Goal: Task Accomplishment & Management: Complete application form

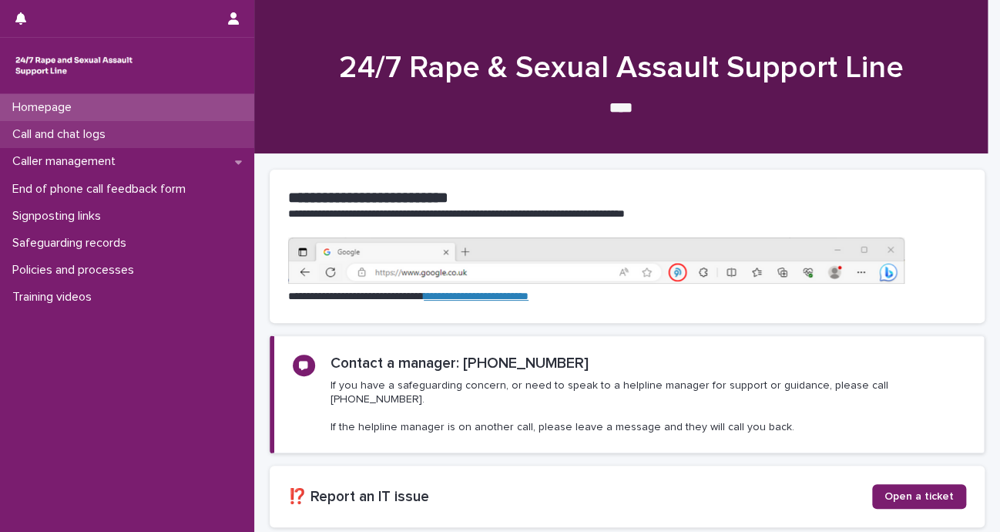
click at [80, 132] on p "Call and chat logs" at bounding box center [62, 134] width 112 height 15
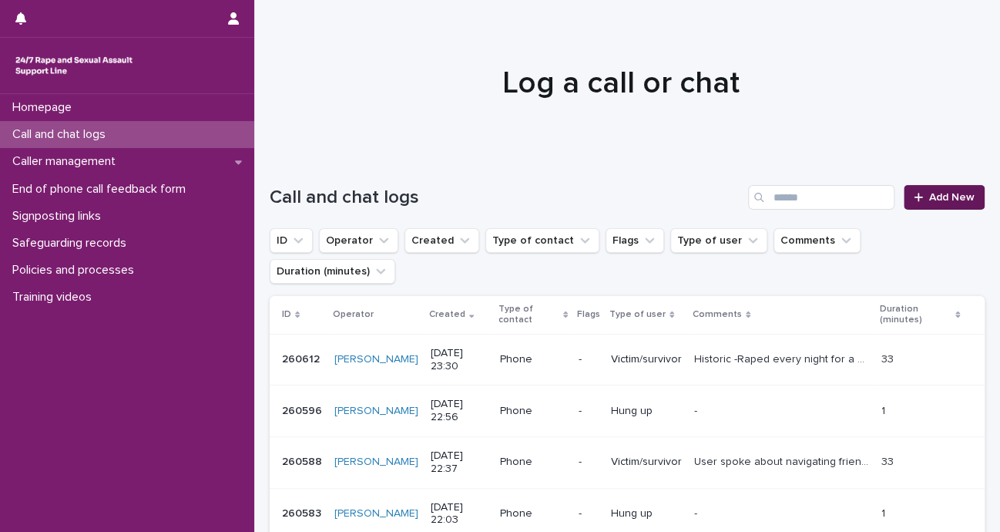
click at [937, 197] on span "Add New" at bounding box center [951, 197] width 45 height 11
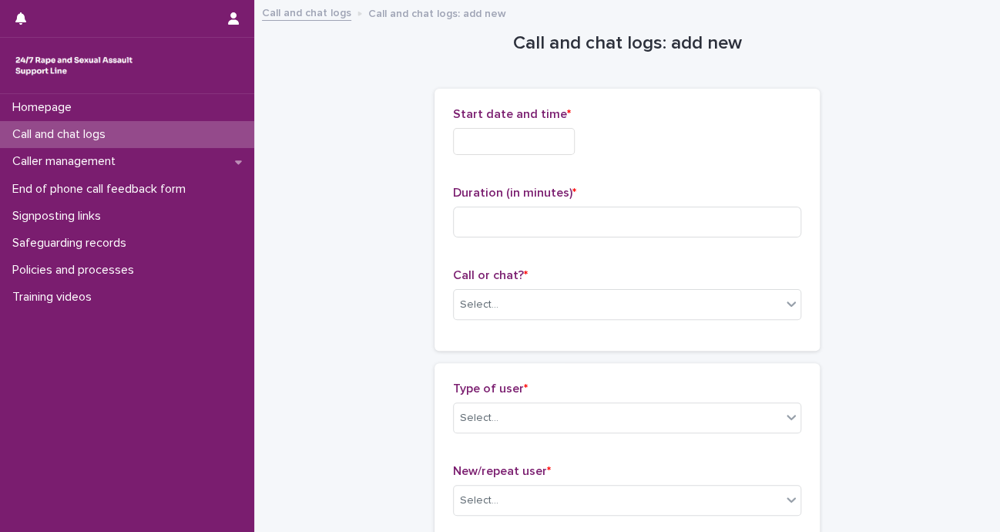
click at [517, 132] on input "text" at bounding box center [514, 141] width 122 height 27
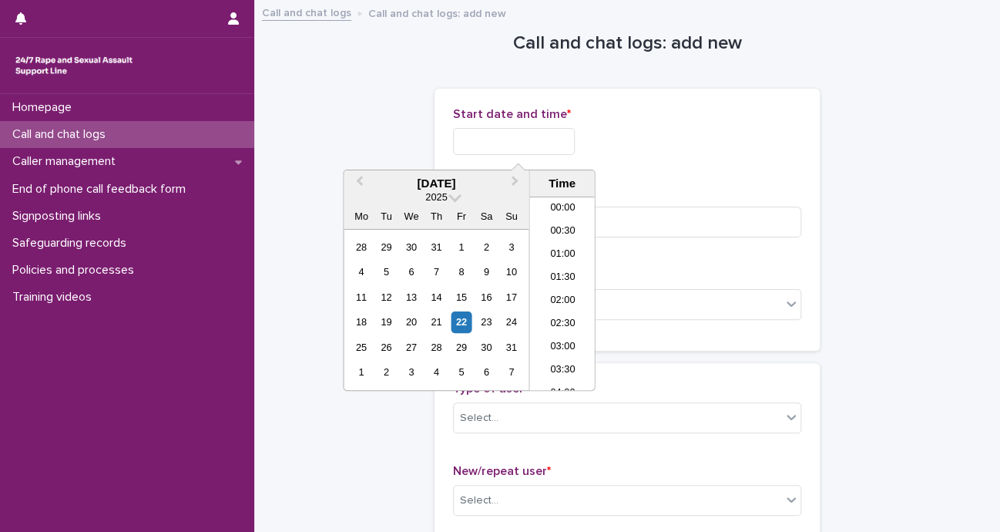
scroll to position [678, 0]
click at [556, 272] on li "16:00" at bounding box center [561, 270] width 65 height 23
click at [565, 136] on input "**********" at bounding box center [514, 141] width 122 height 27
type input "**********"
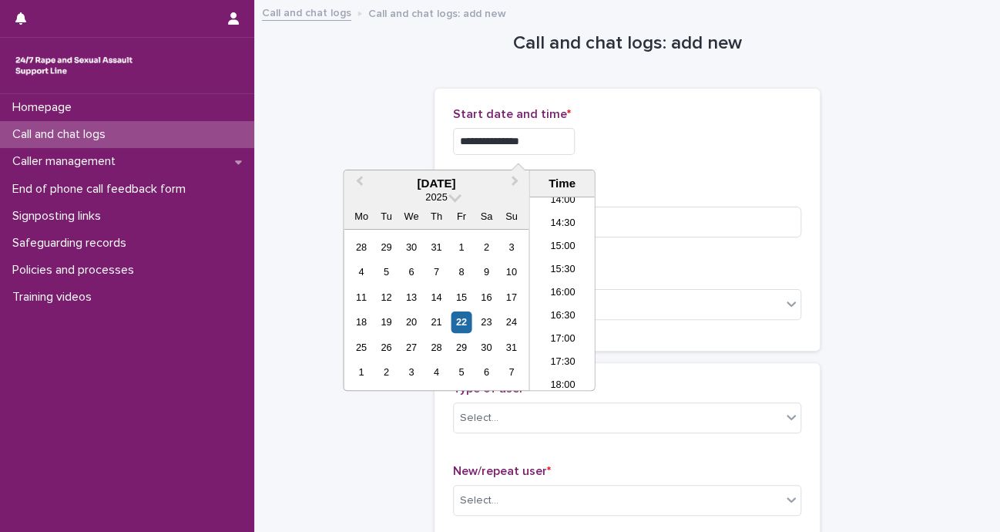
click at [604, 136] on div "**********" at bounding box center [627, 141] width 348 height 27
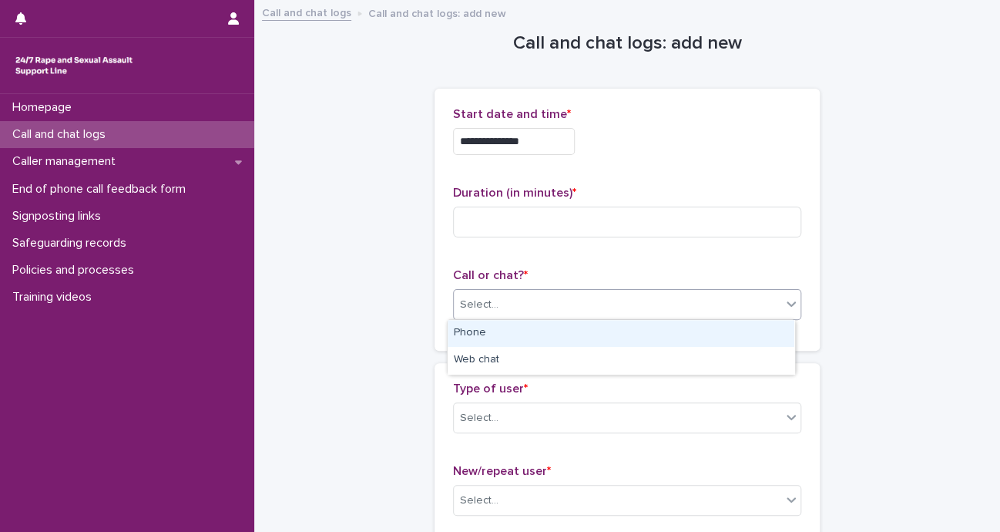
click at [559, 297] on div "Select..." at bounding box center [617, 304] width 327 height 25
click at [503, 329] on div "Phone" at bounding box center [621, 333] width 347 height 27
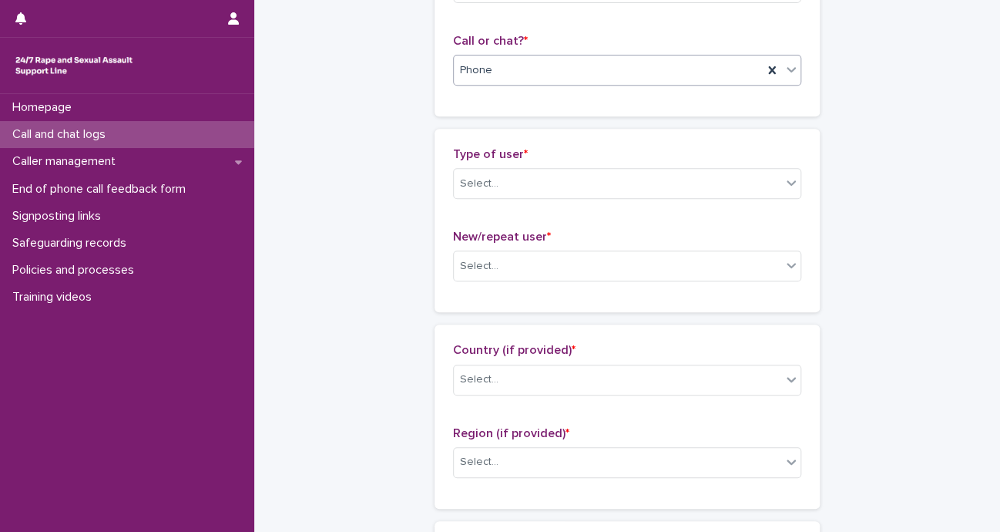
scroll to position [0, 0]
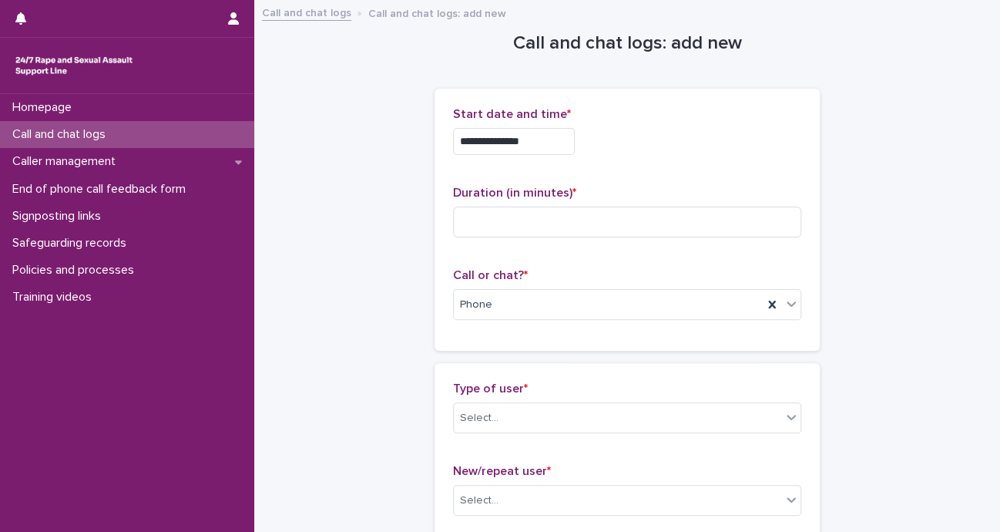
click at [719, 243] on div "Duration (in minutes) *" at bounding box center [627, 218] width 348 height 64
click at [700, 240] on div "Duration (in minutes) *" at bounding box center [627, 218] width 348 height 64
click at [665, 223] on input at bounding box center [627, 221] width 348 height 31
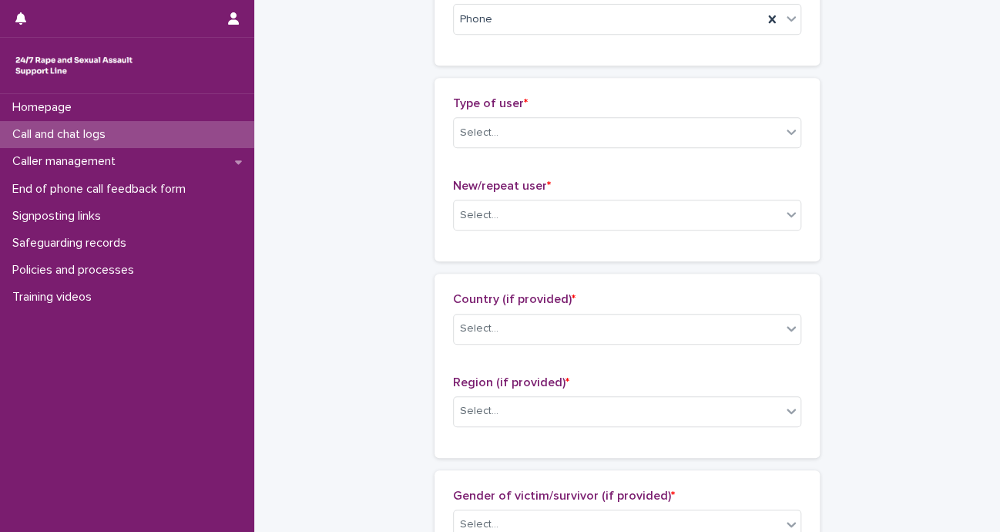
scroll to position [311, 0]
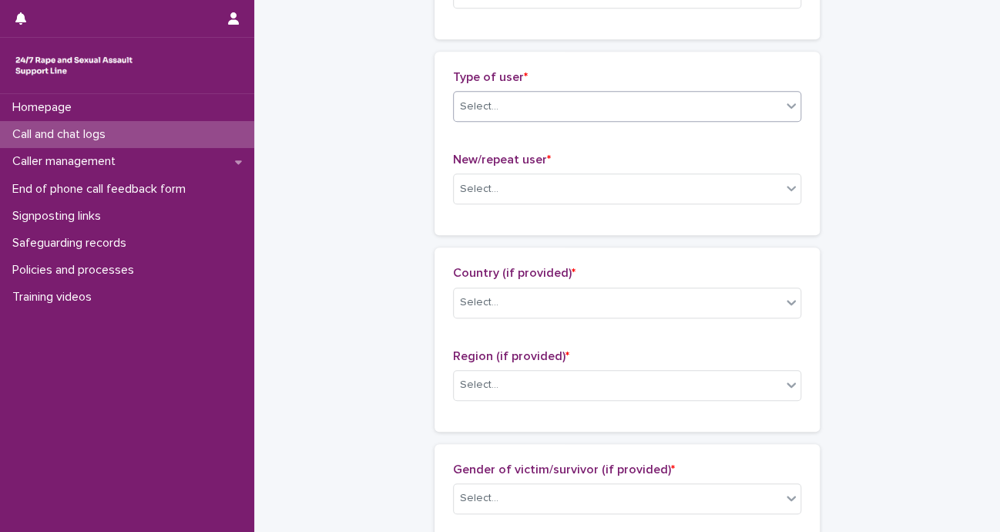
type input "*"
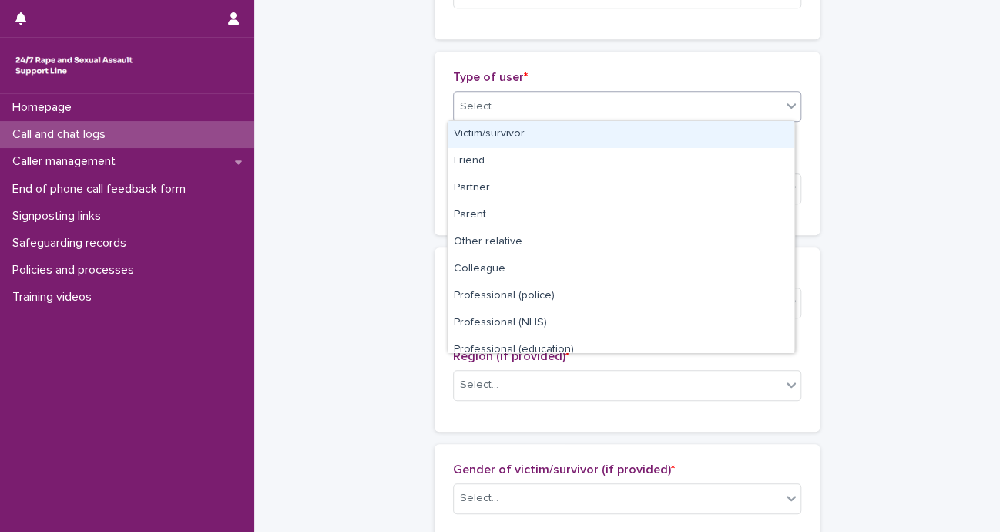
click at [616, 102] on div "Select..." at bounding box center [617, 106] width 327 height 25
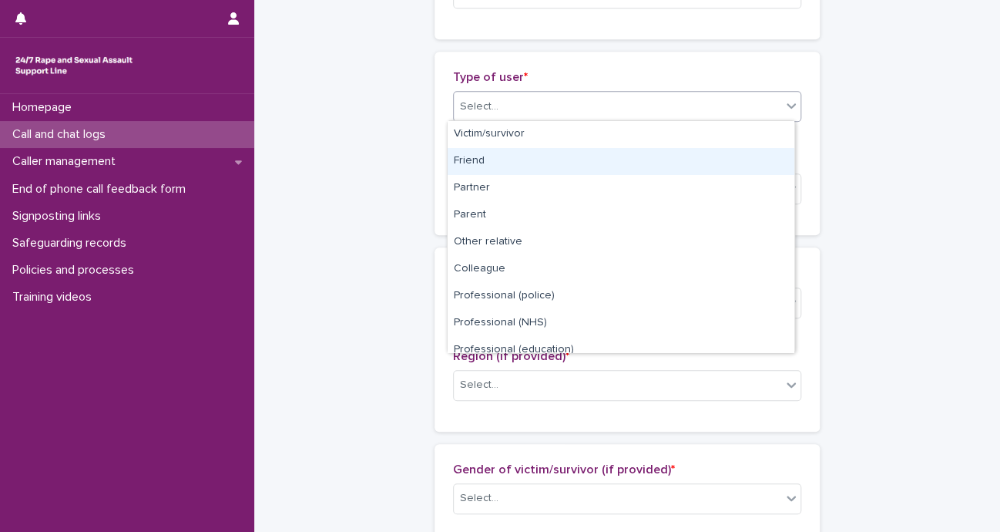
scroll to position [173, 0]
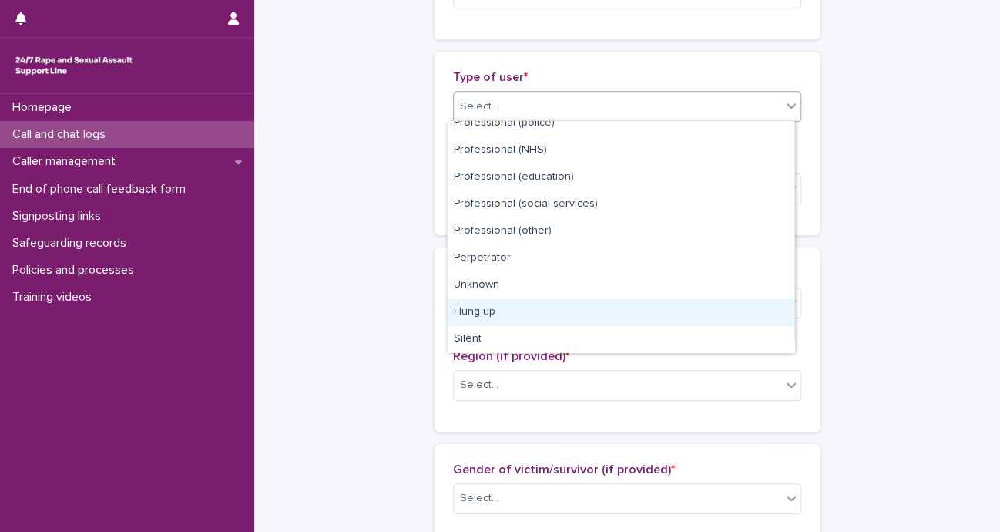
click at [581, 310] on div "Hung up" at bounding box center [621, 312] width 347 height 27
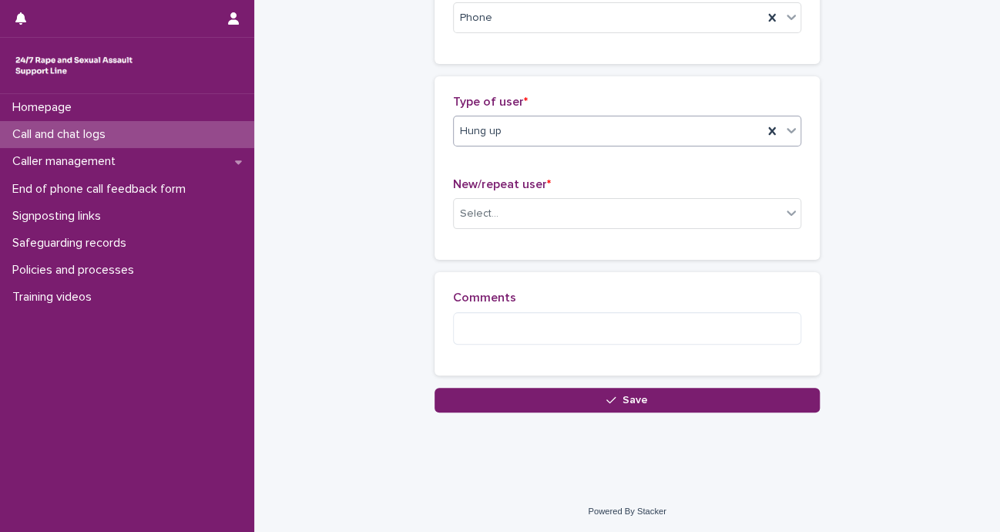
scroll to position [287, 0]
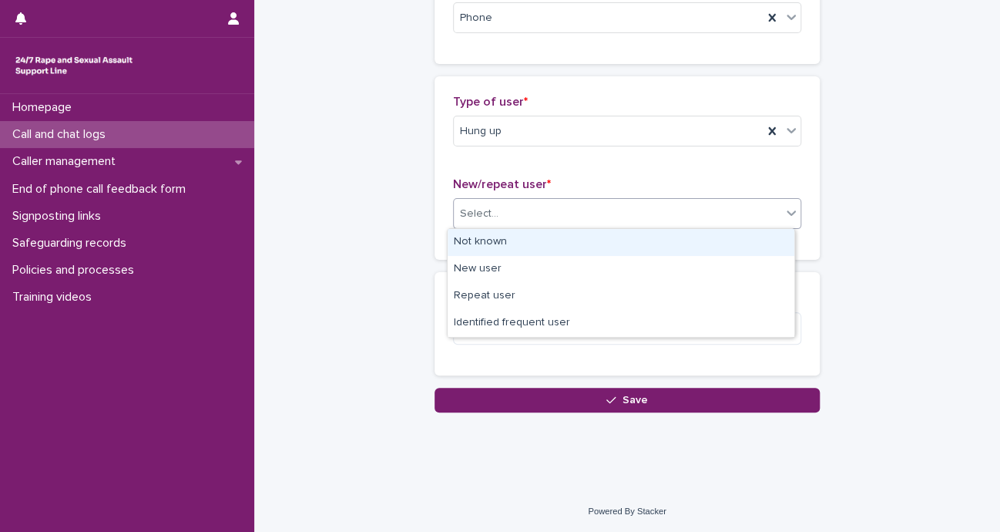
click at [505, 213] on div "Select..." at bounding box center [617, 213] width 327 height 25
click at [474, 239] on div "Not known" at bounding box center [621, 242] width 347 height 27
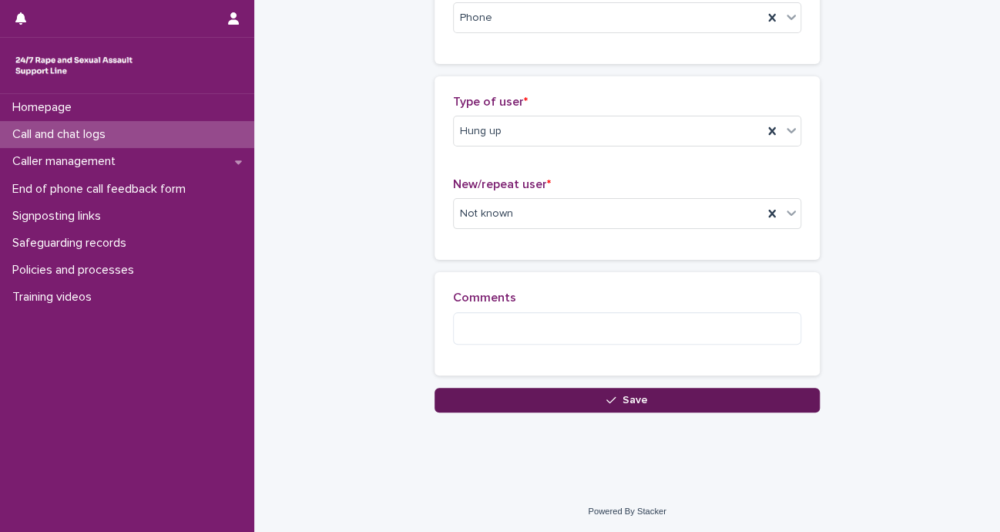
click at [476, 404] on button "Save" at bounding box center [627, 400] width 385 height 25
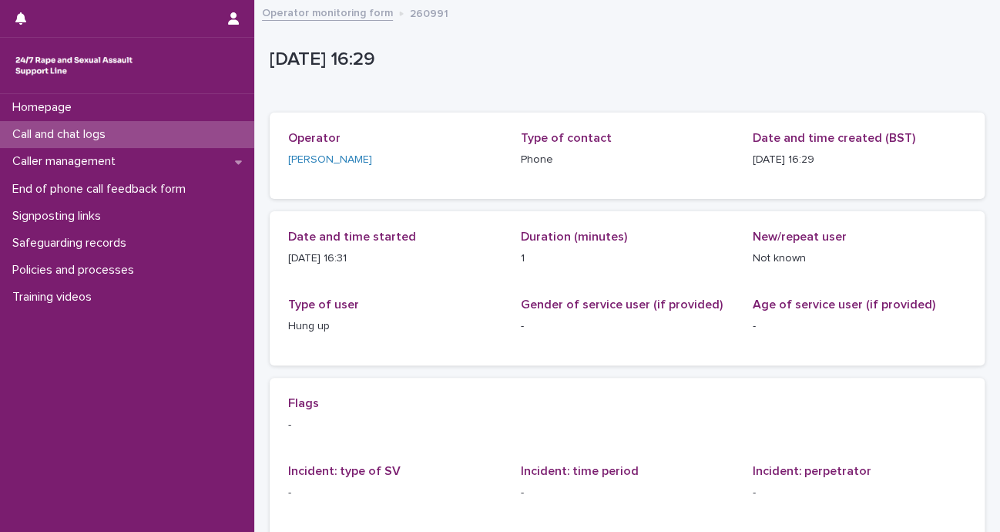
click at [52, 136] on p "Call and chat logs" at bounding box center [62, 134] width 112 height 15
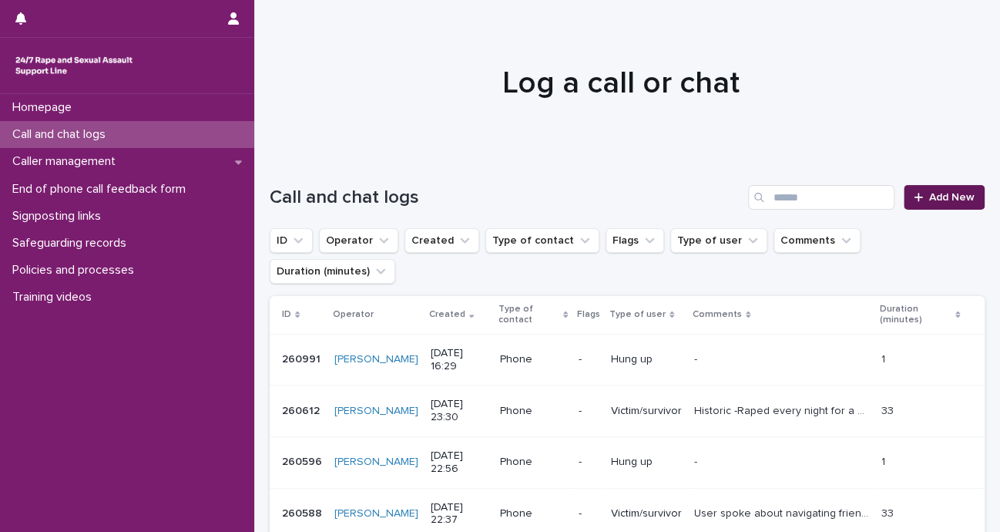
click at [952, 189] on link "Add New" at bounding box center [944, 197] width 81 height 25
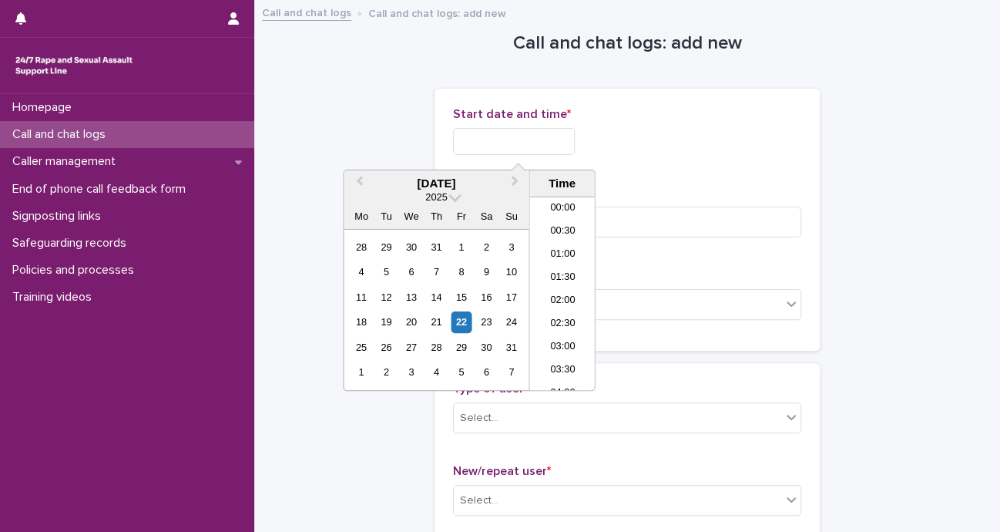
click at [513, 143] on input "text" at bounding box center [514, 141] width 122 height 27
click at [559, 294] on li "16:30" at bounding box center [561, 293] width 65 height 23
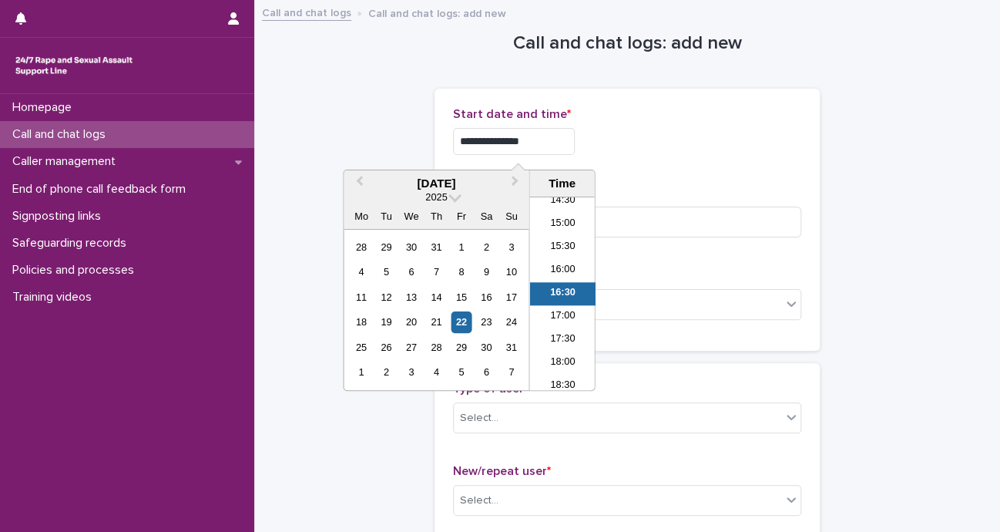
click at [552, 147] on input "**********" at bounding box center [514, 141] width 122 height 27
type input "**********"
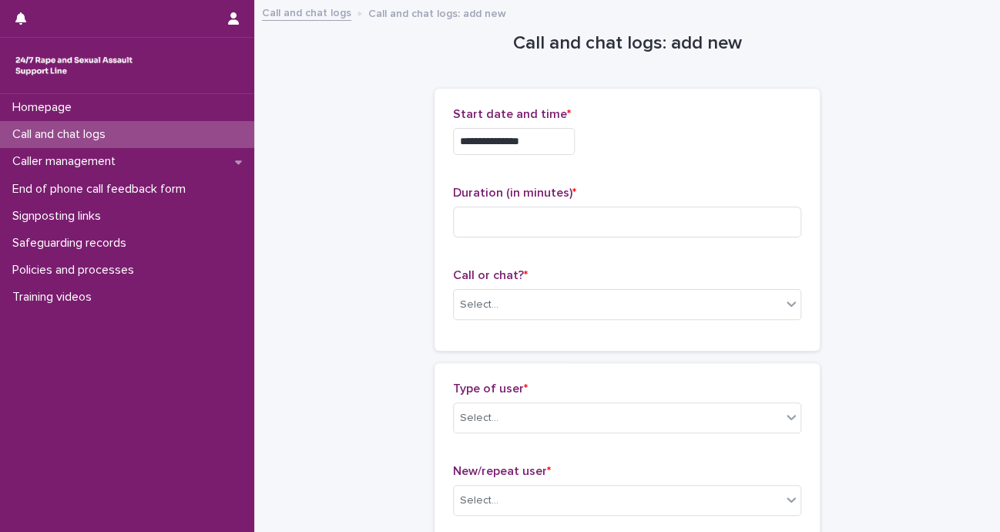
click at [676, 163] on div "**********" at bounding box center [627, 137] width 348 height 60
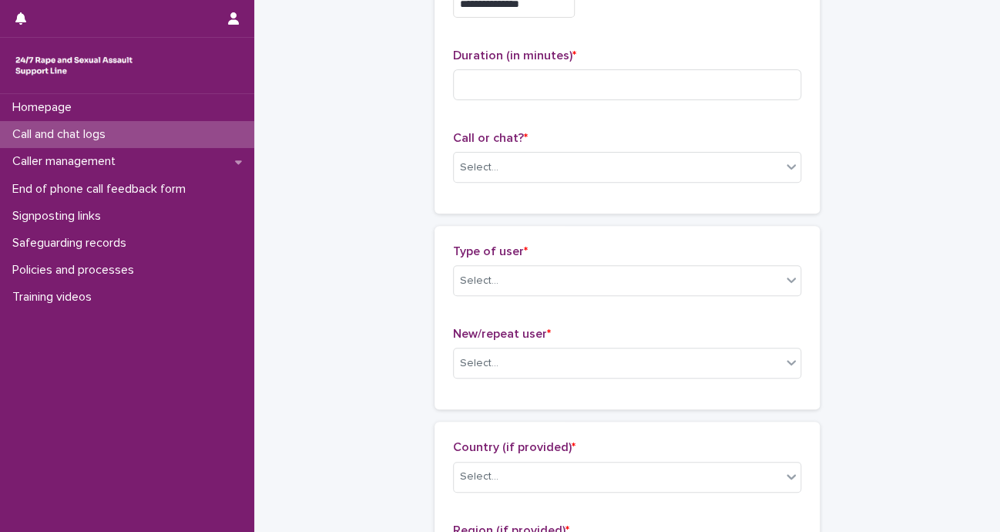
scroll to position [146, 0]
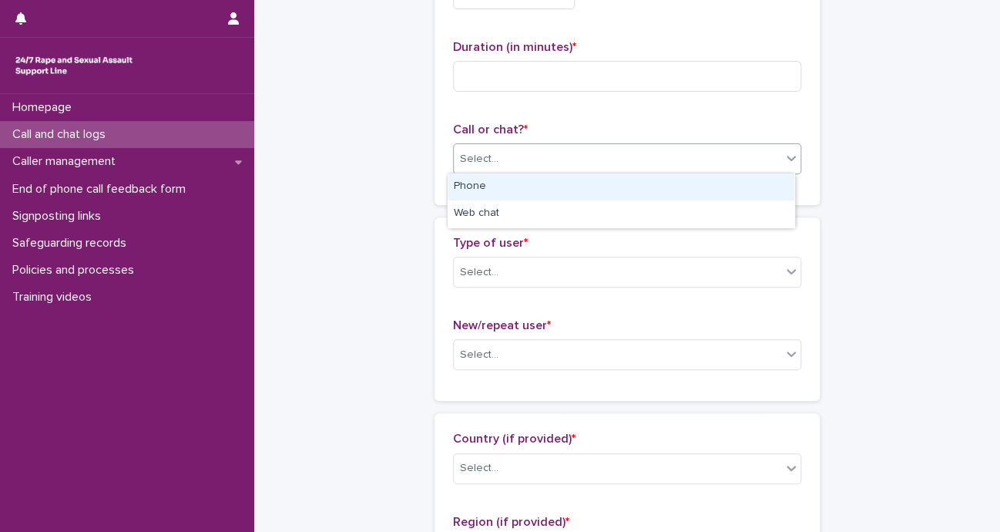
click at [583, 164] on div "Select..." at bounding box center [617, 158] width 327 height 25
click at [486, 193] on div "Phone" at bounding box center [621, 186] width 347 height 27
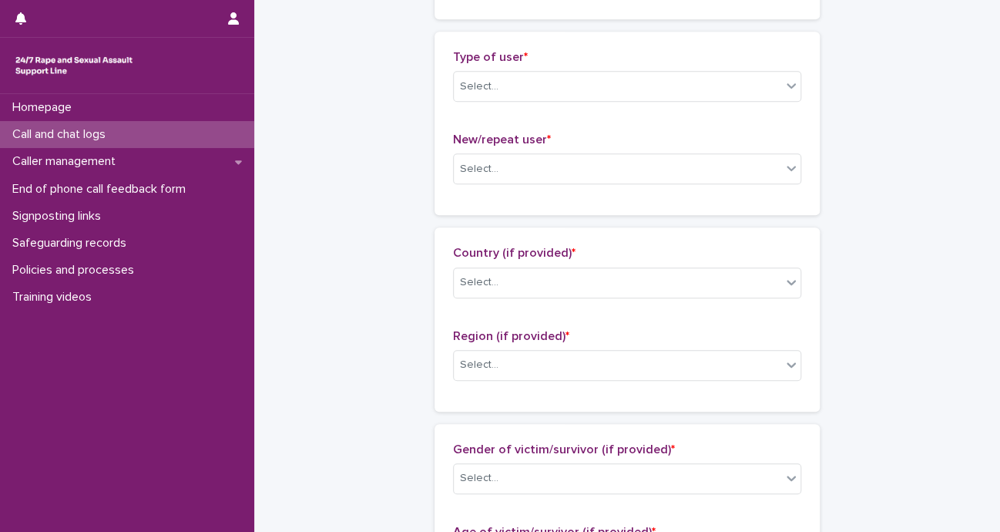
scroll to position [342, 0]
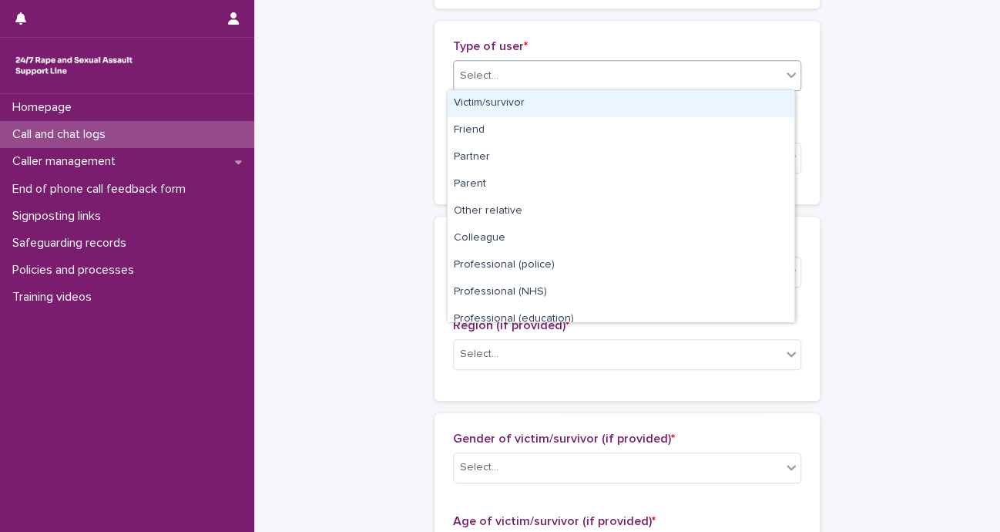
click at [691, 80] on div "Select..." at bounding box center [617, 75] width 327 height 25
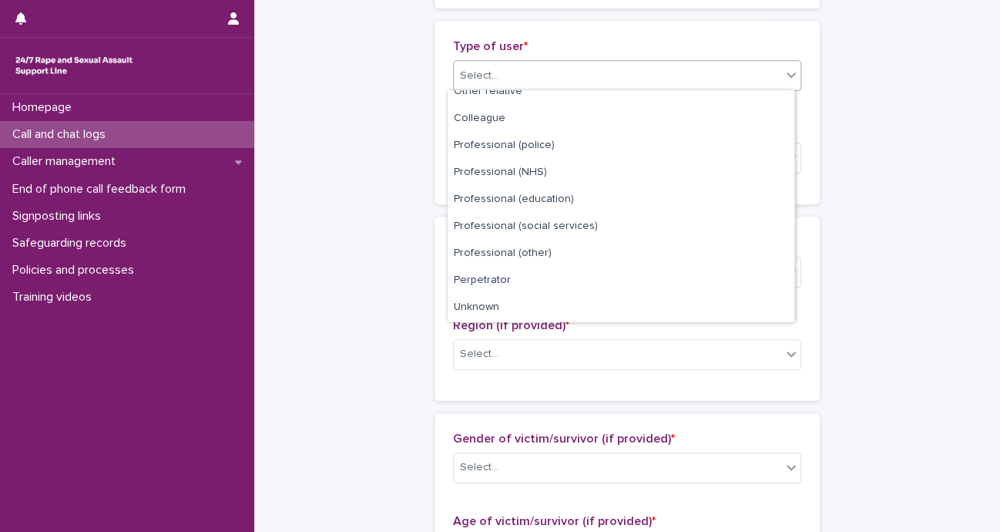
scroll to position [173, 0]
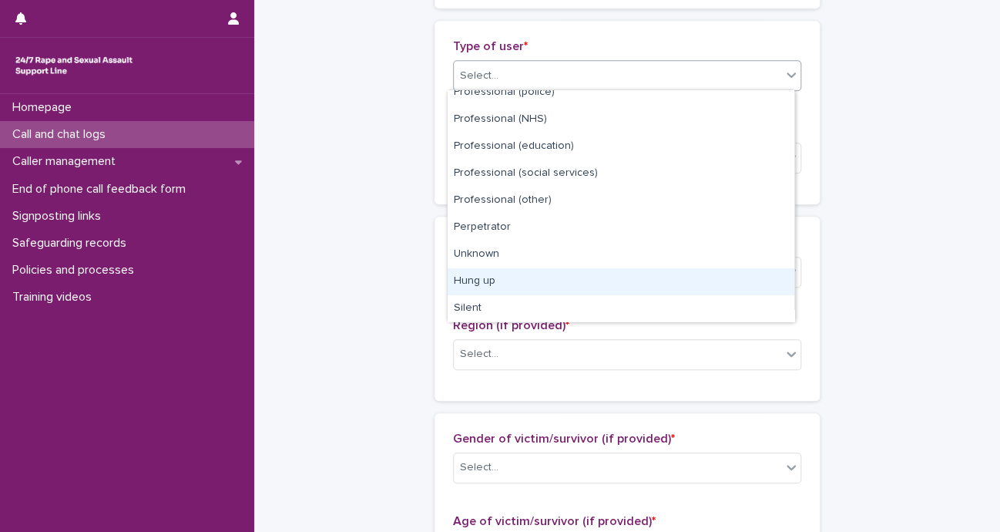
click at [451, 280] on div "Hung up" at bounding box center [621, 281] width 347 height 27
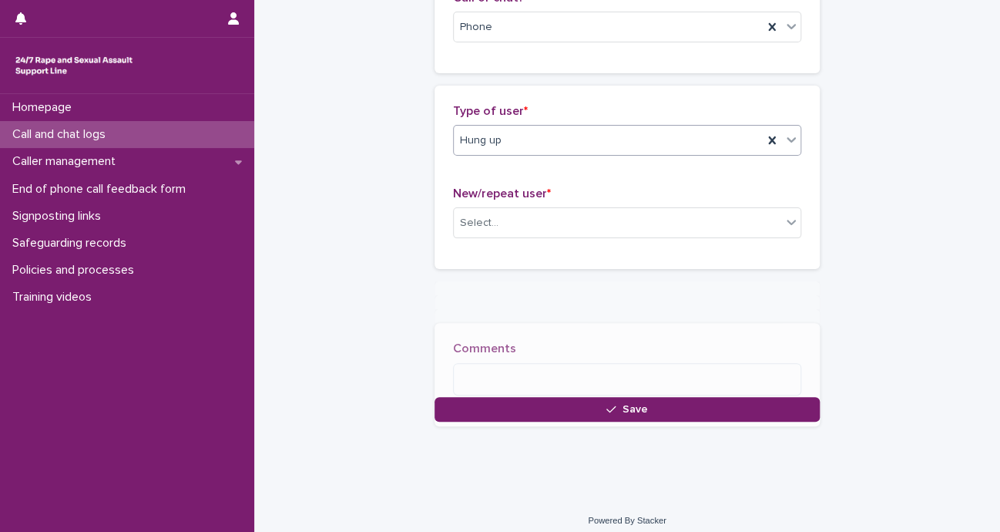
click at [552, 165] on div "Type of user * option Hung up, selected. 0 results available. Select is focused…" at bounding box center [627, 177] width 348 height 146
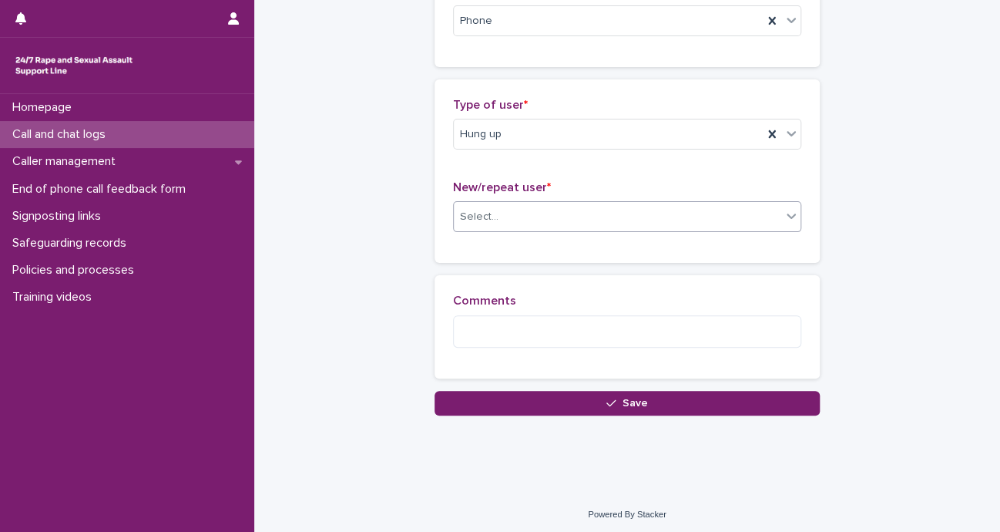
click at [495, 216] on div "Select..." at bounding box center [617, 216] width 327 height 25
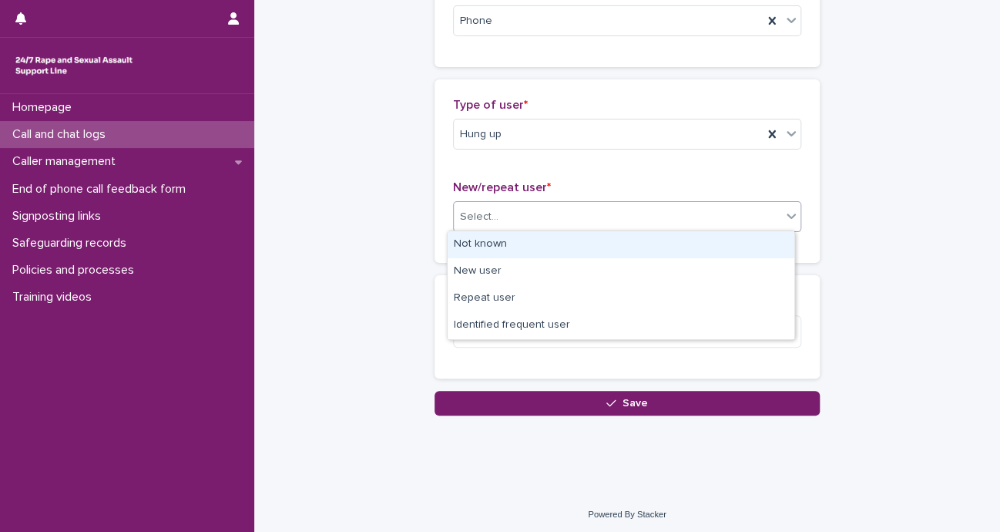
click at [481, 253] on div "Not known" at bounding box center [621, 244] width 347 height 27
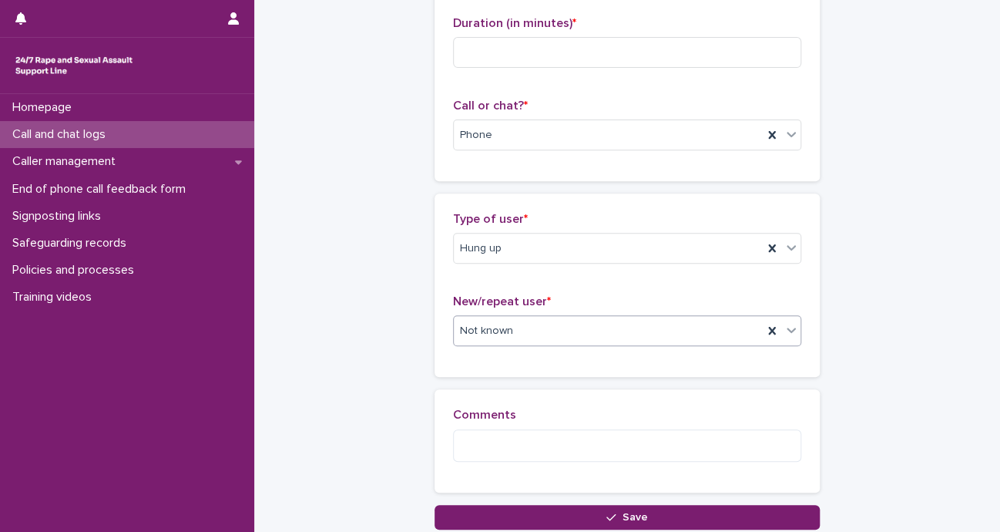
scroll to position [168, 0]
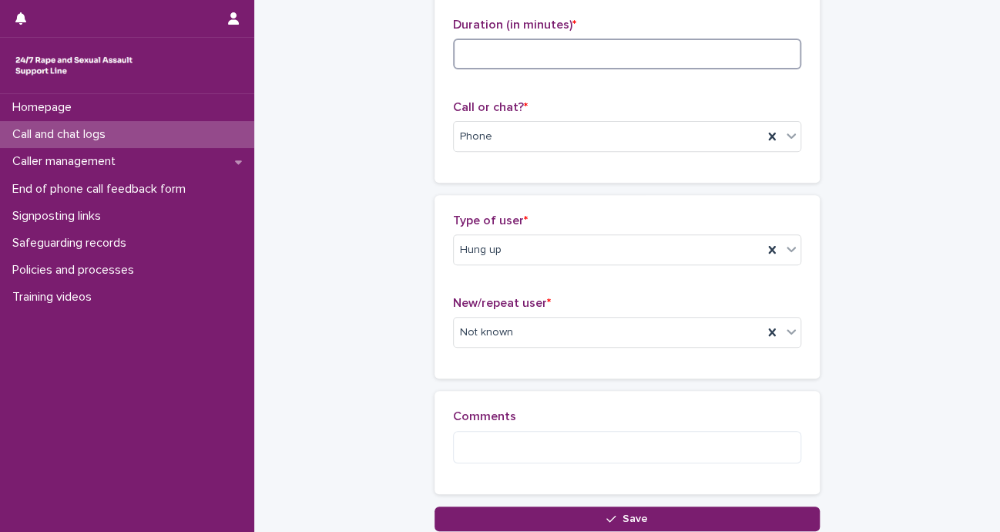
click at [590, 60] on input at bounding box center [627, 54] width 348 height 31
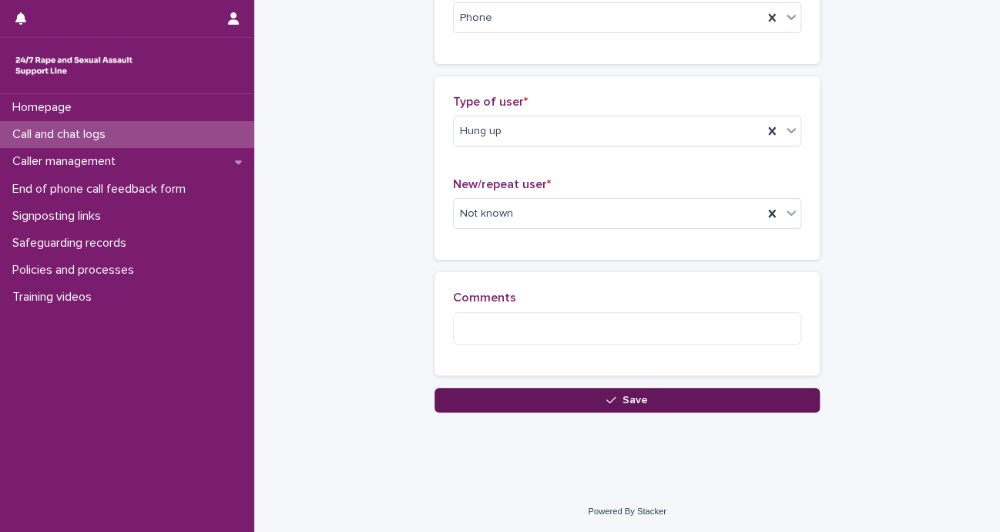
type input "*"
click at [639, 403] on span "Save" at bounding box center [635, 399] width 25 height 11
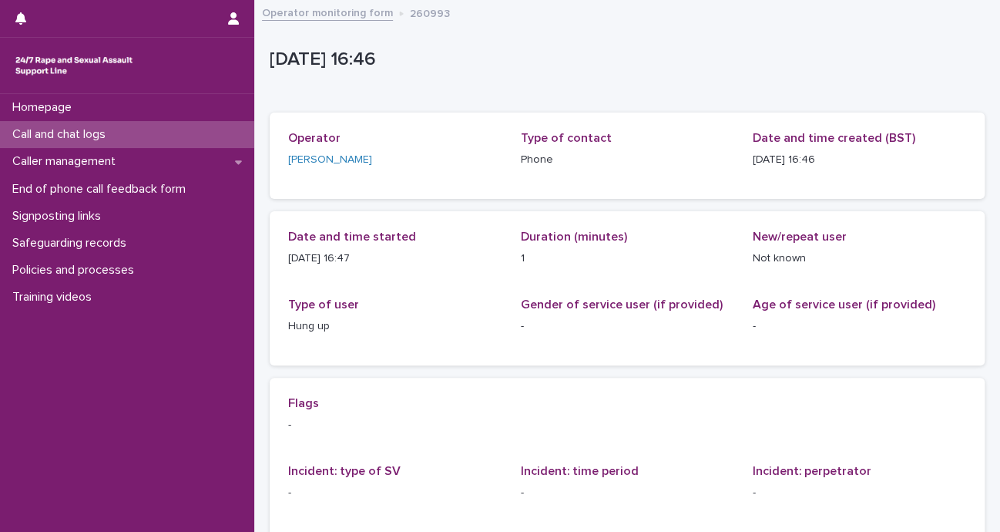
click at [319, 4] on link "Operator monitoring form" at bounding box center [327, 12] width 131 height 18
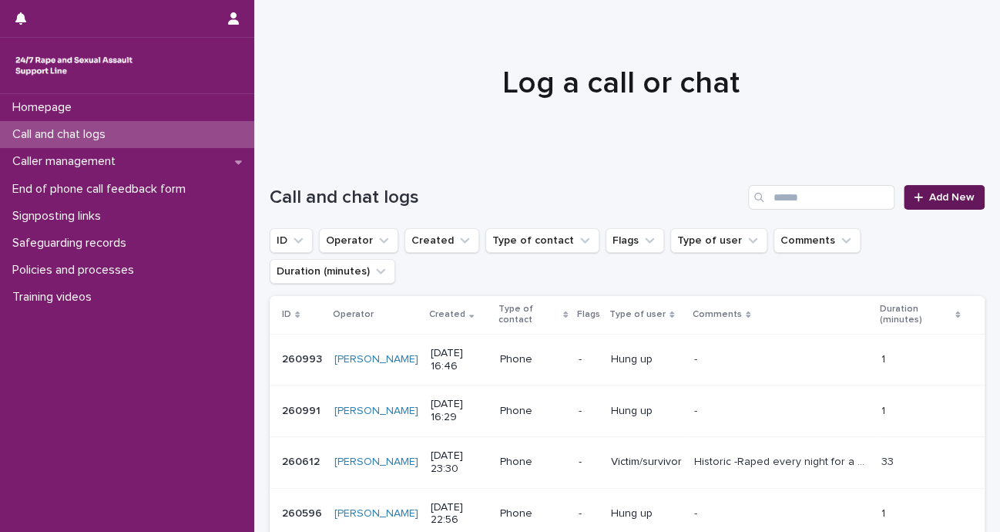
click at [951, 199] on span "Add New" at bounding box center [951, 197] width 45 height 11
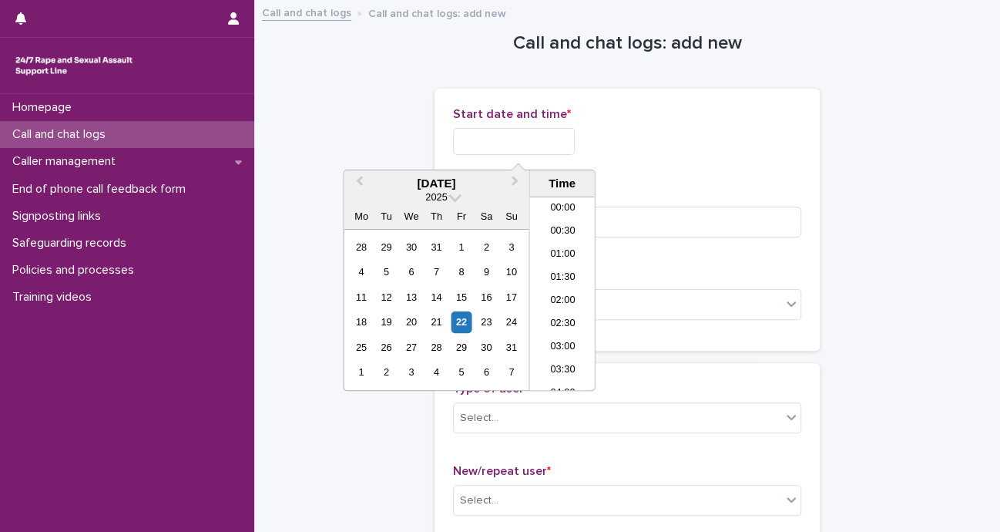
click at [552, 140] on input "text" at bounding box center [514, 141] width 122 height 27
click at [555, 290] on li "16:30" at bounding box center [561, 293] width 65 height 23
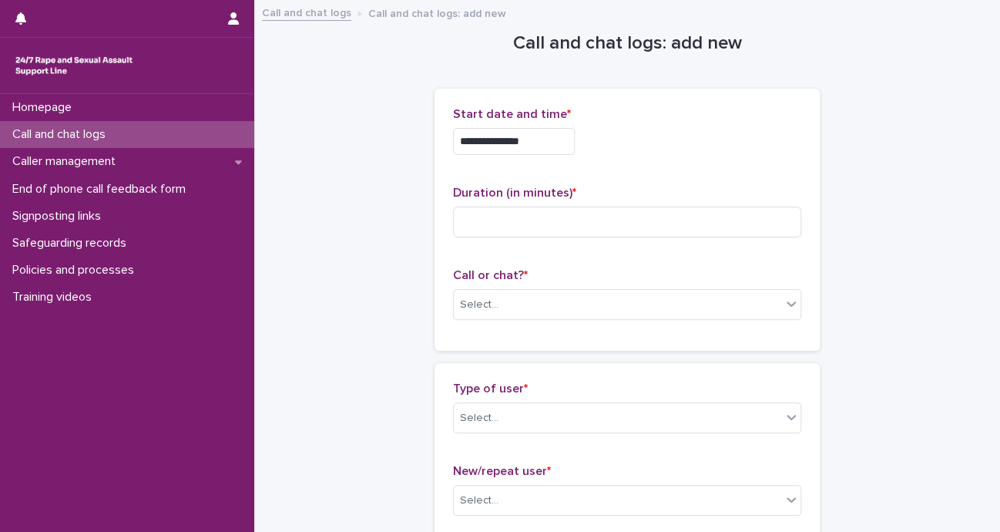
click at [545, 146] on input "**********" at bounding box center [514, 141] width 122 height 27
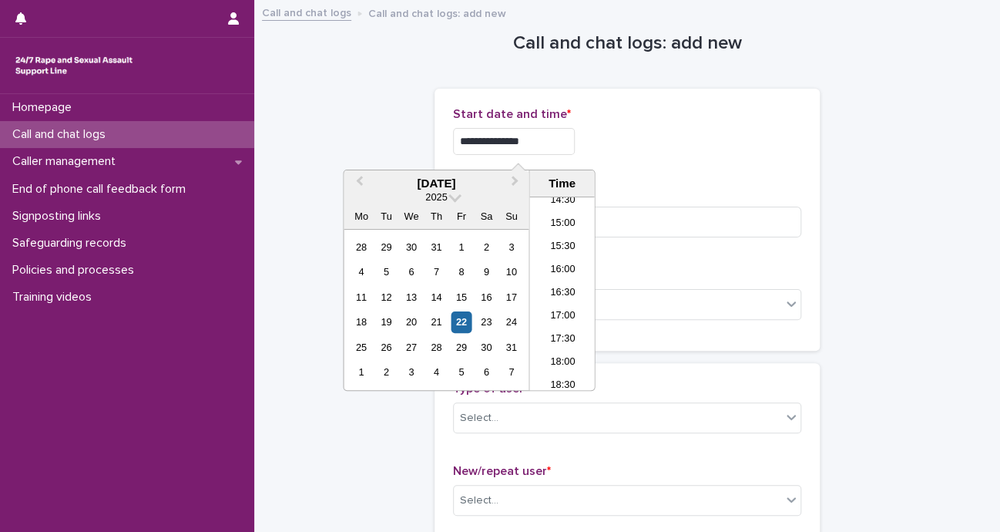
type input "**********"
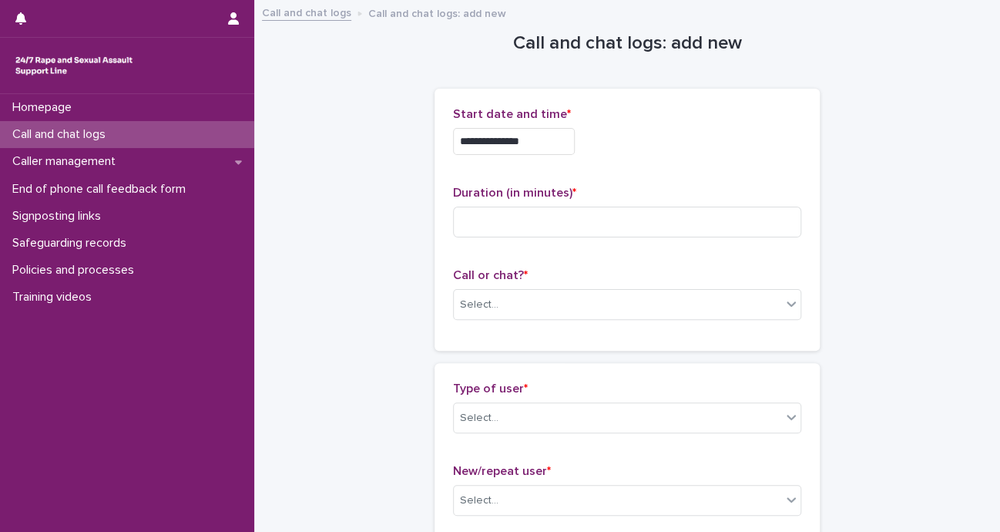
drag, startPoint x: 663, startPoint y: 163, endPoint x: 988, endPoint y: 127, distance: 327.8
click at [976, 127] on div "**********" at bounding box center [500, 266] width 1000 height 532
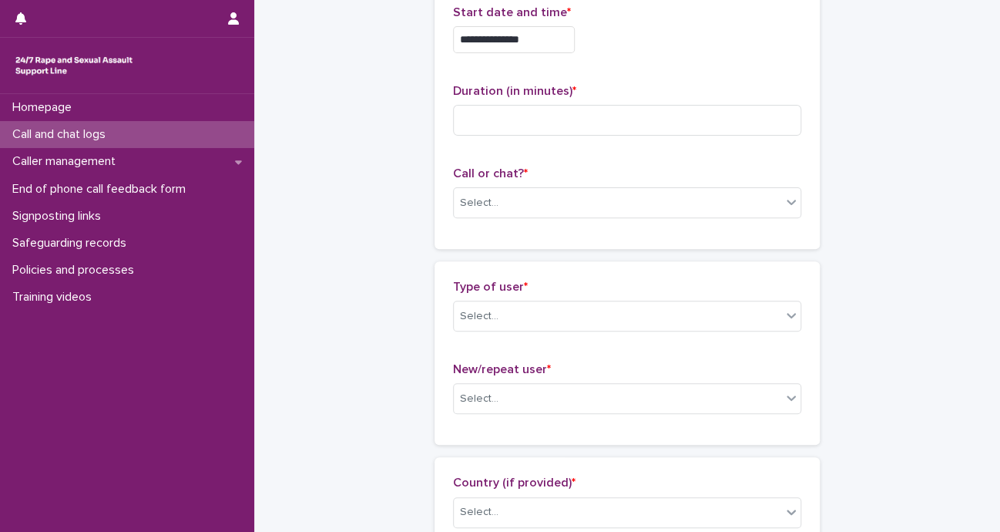
scroll to position [152, 0]
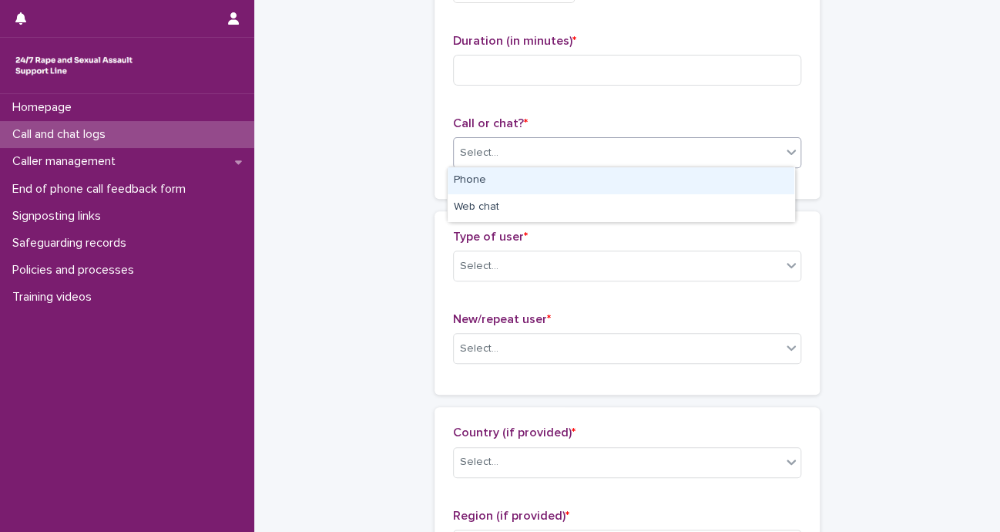
click at [483, 156] on div "Select..." at bounding box center [479, 153] width 39 height 16
click at [487, 180] on div "Phone" at bounding box center [621, 180] width 347 height 27
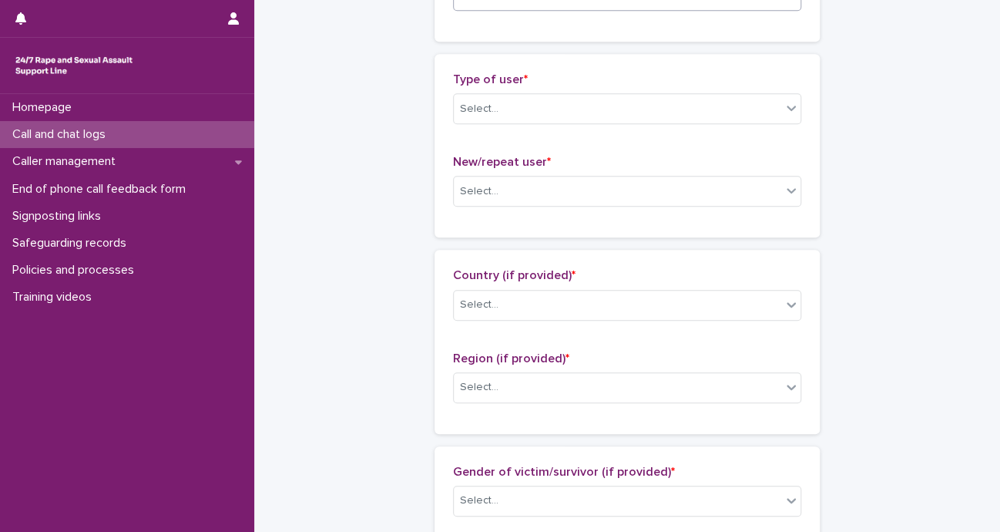
scroll to position [351, 0]
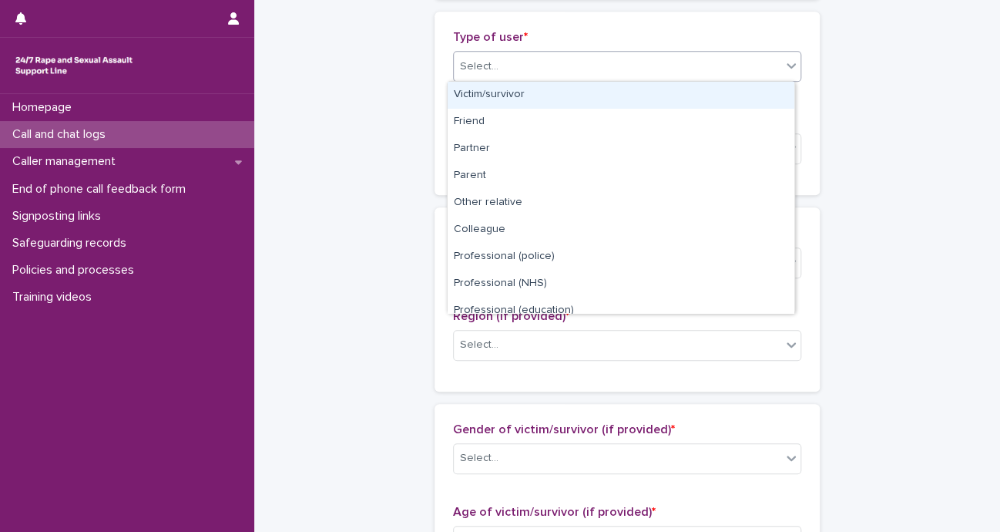
click at [711, 62] on div "Select..." at bounding box center [617, 66] width 327 height 25
click at [561, 90] on div "Victim/survivor" at bounding box center [621, 95] width 347 height 27
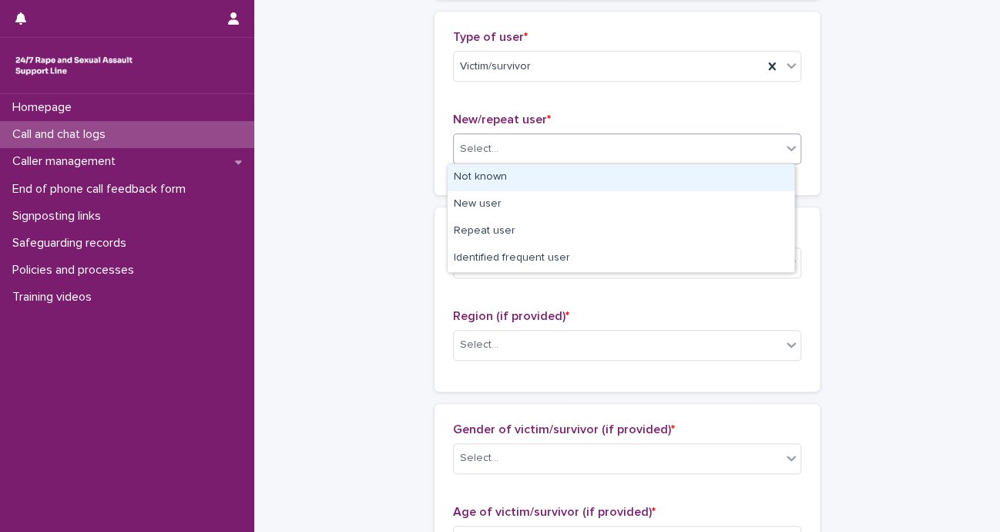
click at [484, 159] on div "Select..." at bounding box center [617, 148] width 327 height 25
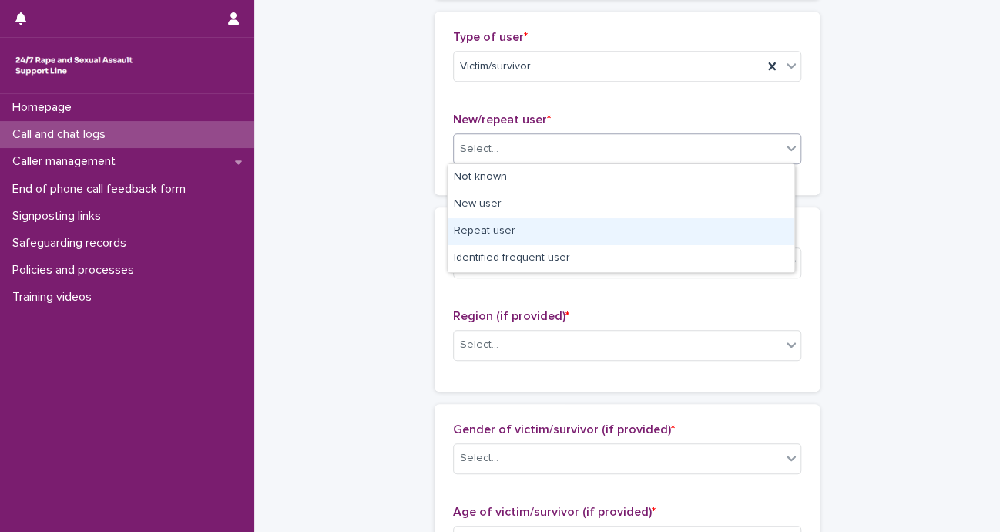
click at [487, 223] on div "Repeat user" at bounding box center [621, 231] width 347 height 27
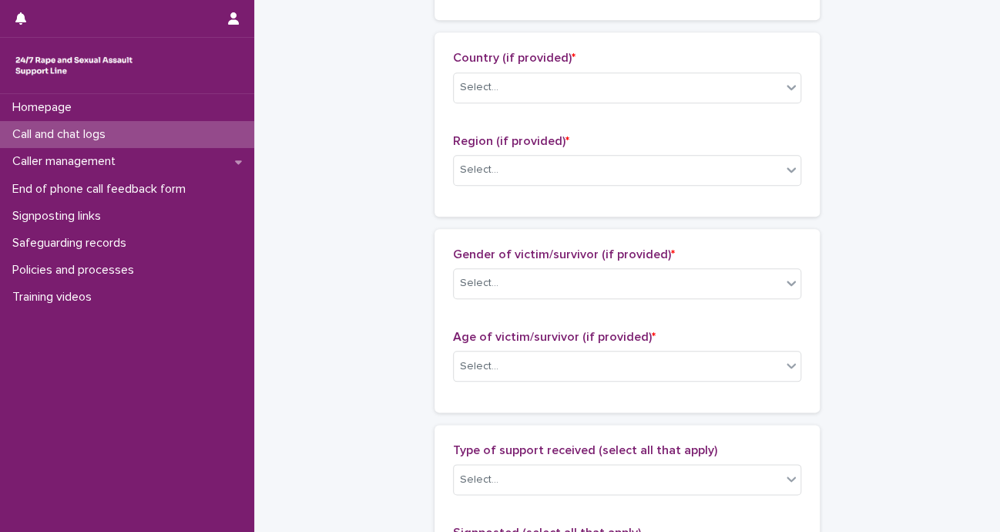
scroll to position [542, 0]
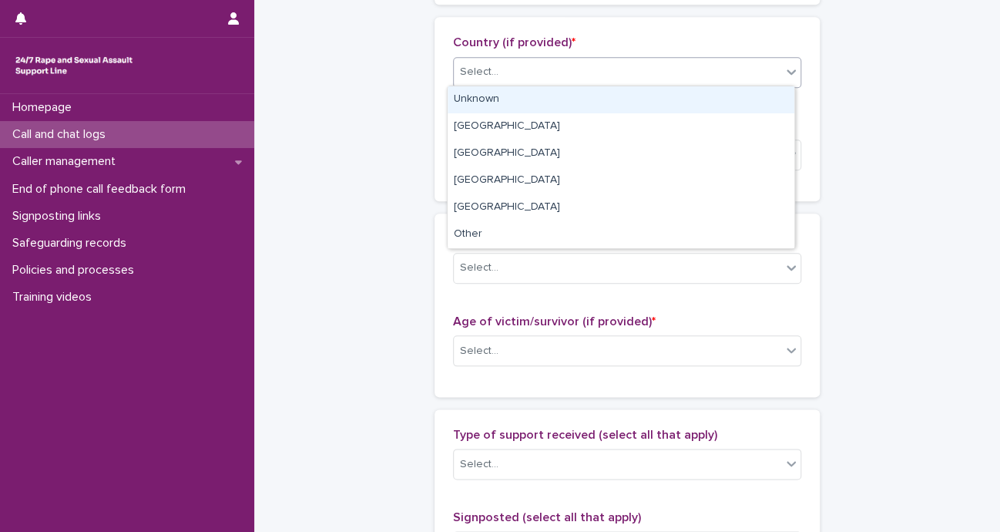
click at [478, 75] on div "Select..." at bounding box center [479, 72] width 39 height 16
click at [468, 96] on div "Unknown" at bounding box center [621, 99] width 347 height 27
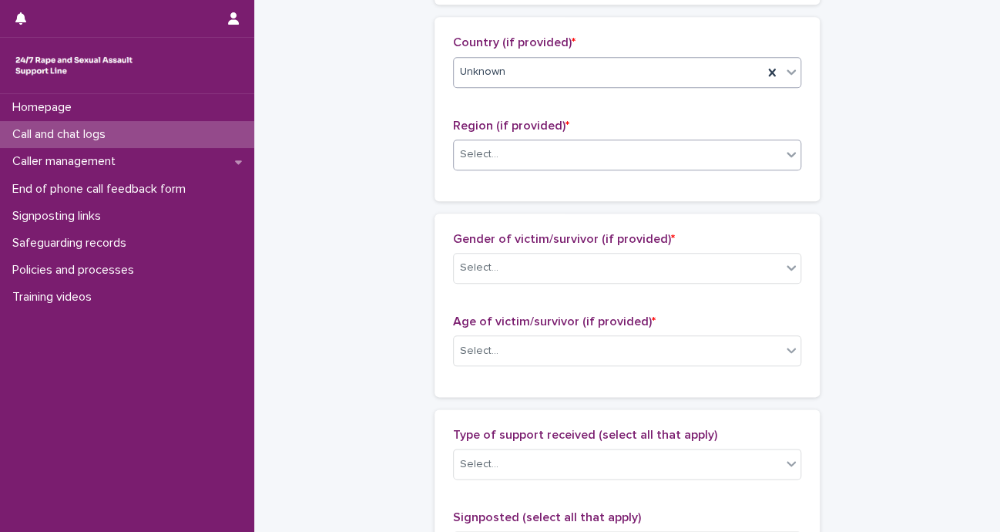
click at [481, 153] on div "Select..." at bounding box center [479, 154] width 39 height 16
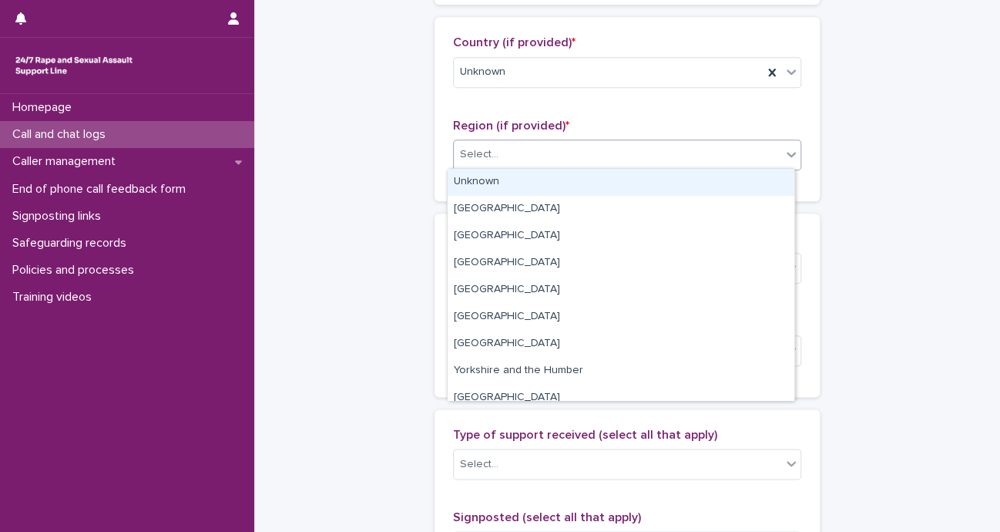
click at [479, 182] on div "Unknown" at bounding box center [621, 182] width 347 height 27
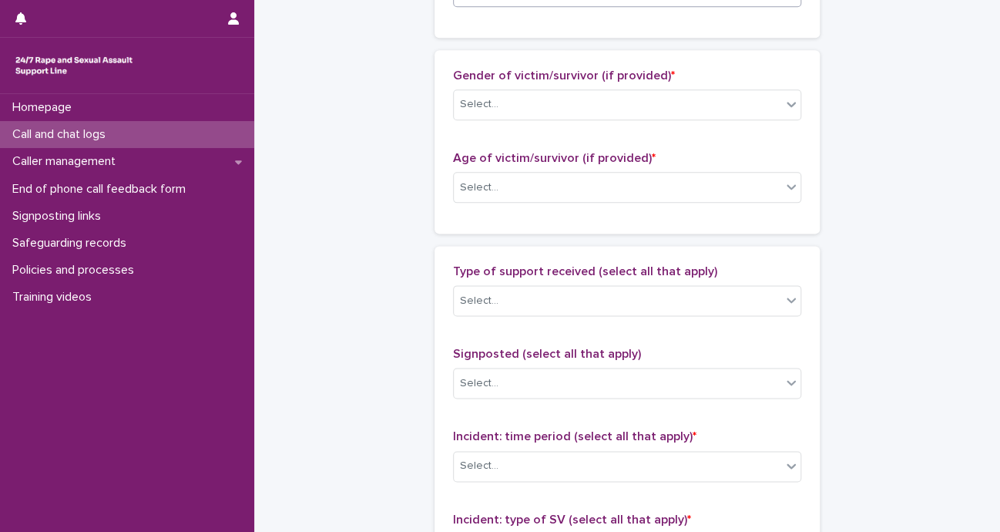
scroll to position [718, 0]
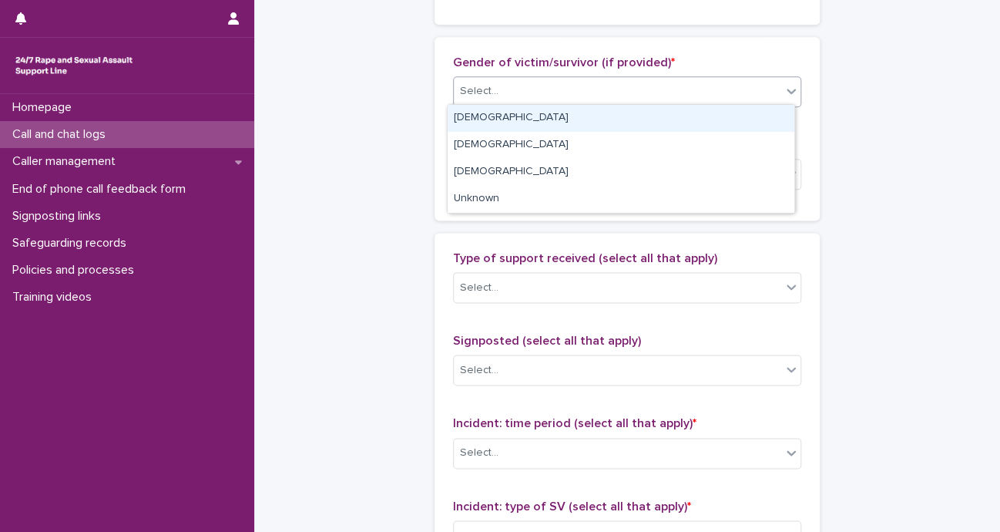
click at [719, 89] on div "Select..." at bounding box center [617, 91] width 327 height 25
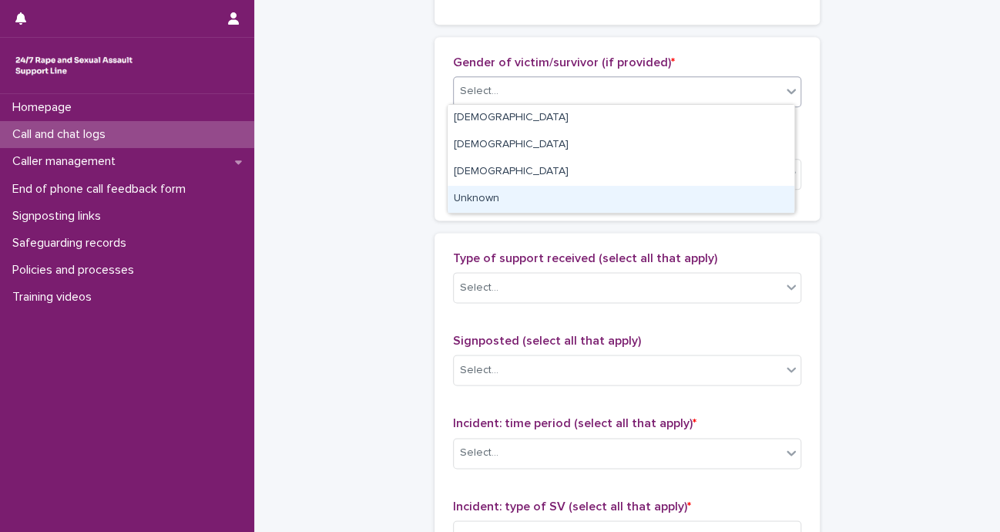
click at [527, 195] on div "Unknown" at bounding box center [621, 199] width 347 height 27
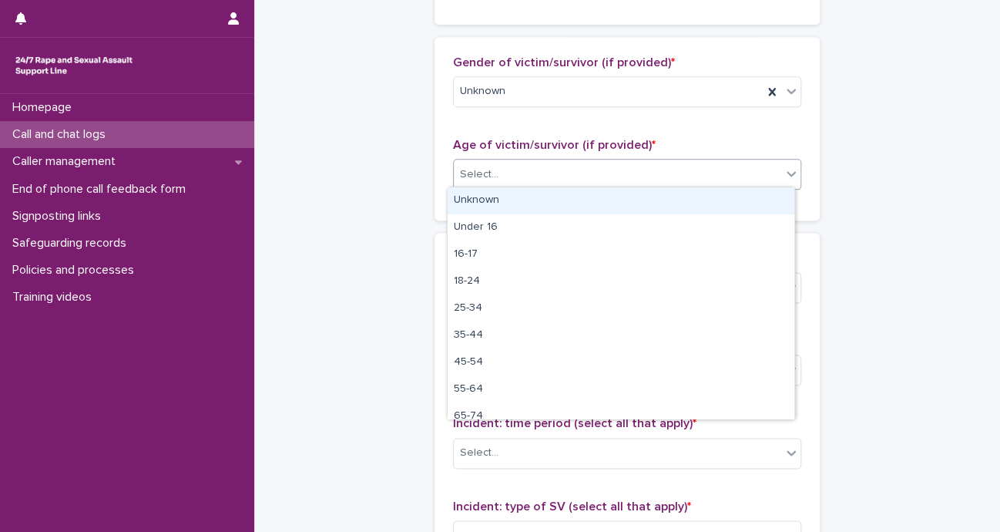
click at [514, 163] on div "Select..." at bounding box center [617, 174] width 327 height 25
click at [484, 196] on div "Unknown" at bounding box center [621, 200] width 347 height 27
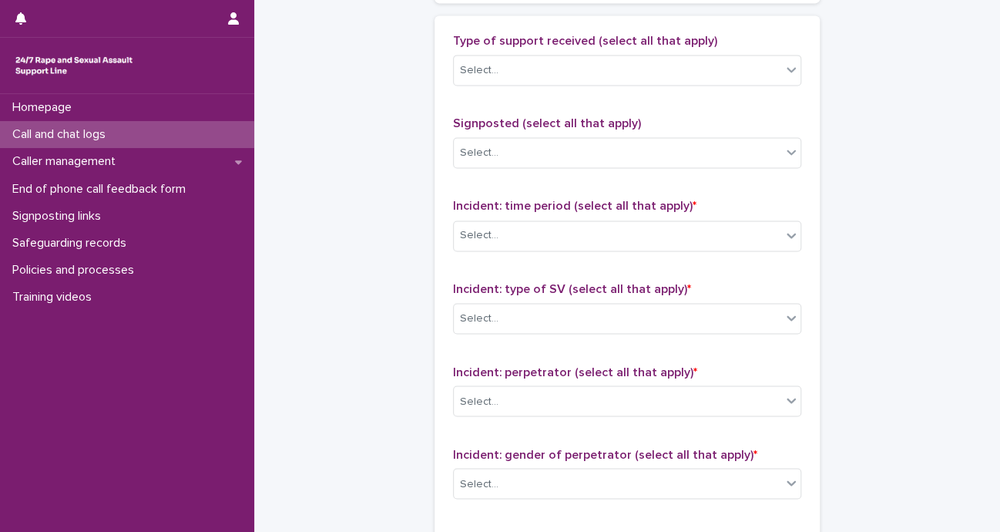
scroll to position [948, 0]
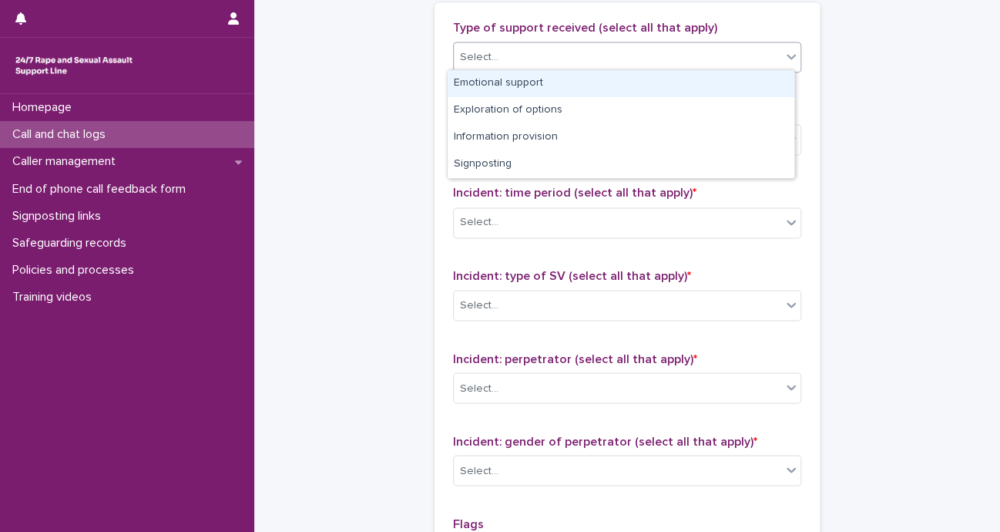
click at [586, 49] on div "Select..." at bounding box center [617, 57] width 327 height 25
click at [527, 81] on div "Emotional support" at bounding box center [621, 83] width 347 height 27
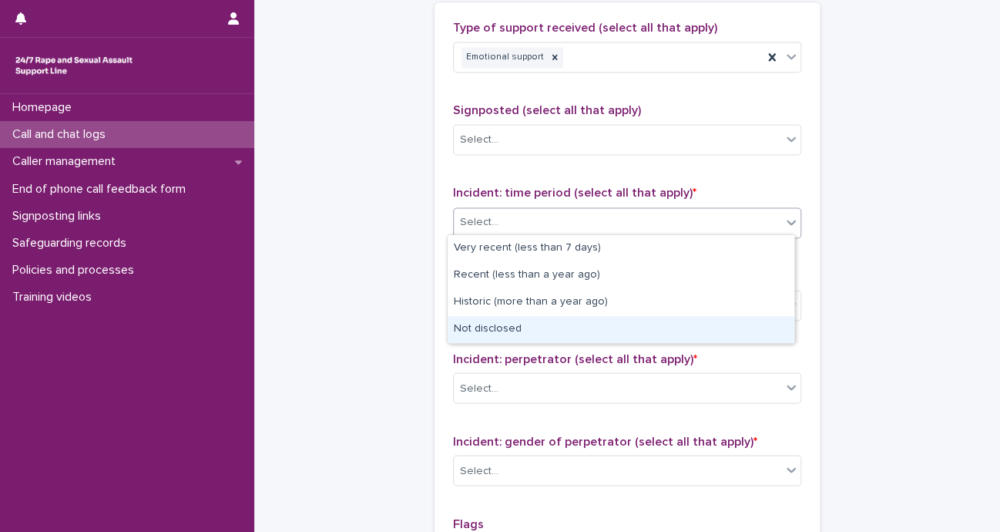
drag, startPoint x: 478, startPoint y: 219, endPoint x: 482, endPoint y: 315, distance: 96.4
click at [482, 322] on body "**********" at bounding box center [500, 266] width 1000 height 532
click at [482, 322] on div "Not disclosed" at bounding box center [621, 329] width 347 height 27
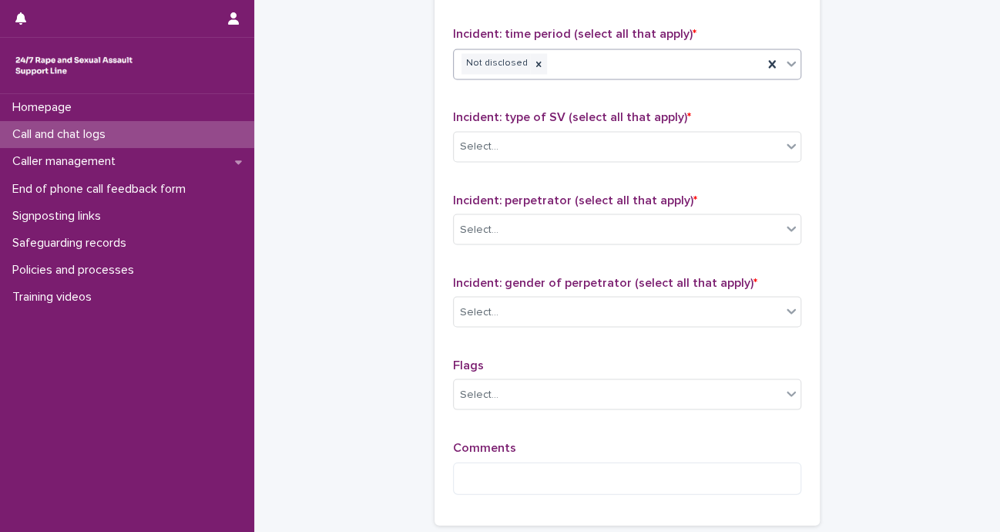
scroll to position [1161, 0]
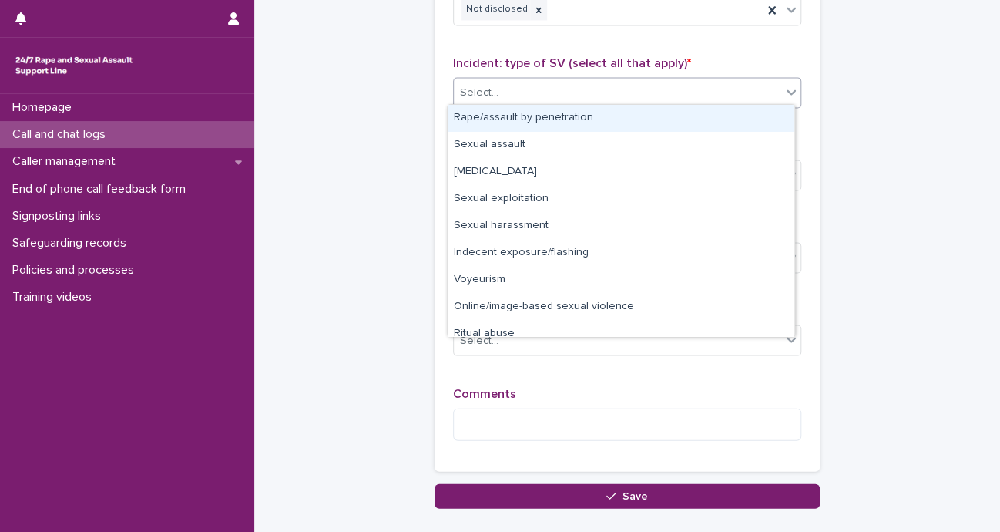
click at [658, 79] on div "Select..." at bounding box center [617, 91] width 327 height 25
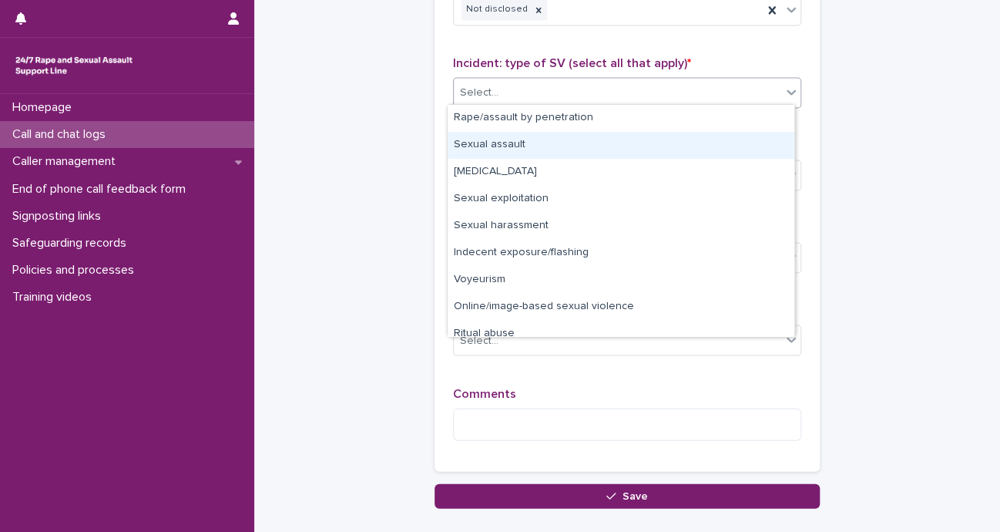
scroll to position [39, 0]
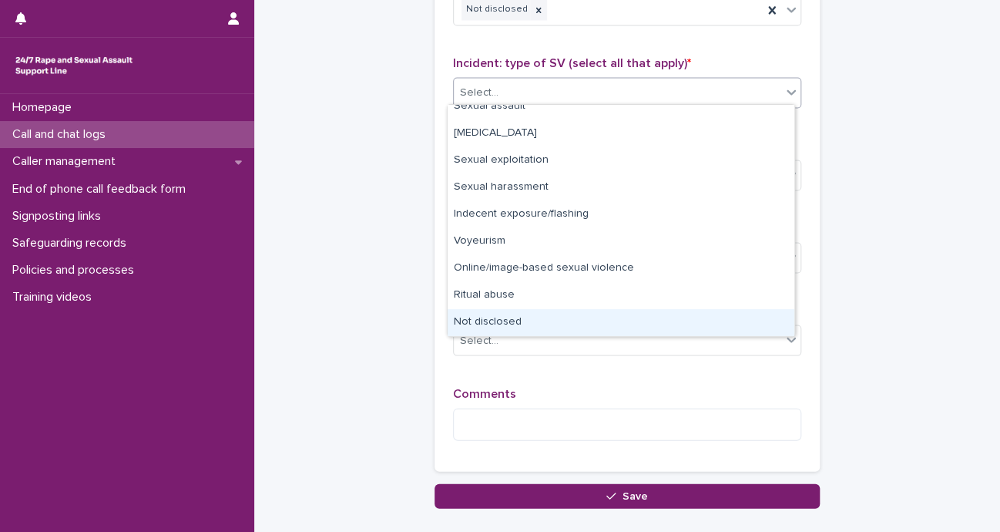
click at [513, 324] on div "Not disclosed" at bounding box center [621, 322] width 347 height 27
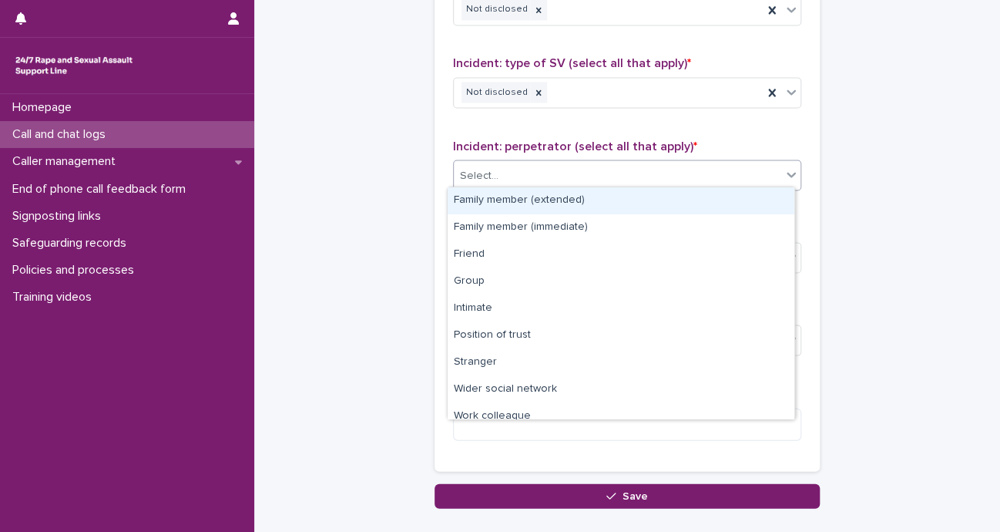
click at [502, 166] on div "Select..." at bounding box center [617, 175] width 327 height 25
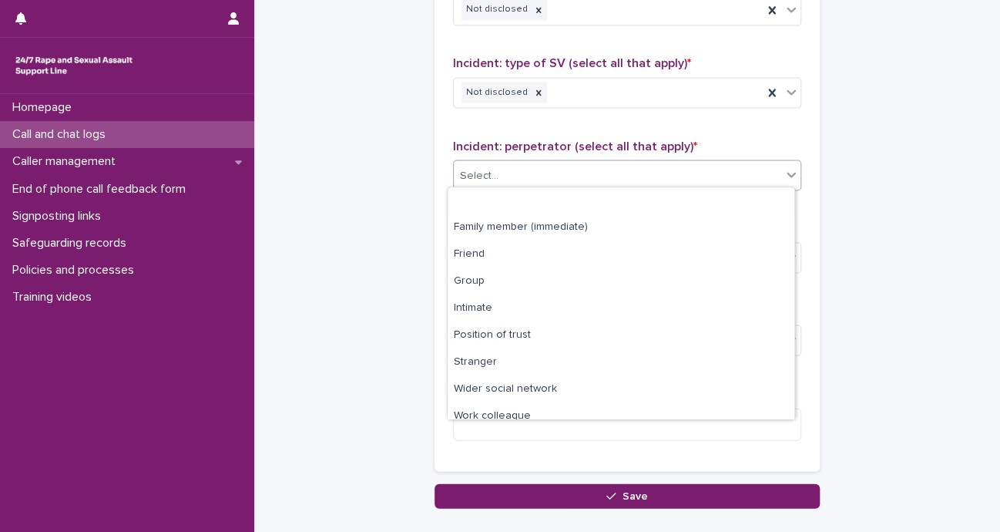
scroll to position [65, 0]
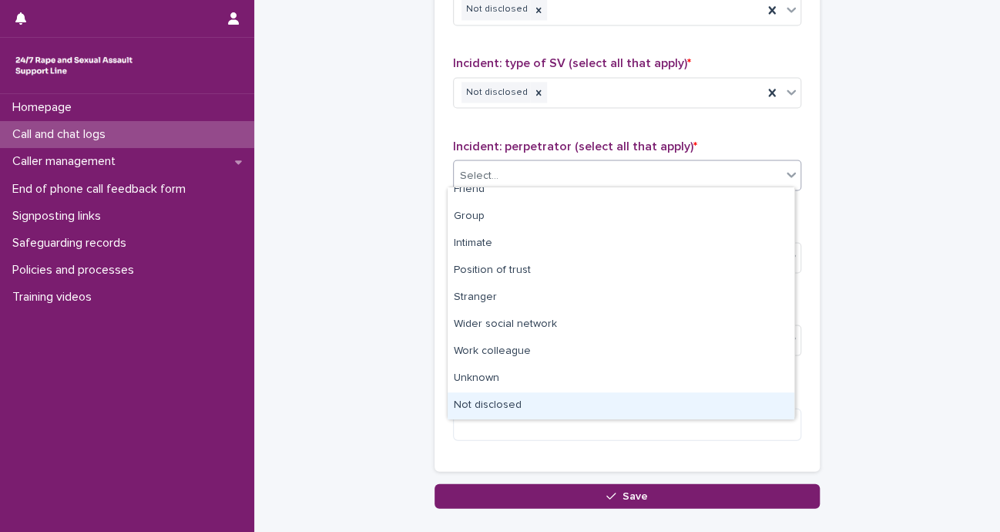
click at [480, 404] on div "Not disclosed" at bounding box center [621, 405] width 347 height 27
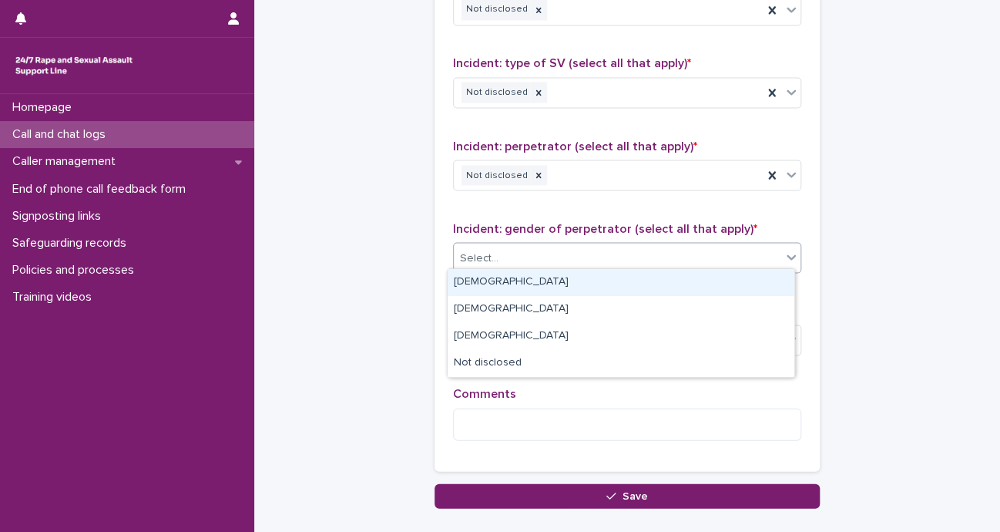
click at [505, 254] on div "Select..." at bounding box center [617, 257] width 327 height 25
click at [494, 278] on div "[DEMOGRAPHIC_DATA]" at bounding box center [621, 282] width 347 height 27
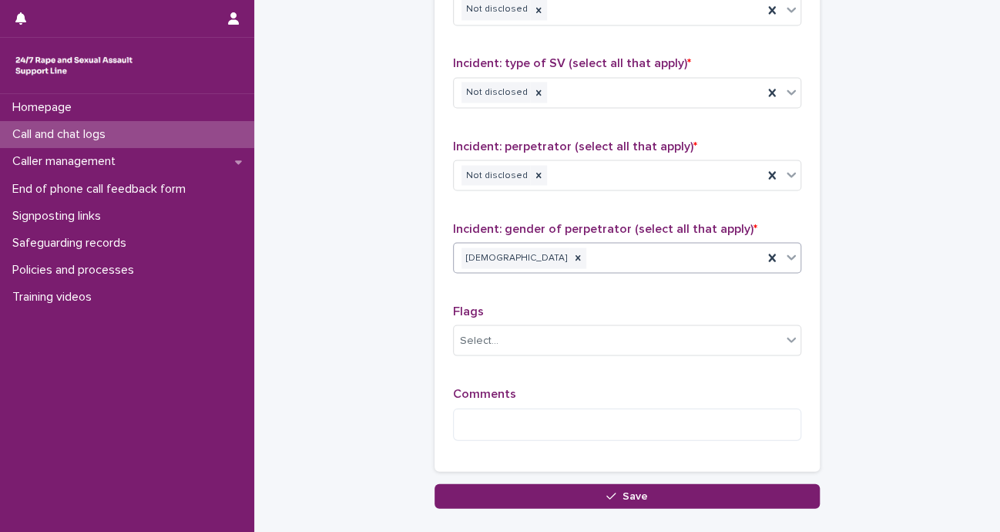
scroll to position [0, 0]
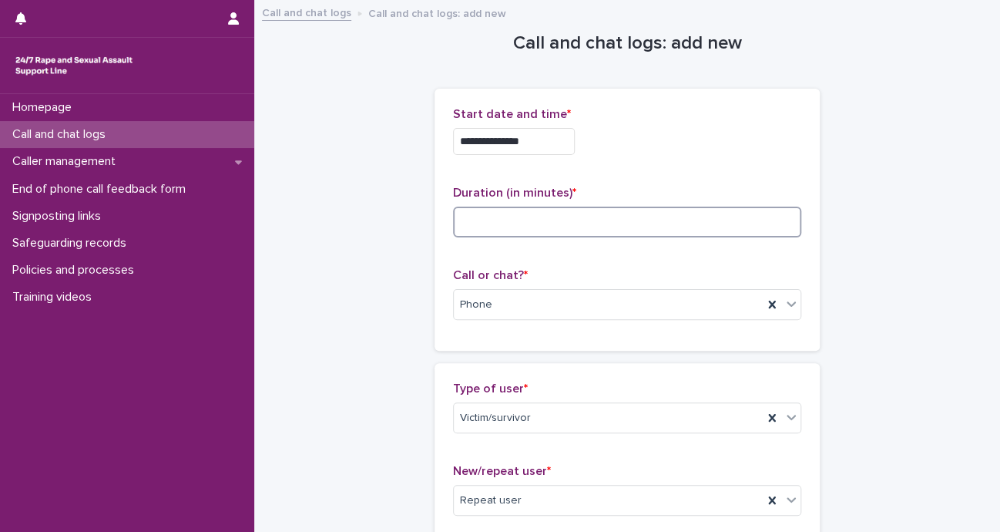
click at [502, 219] on input at bounding box center [627, 221] width 348 height 31
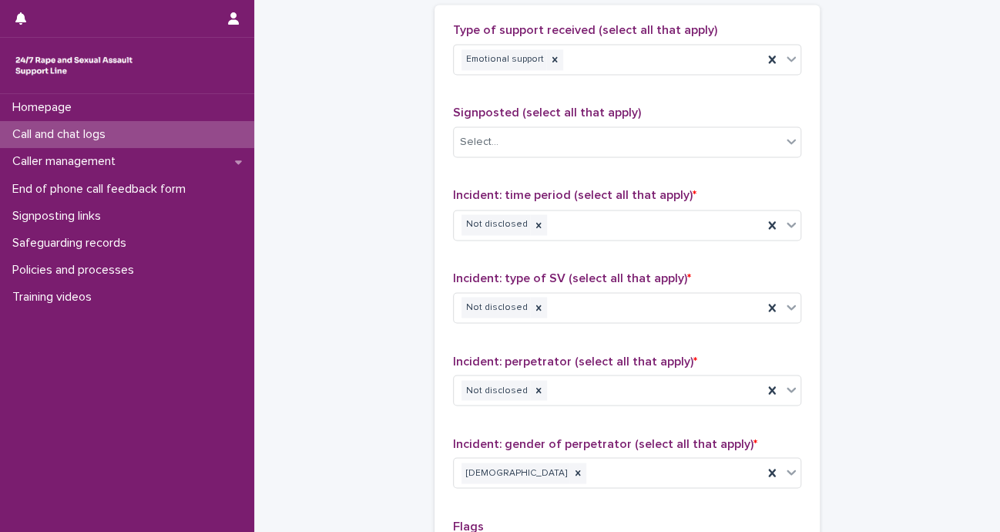
scroll to position [1253, 0]
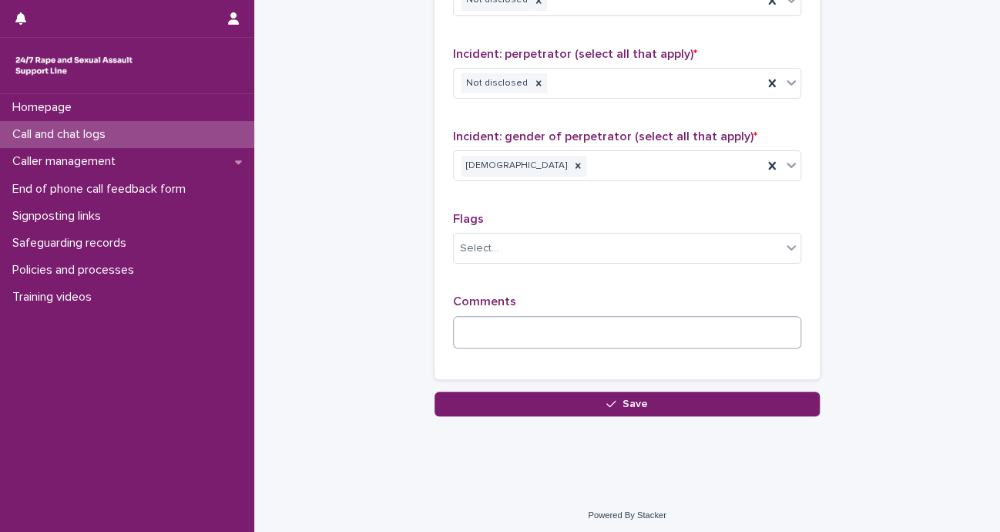
type input "*"
click at [626, 334] on textarea at bounding box center [627, 332] width 348 height 33
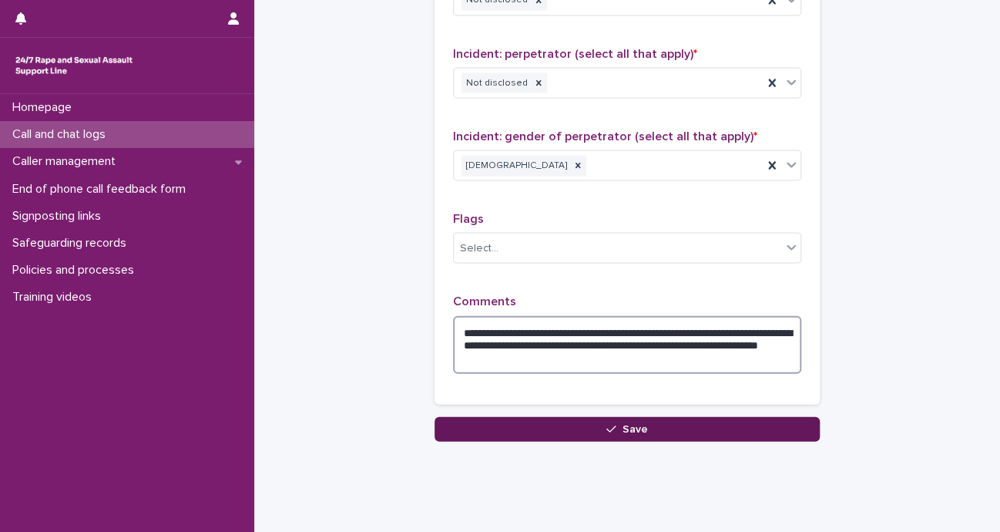
type textarea "**********"
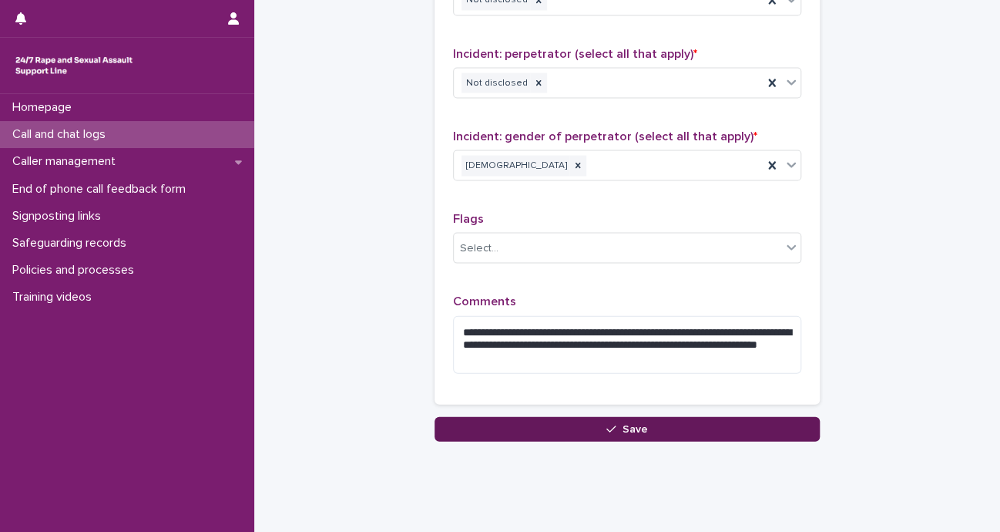
click at [663, 421] on button "Save" at bounding box center [627, 429] width 385 height 25
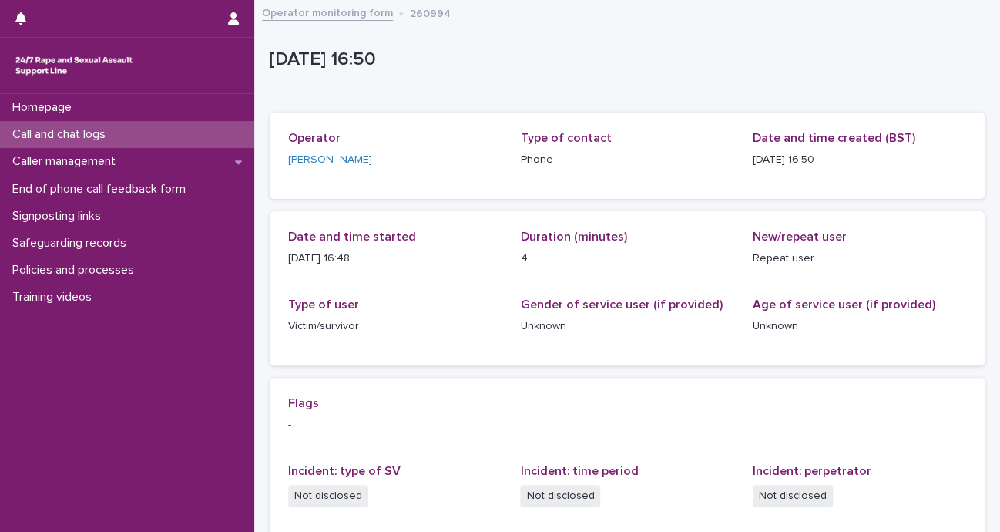
click at [291, 13] on link "Operator monitoring form" at bounding box center [327, 12] width 131 height 18
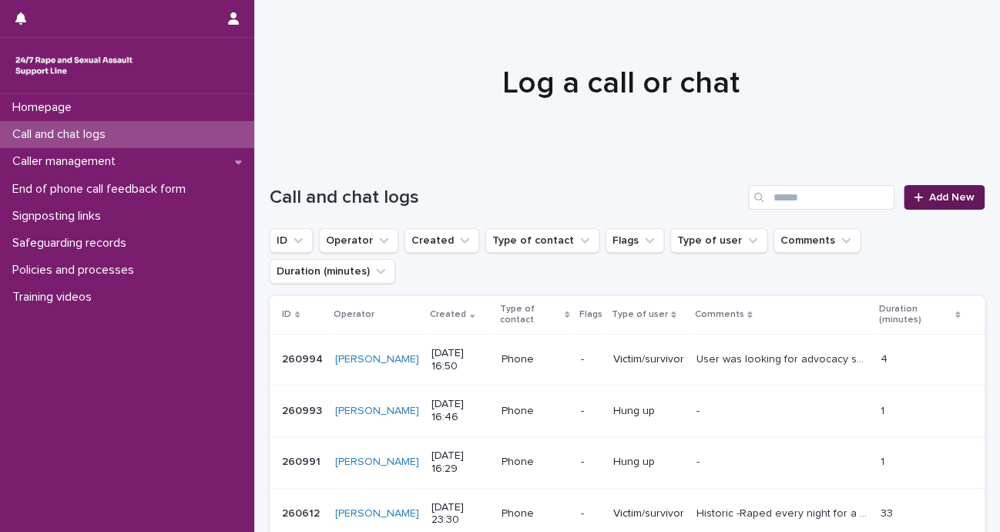
click at [955, 198] on span "Add New" at bounding box center [951, 197] width 45 height 11
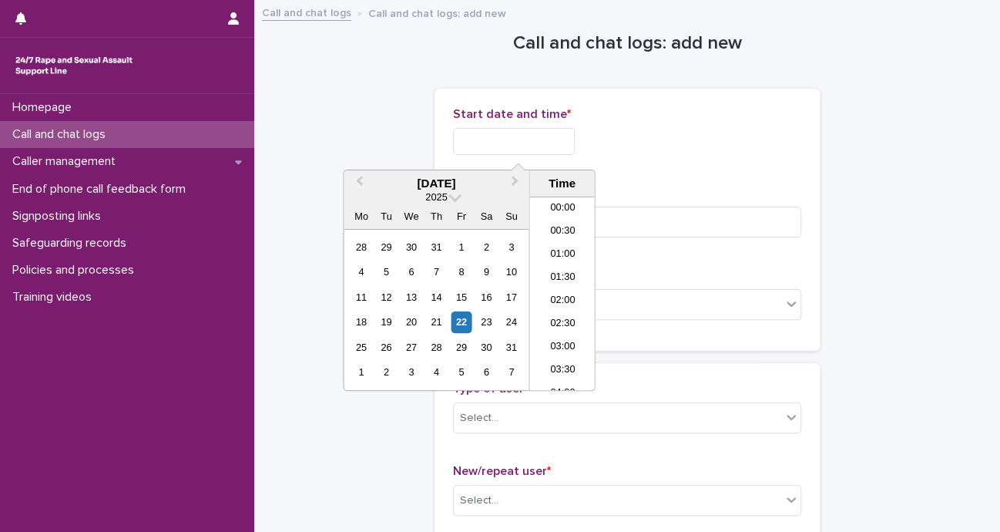
click at [558, 143] on input "text" at bounding box center [514, 141] width 122 height 27
click at [565, 311] on li "17:30" at bounding box center [561, 316] width 65 height 23
click at [563, 136] on input "**********" at bounding box center [514, 141] width 122 height 27
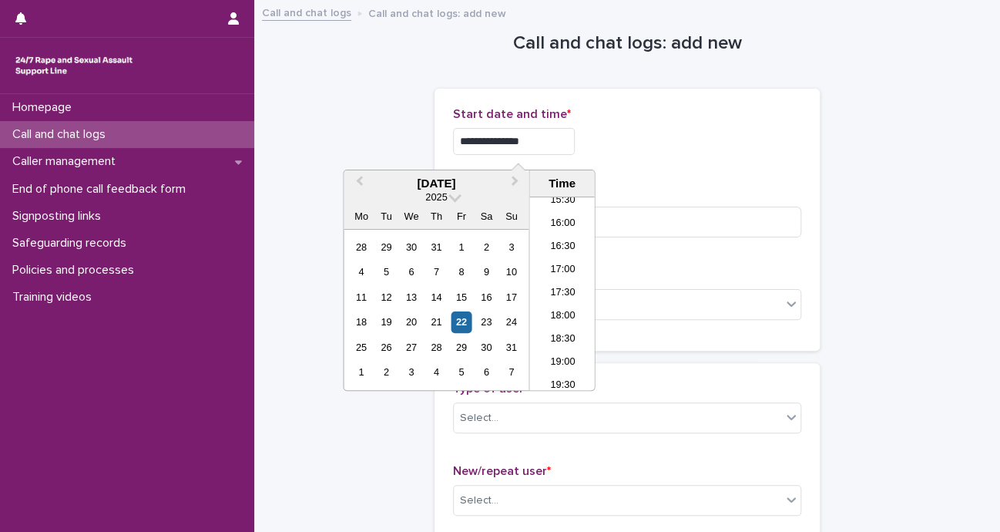
type input "**********"
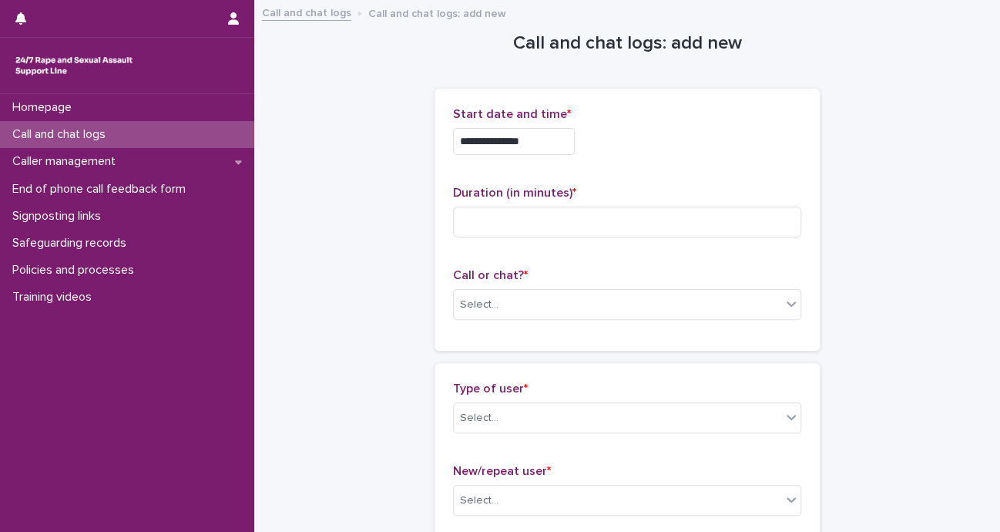
click at [647, 119] on p "Start date and time *" at bounding box center [627, 114] width 348 height 15
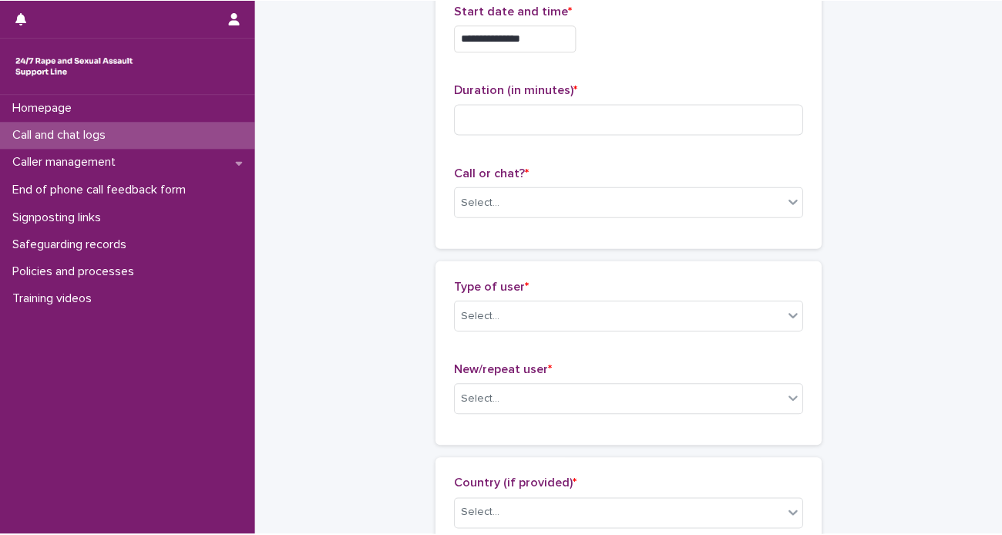
scroll to position [163, 0]
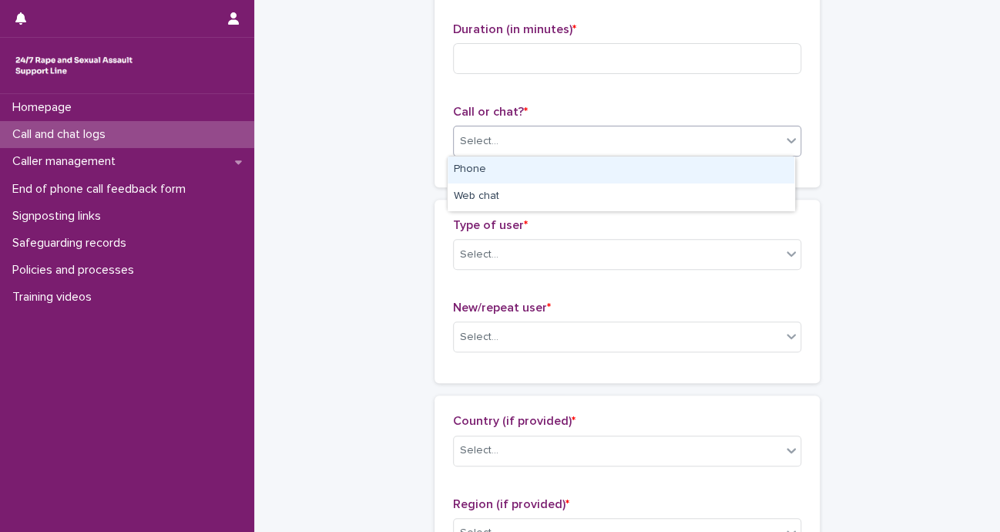
click at [610, 146] on div "Select..." at bounding box center [617, 141] width 327 height 25
click at [535, 166] on div "Phone" at bounding box center [621, 169] width 347 height 27
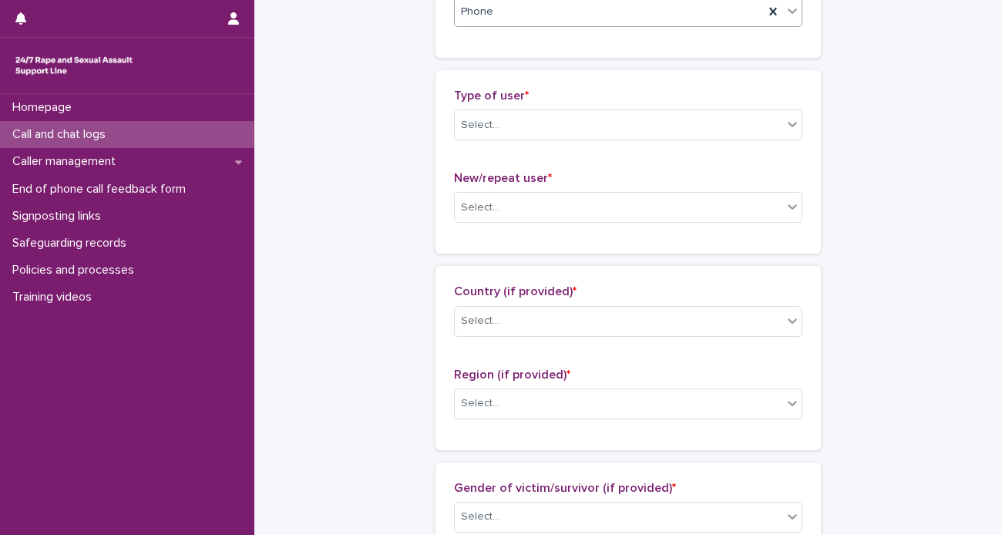
scroll to position [299, 0]
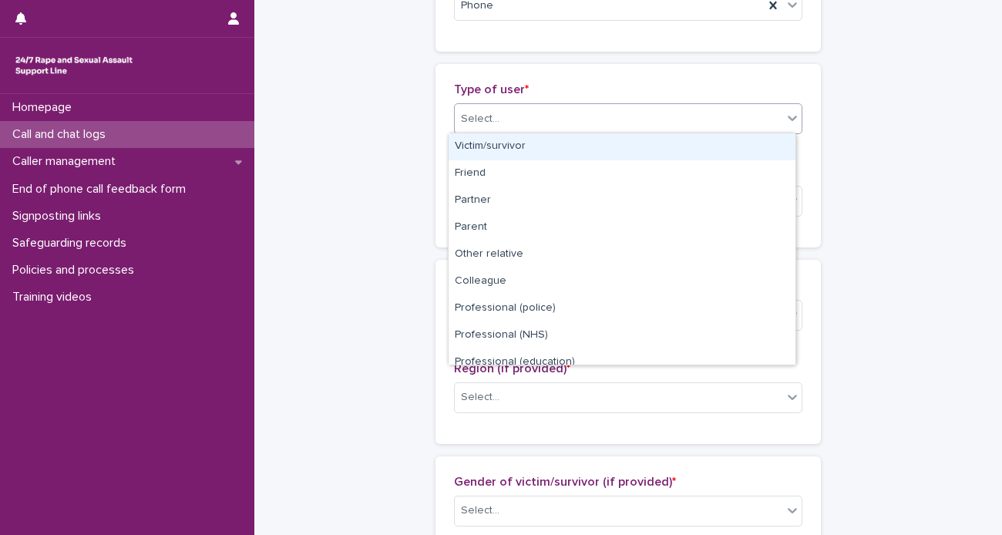
click at [721, 120] on div "Select..." at bounding box center [618, 118] width 327 height 25
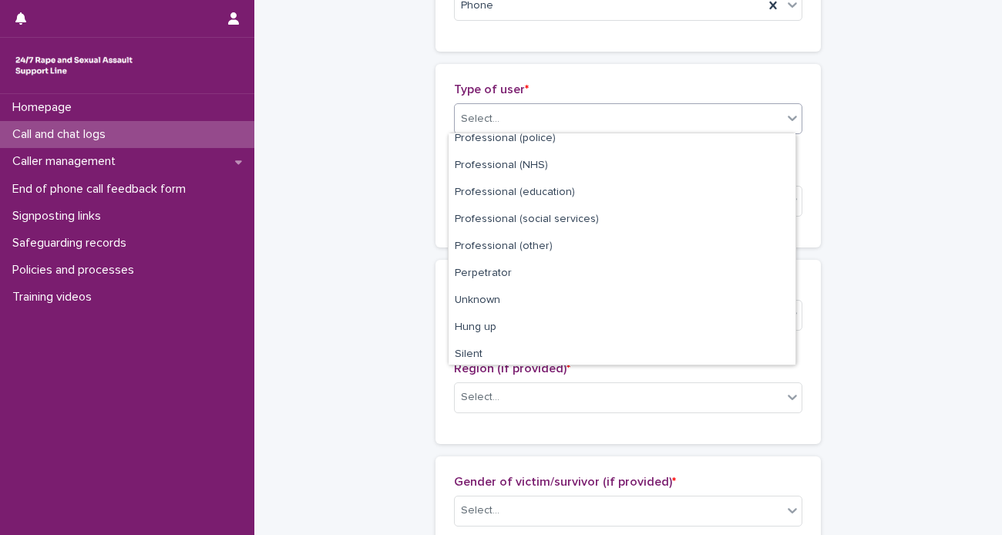
scroll to position [173, 0]
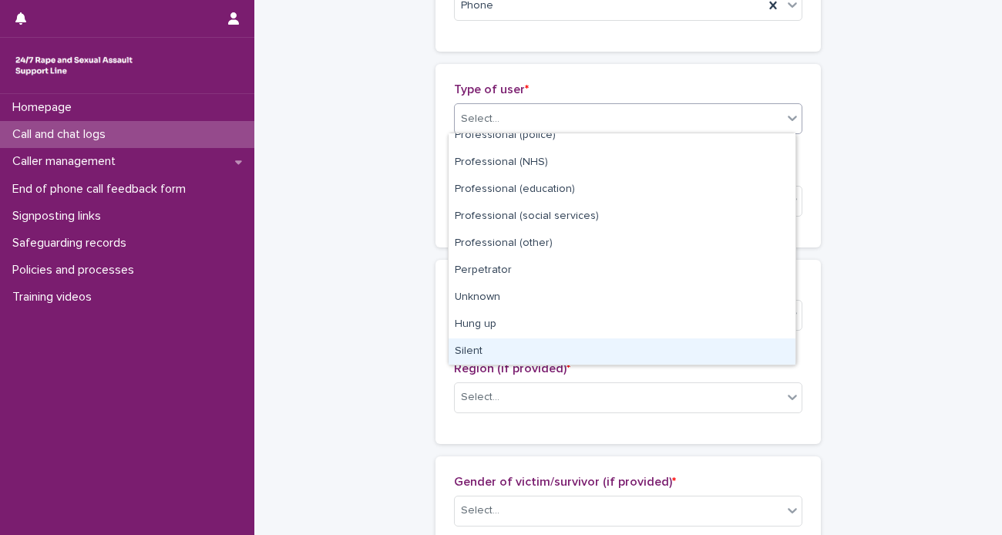
click at [559, 348] on div "Silent" at bounding box center [621, 351] width 347 height 27
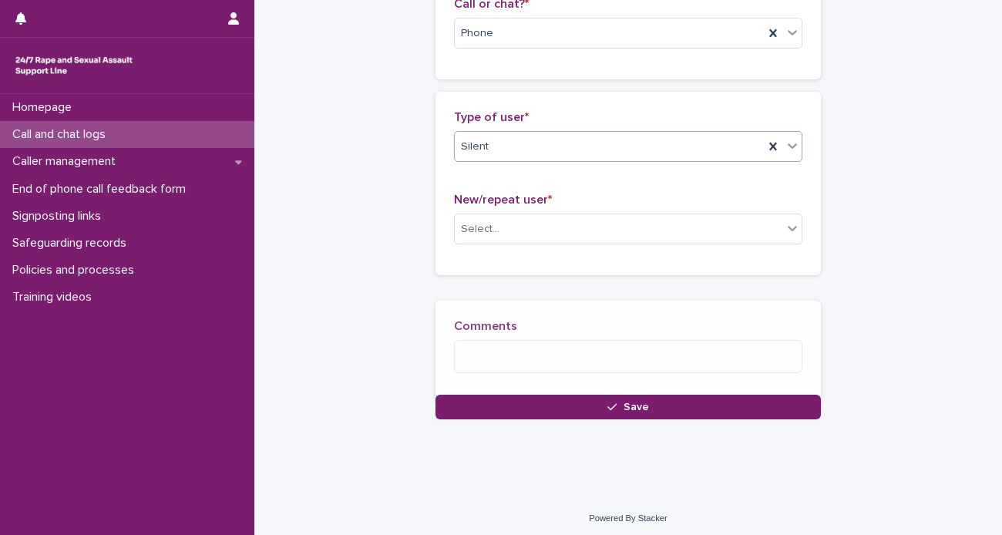
scroll to position [284, 0]
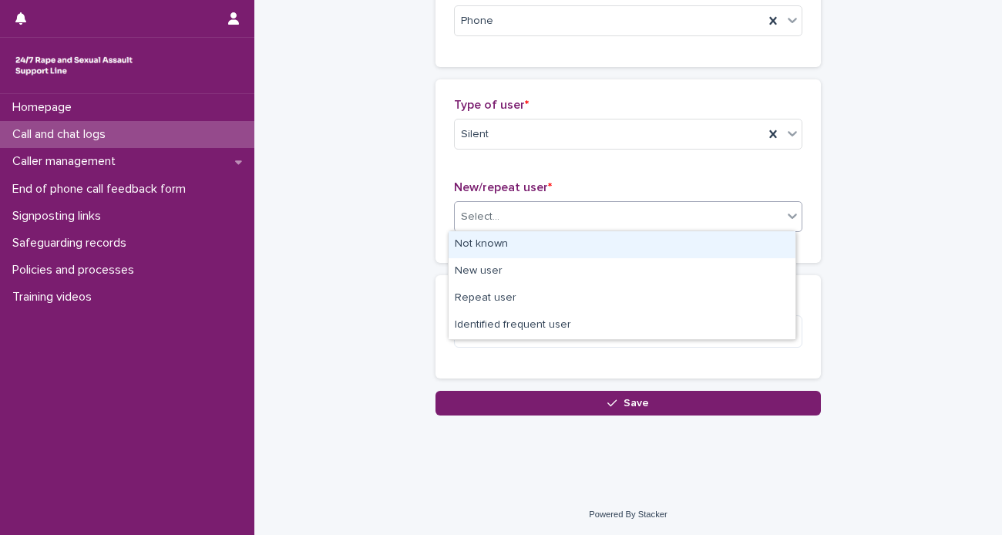
click at [492, 216] on div "Select..." at bounding box center [618, 216] width 327 height 25
click at [499, 239] on div "Not known" at bounding box center [621, 244] width 347 height 27
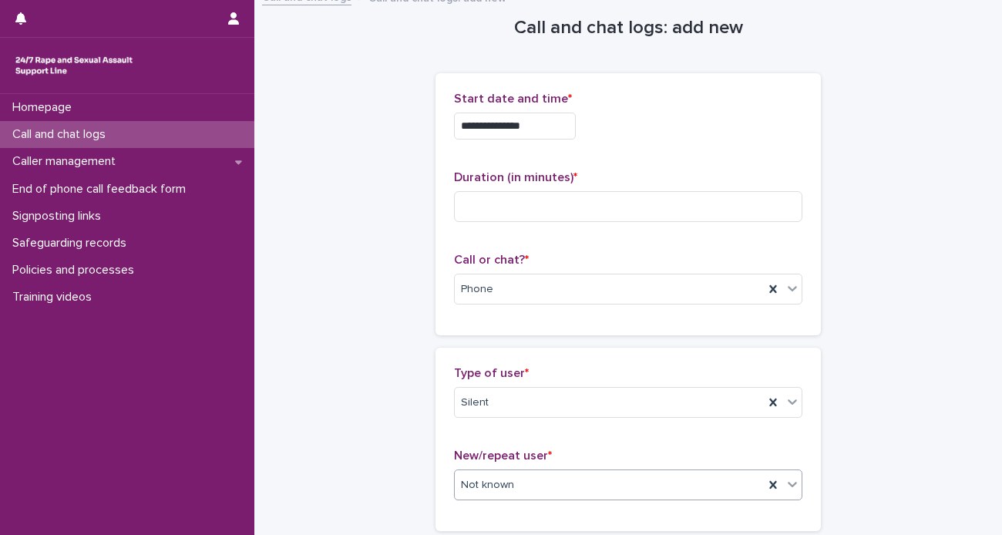
scroll to position [14, 0]
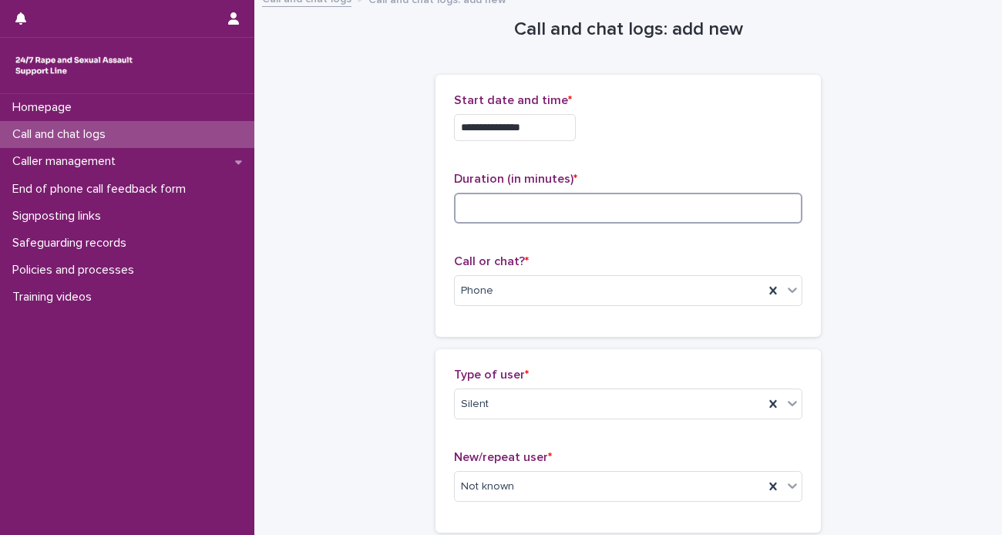
click at [576, 210] on input at bounding box center [628, 208] width 348 height 31
click at [581, 212] on input at bounding box center [628, 208] width 348 height 31
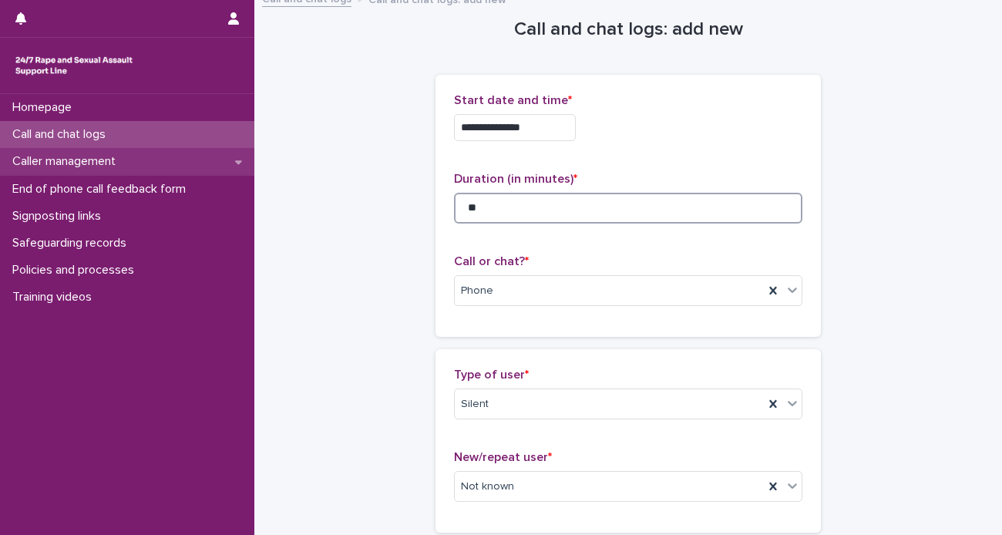
type input "**"
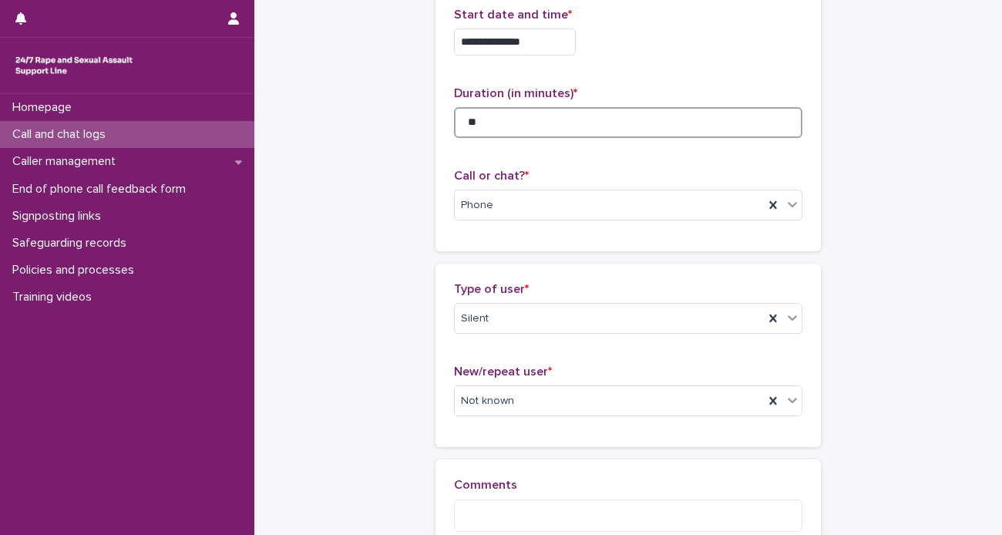
scroll to position [284, 0]
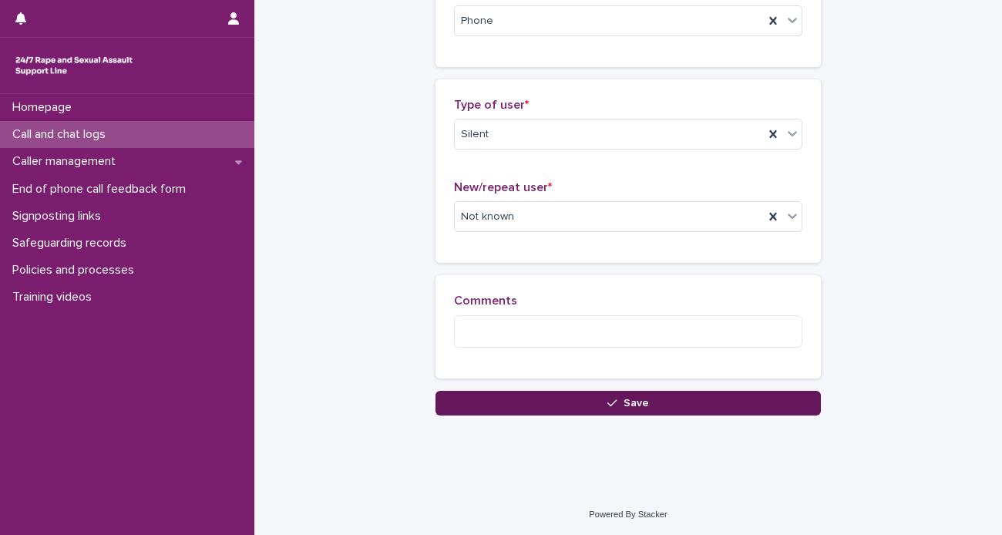
click at [623, 399] on span "Save" at bounding box center [635, 403] width 25 height 11
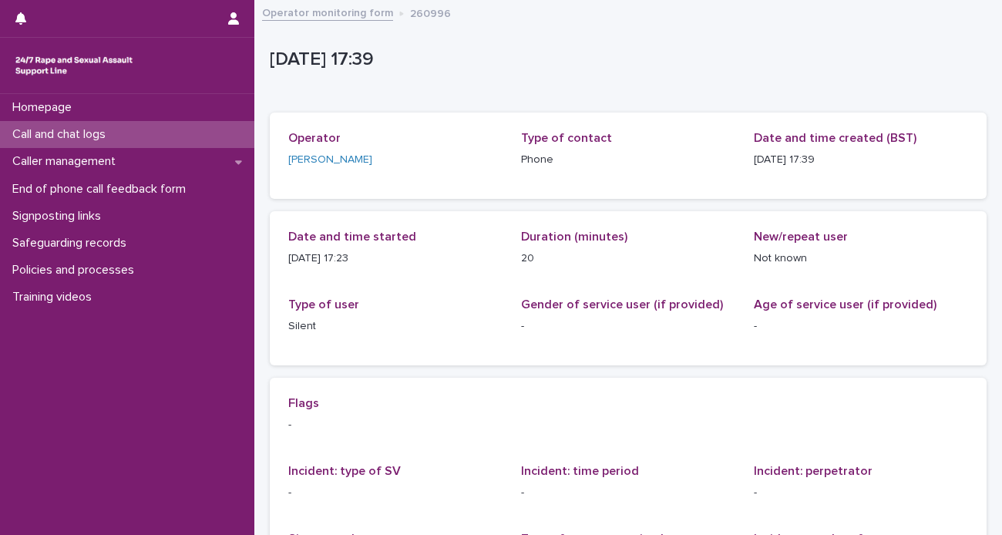
click at [305, 13] on link "Operator monitoring form" at bounding box center [327, 12] width 131 height 18
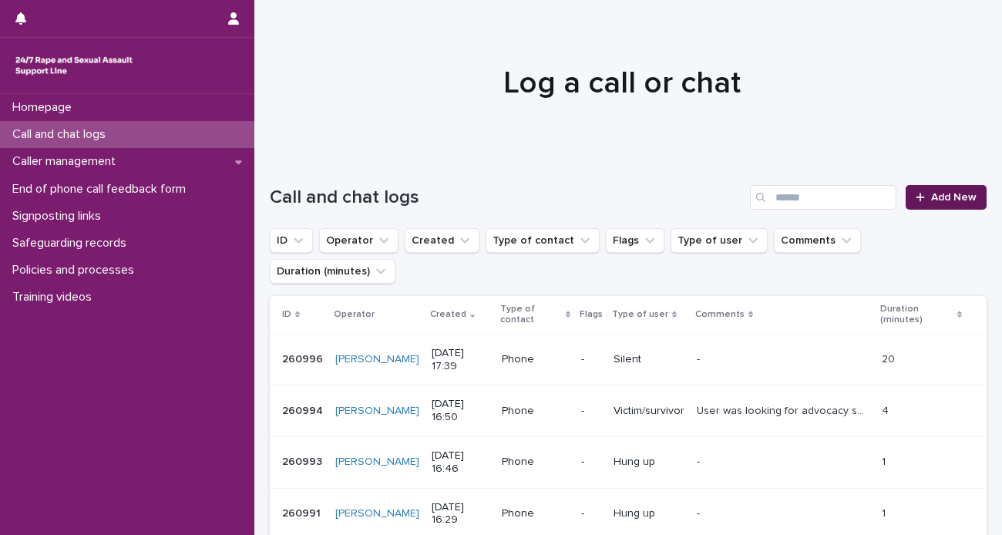
click at [943, 200] on span "Add New" at bounding box center [953, 197] width 45 height 11
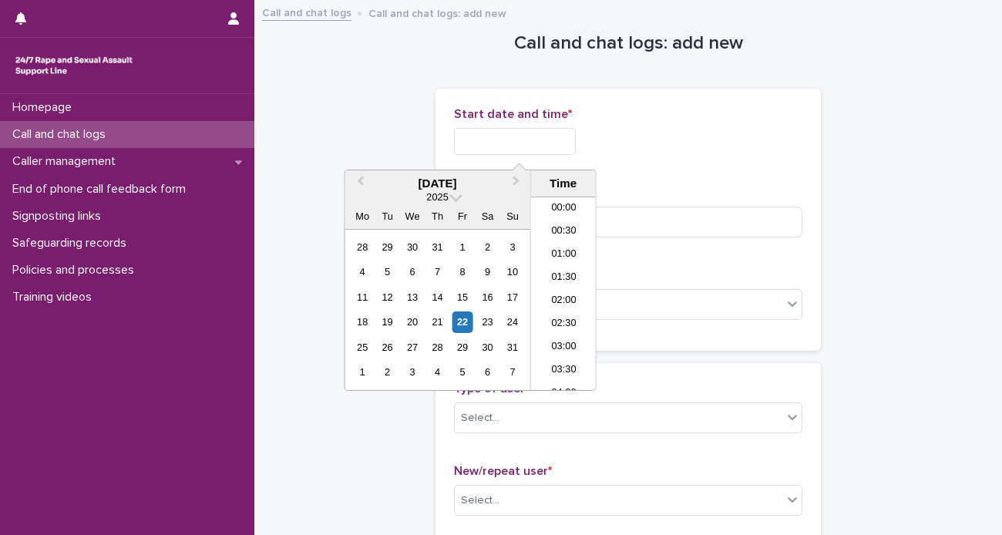
click at [499, 142] on input "text" at bounding box center [515, 141] width 122 height 27
click at [551, 287] on li "17:30" at bounding box center [563, 293] width 65 height 23
click at [549, 143] on input "**********" at bounding box center [515, 141] width 122 height 27
type input "**********"
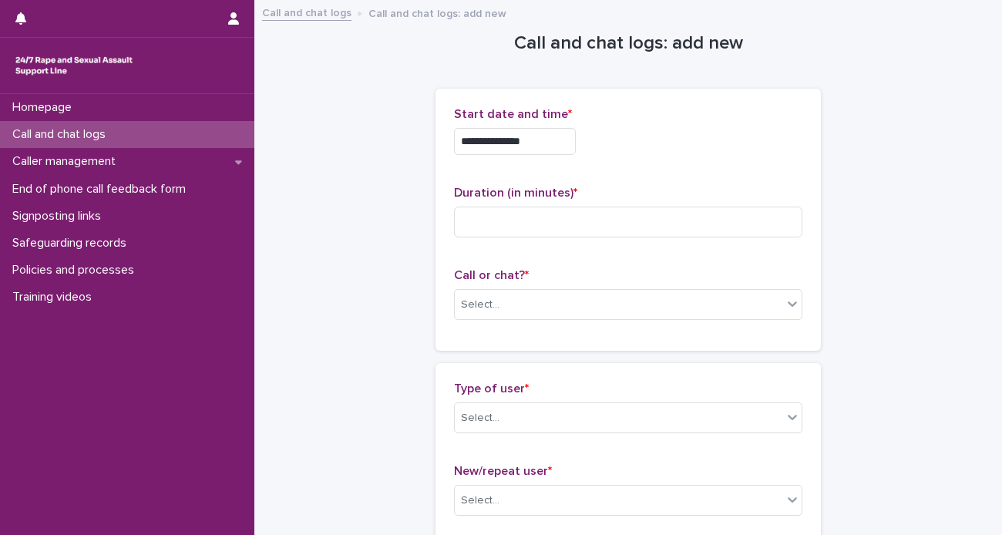
click at [717, 126] on div "**********" at bounding box center [628, 137] width 348 height 60
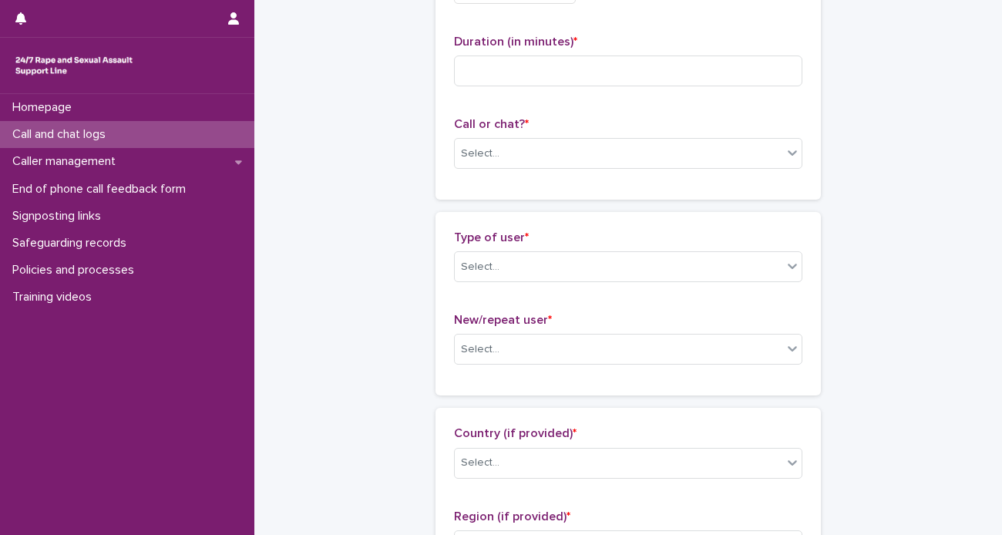
scroll to position [156, 0]
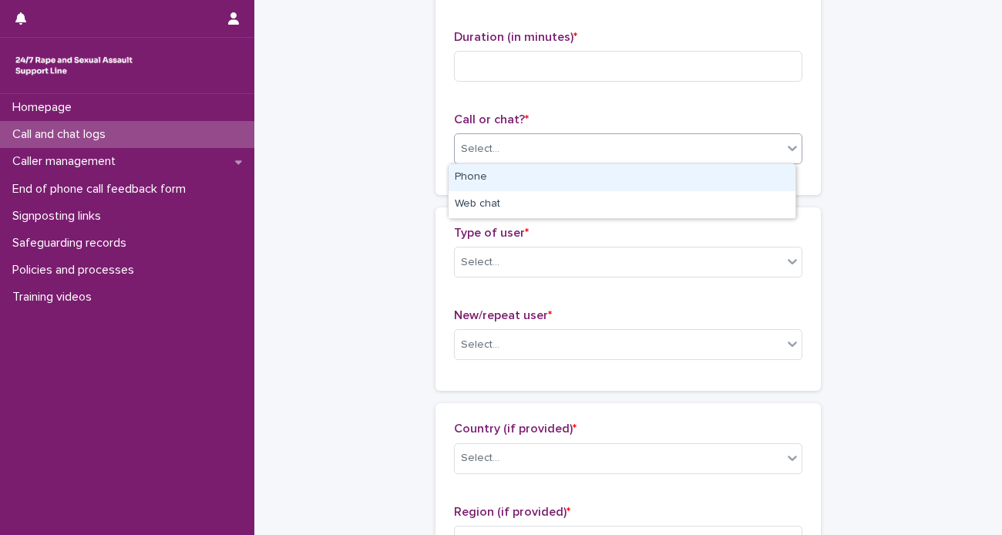
click at [644, 149] on div "Select..." at bounding box center [618, 148] width 327 height 25
click at [557, 183] on div "Phone" at bounding box center [621, 177] width 347 height 27
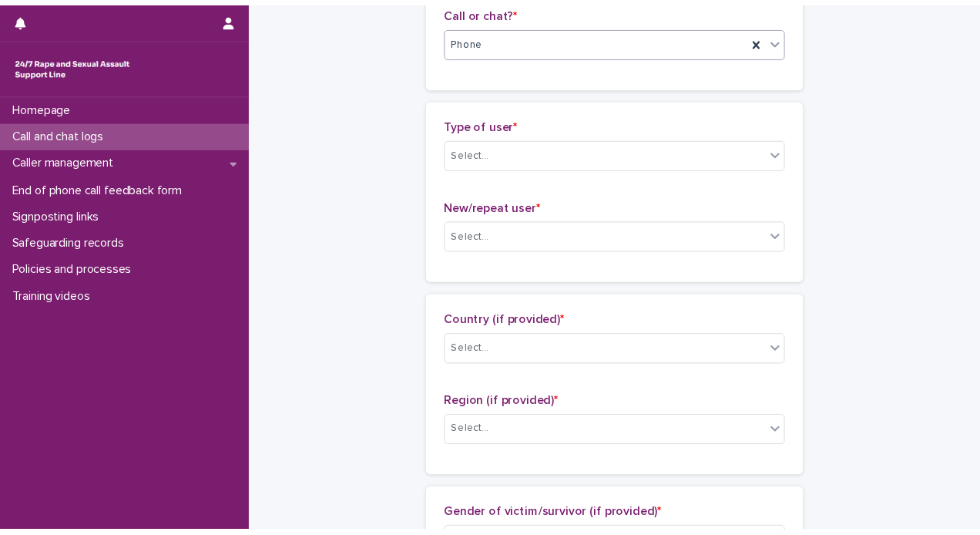
scroll to position [270, 0]
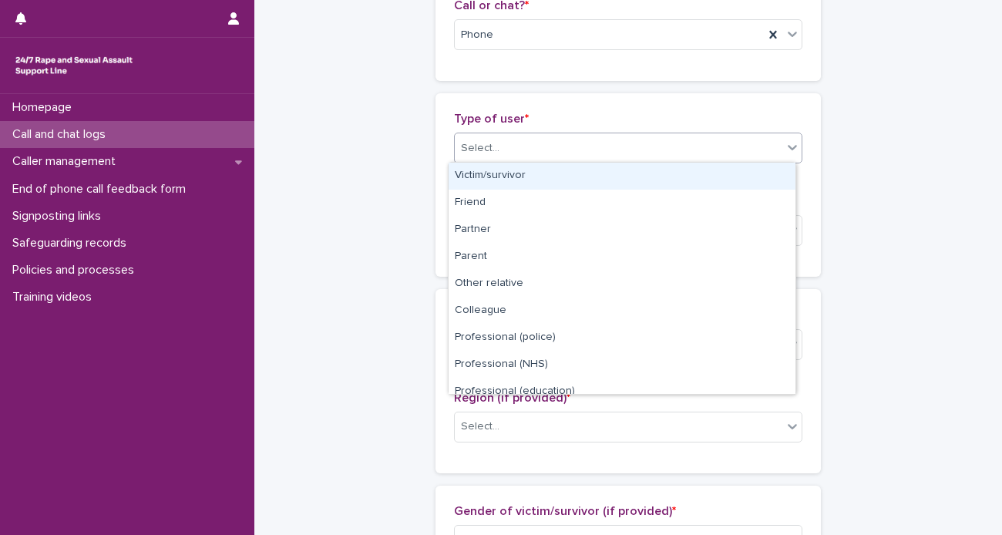
click at [545, 154] on div "Select..." at bounding box center [618, 148] width 327 height 25
click at [518, 174] on div "Victim/survivor" at bounding box center [621, 176] width 347 height 27
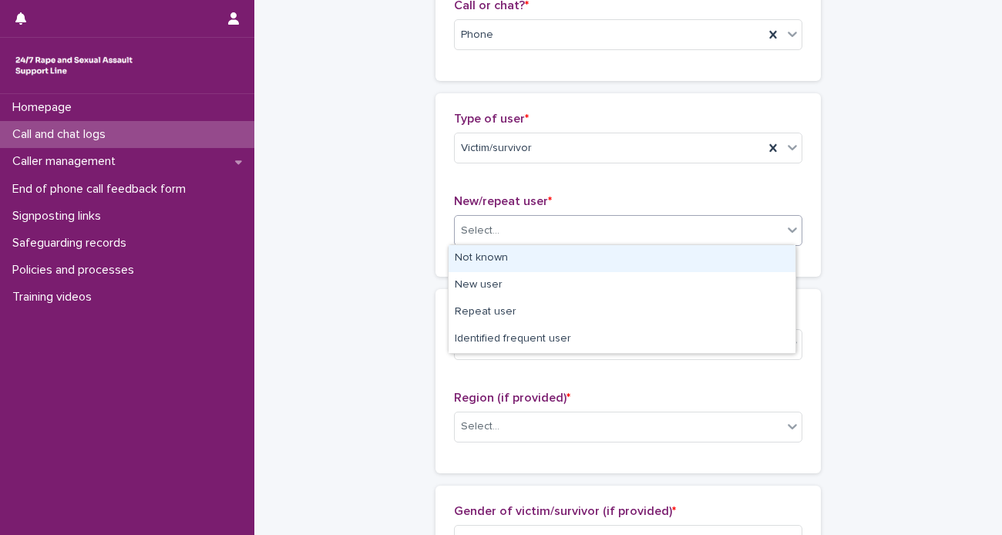
click at [497, 229] on div "Select..." at bounding box center [618, 230] width 327 height 25
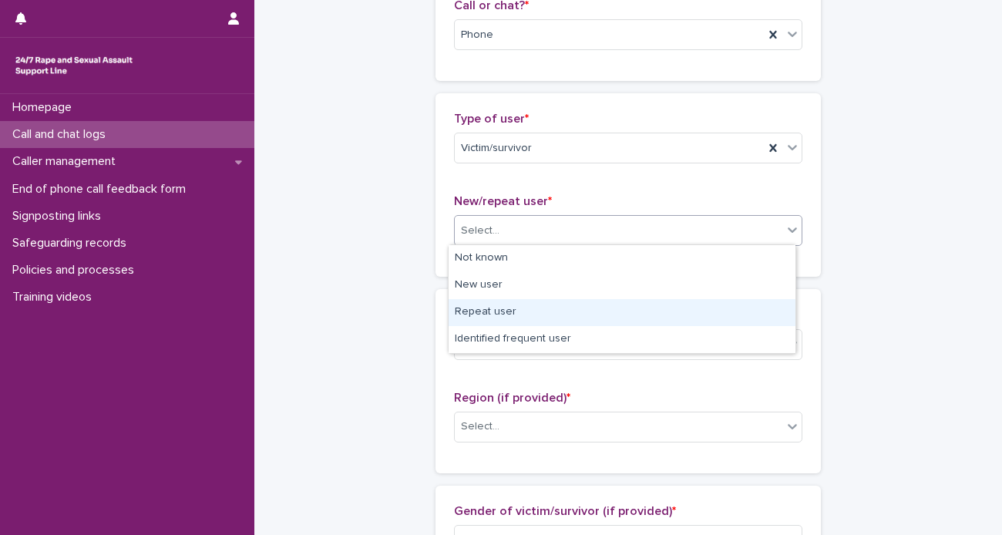
click at [505, 307] on div "Repeat user" at bounding box center [621, 312] width 347 height 27
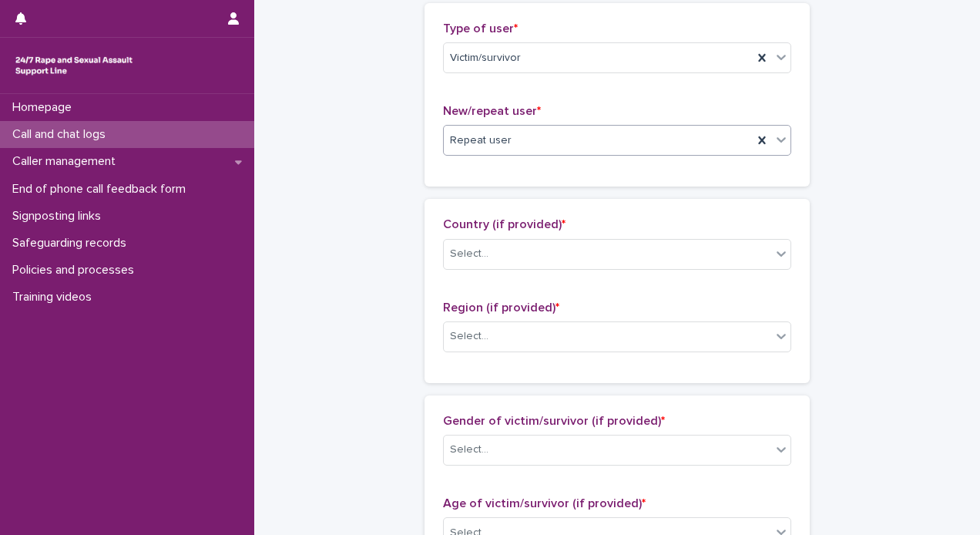
scroll to position [362, 0]
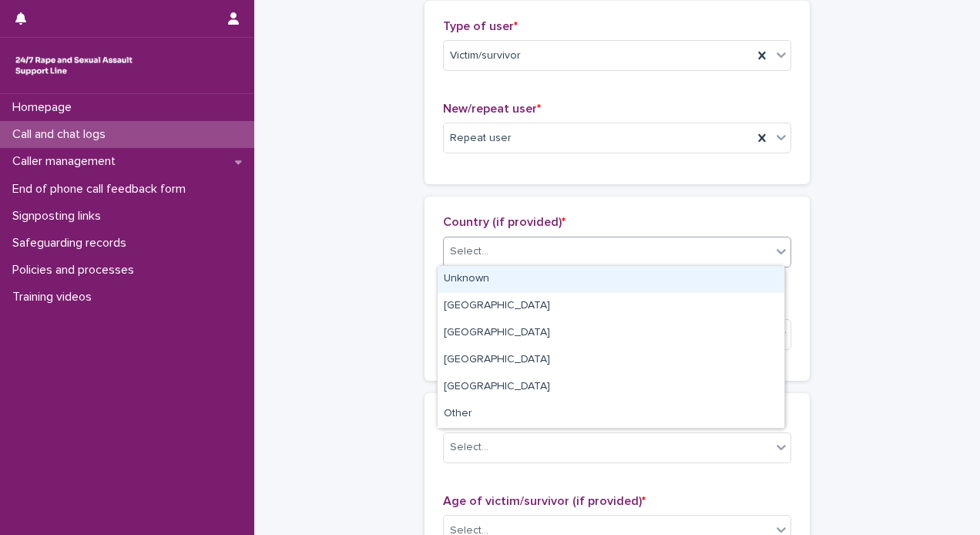
click at [582, 247] on div "Select..." at bounding box center [607, 251] width 327 height 25
click at [508, 270] on div "Unknown" at bounding box center [611, 279] width 347 height 27
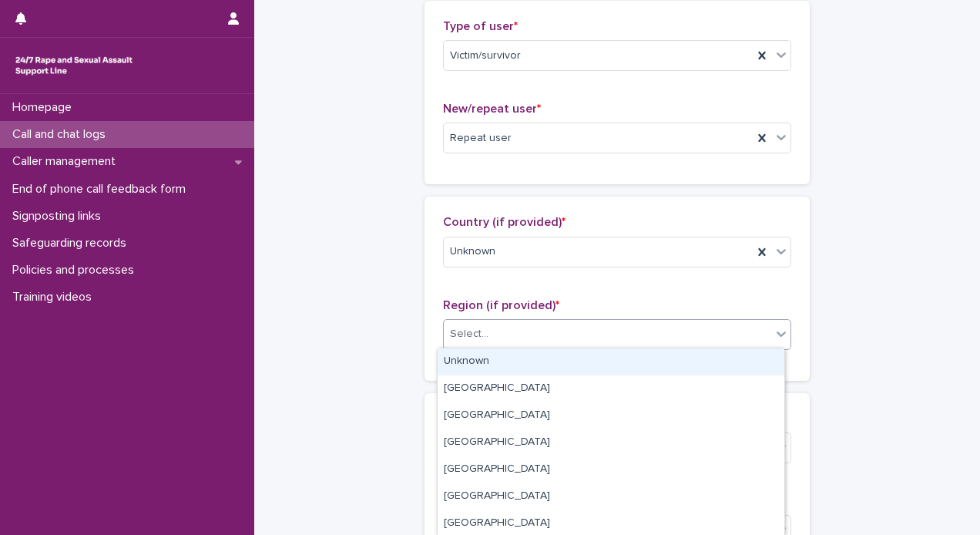
click at [473, 331] on div "Select..." at bounding box center [469, 334] width 39 height 16
click at [468, 361] on div "Unknown" at bounding box center [611, 361] width 347 height 27
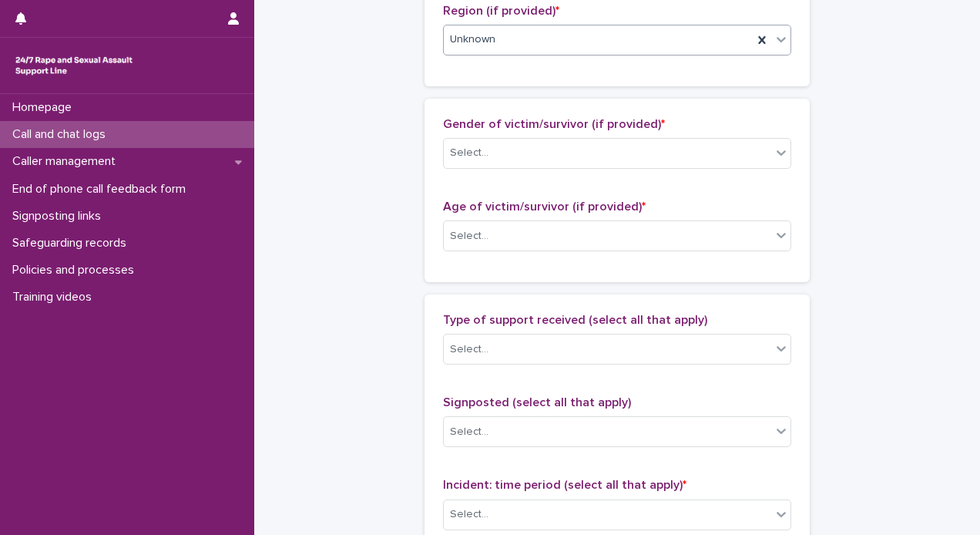
scroll to position [659, 0]
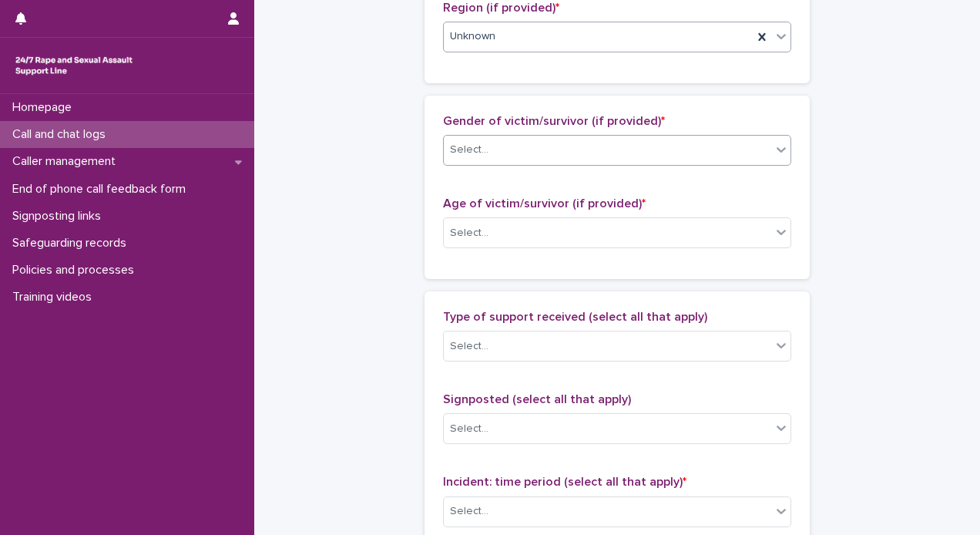
click at [566, 158] on div "Select..." at bounding box center [607, 149] width 327 height 25
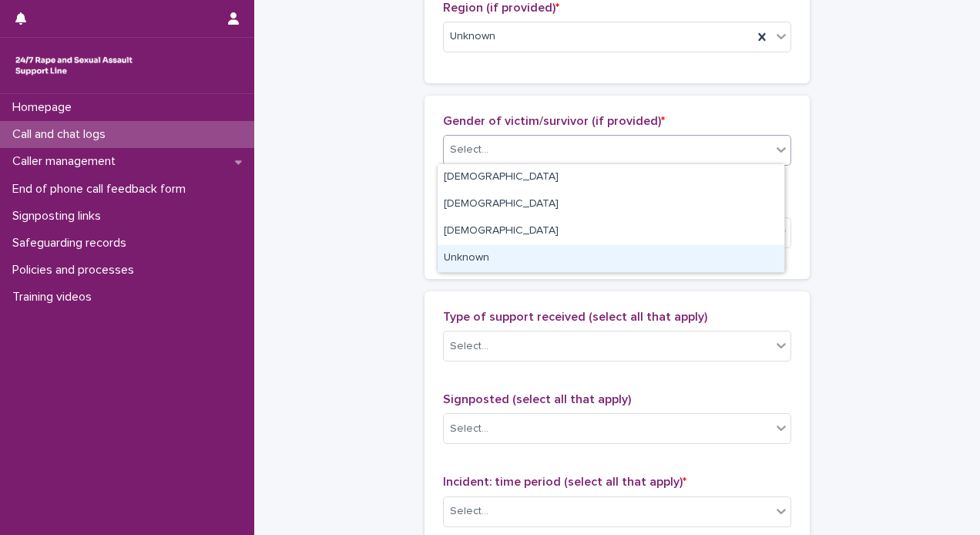
click at [466, 257] on div "Unknown" at bounding box center [611, 258] width 347 height 27
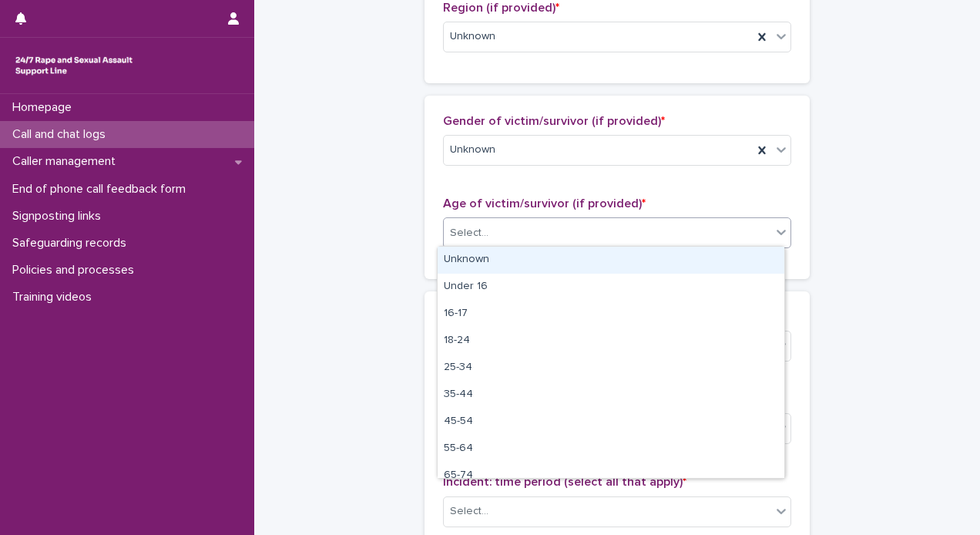
click at [502, 235] on div "Select..." at bounding box center [607, 232] width 327 height 25
click at [472, 261] on div "Unknown" at bounding box center [611, 260] width 347 height 27
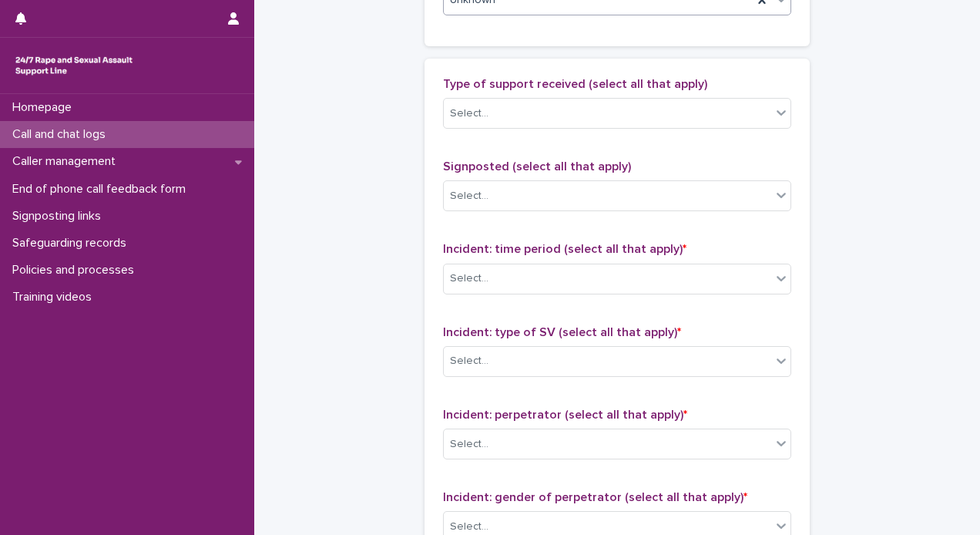
scroll to position [894, 0]
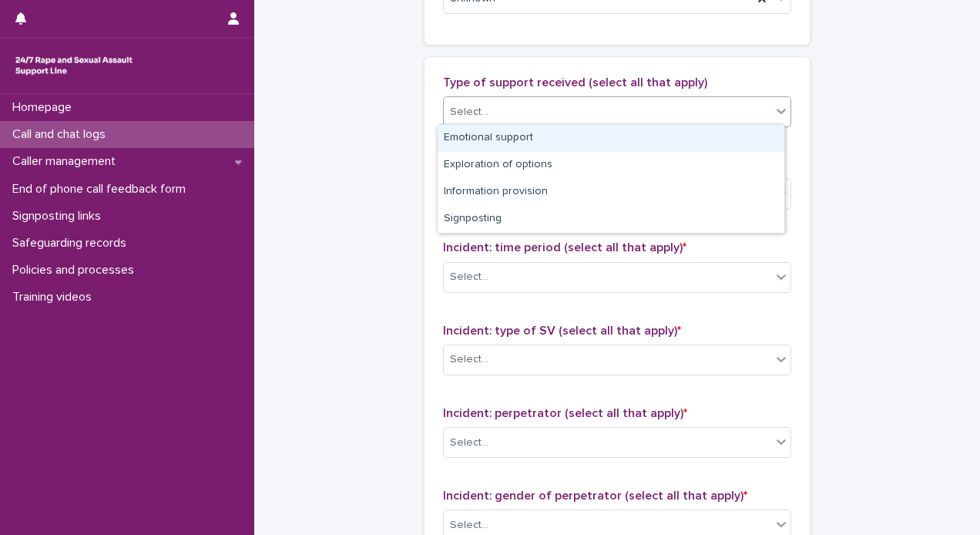
click at [616, 117] on div "Select..." at bounding box center [607, 111] width 327 height 25
click at [559, 137] on div "Emotional support" at bounding box center [611, 138] width 347 height 27
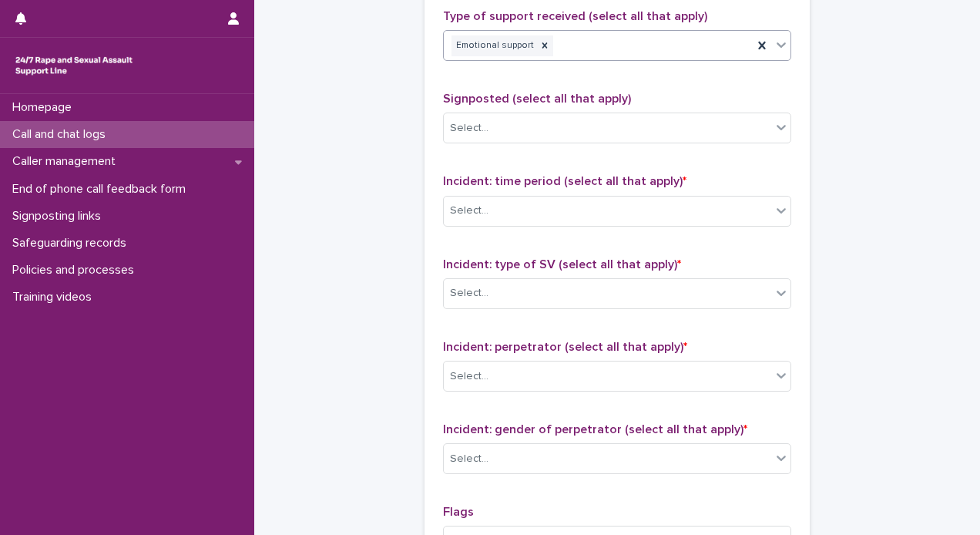
scroll to position [965, 0]
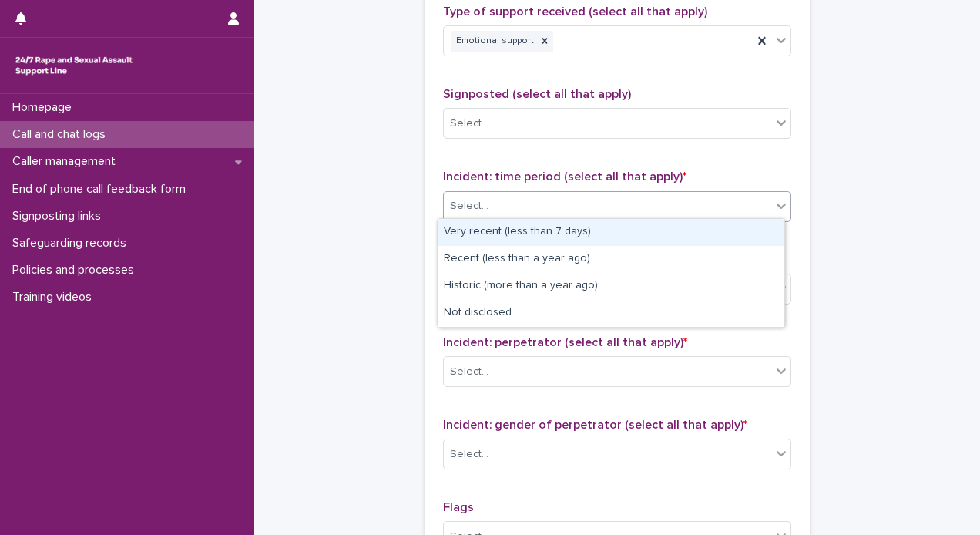
click at [626, 204] on div "Select..." at bounding box center [607, 205] width 327 height 25
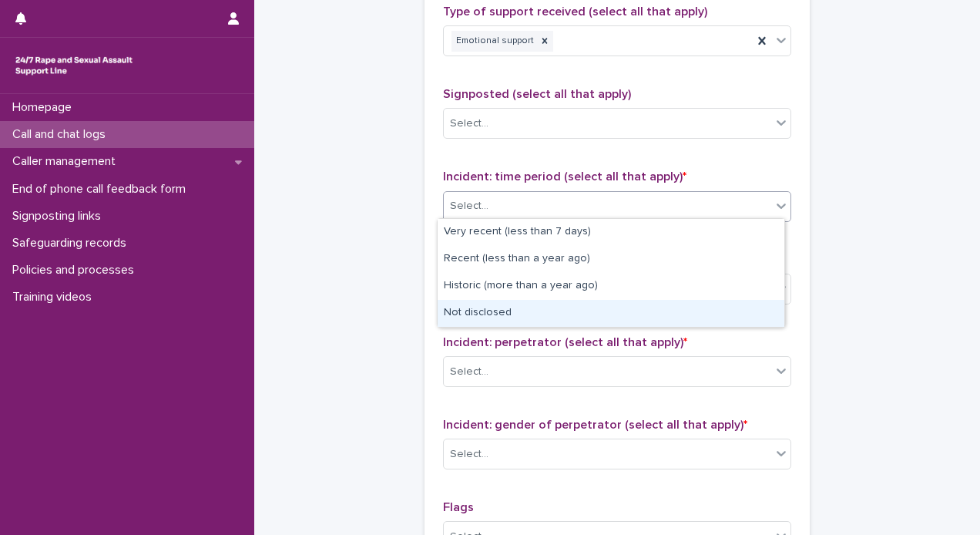
click at [512, 315] on div "Not disclosed" at bounding box center [611, 313] width 347 height 27
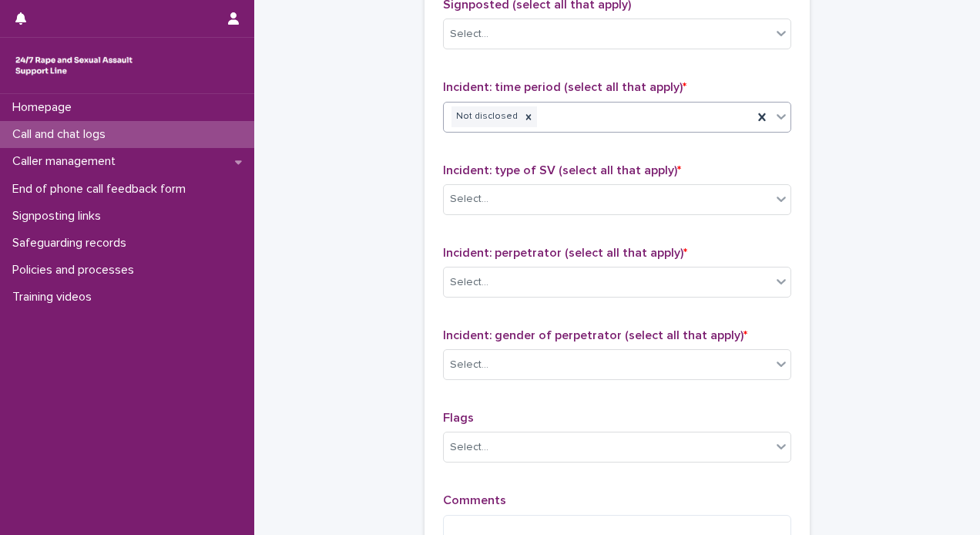
scroll to position [1105, 0]
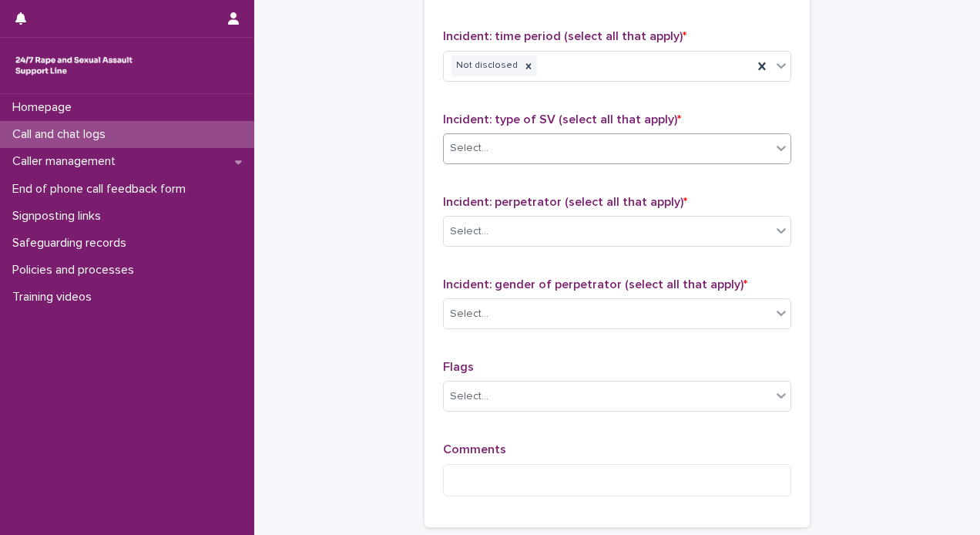
drag, startPoint x: 723, startPoint y: 163, endPoint x: 692, endPoint y: 150, distance: 33.9
click at [692, 150] on div "Incident: type of SV (select all that apply) * Select..." at bounding box center [617, 144] width 348 height 64
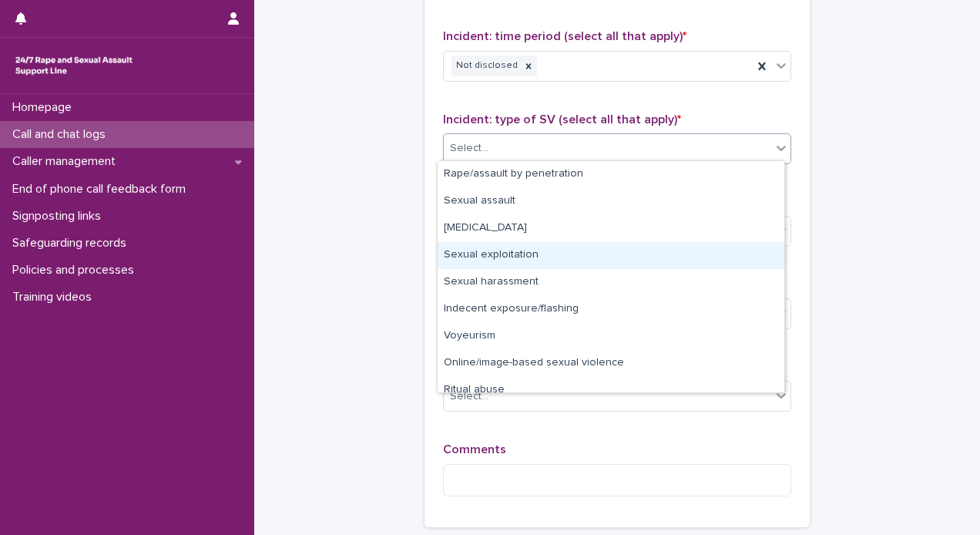
drag, startPoint x: 692, startPoint y: 150, endPoint x: 786, endPoint y: 240, distance: 129.7
click at [786, 240] on div "Type of support received (select all that apply) Emotional support Signposted (…" at bounding box center [617, 186] width 385 height 681
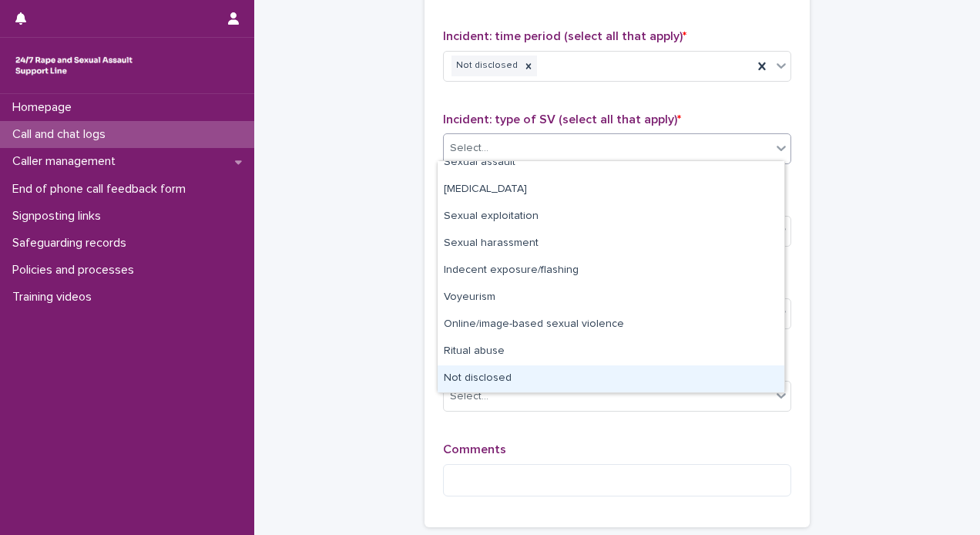
click at [492, 367] on div "Not disclosed" at bounding box center [611, 378] width 347 height 27
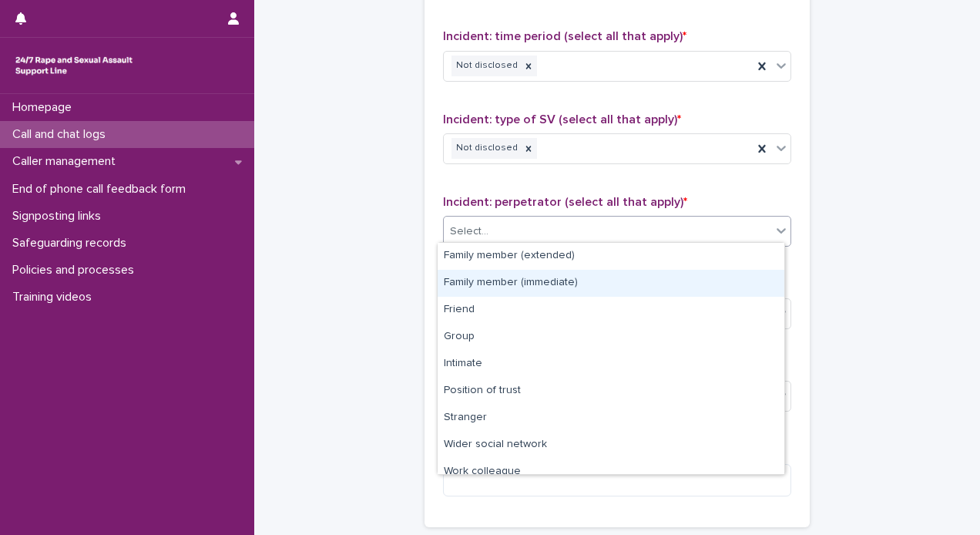
drag, startPoint x: 592, startPoint y: 231, endPoint x: 777, endPoint y: 280, distance: 192.1
click at [777, 280] on body "**********" at bounding box center [490, 267] width 980 height 535
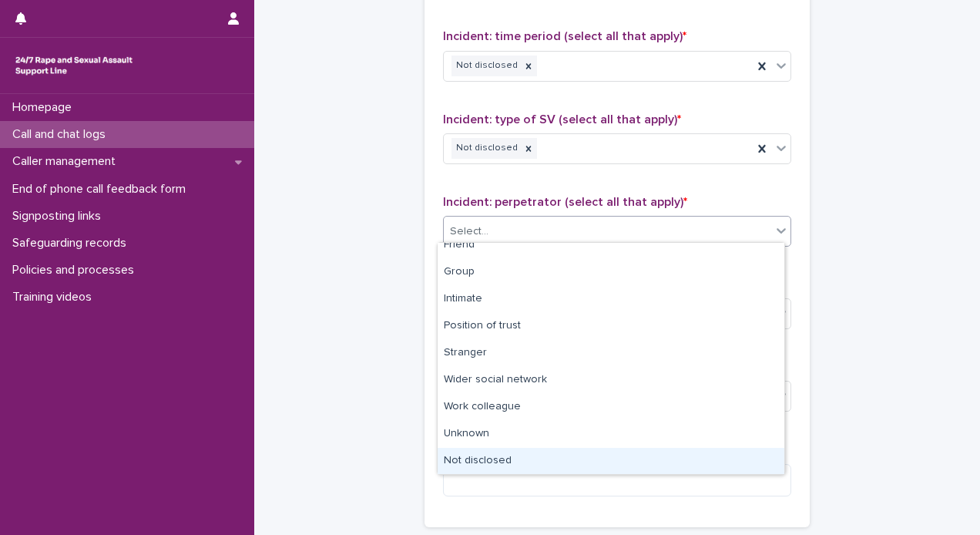
click at [497, 449] on div "Not disclosed" at bounding box center [611, 461] width 347 height 27
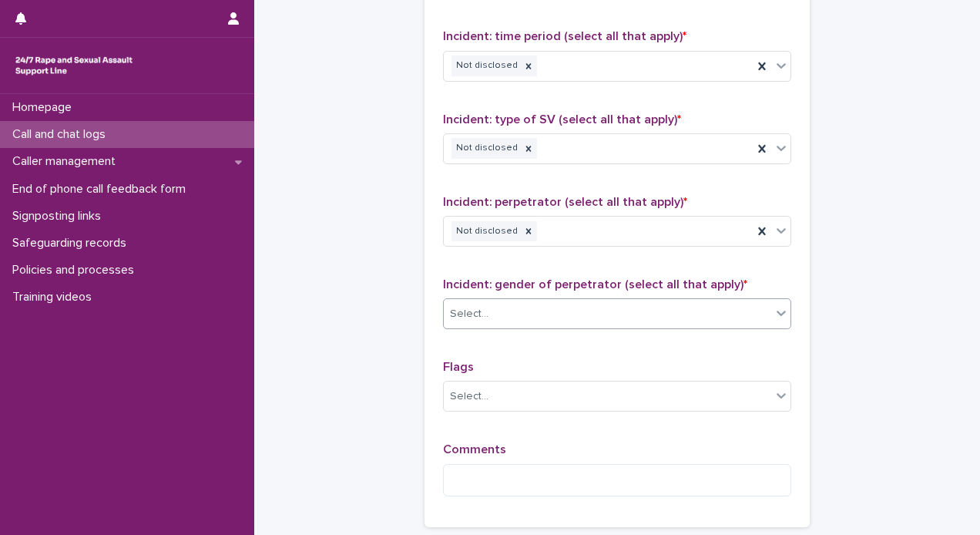
drag, startPoint x: 512, startPoint y: 292, endPoint x: 508, endPoint y: 309, distance: 17.6
click at [508, 309] on div "Incident: gender of perpetrator (select all that apply) * Select..." at bounding box center [617, 309] width 348 height 64
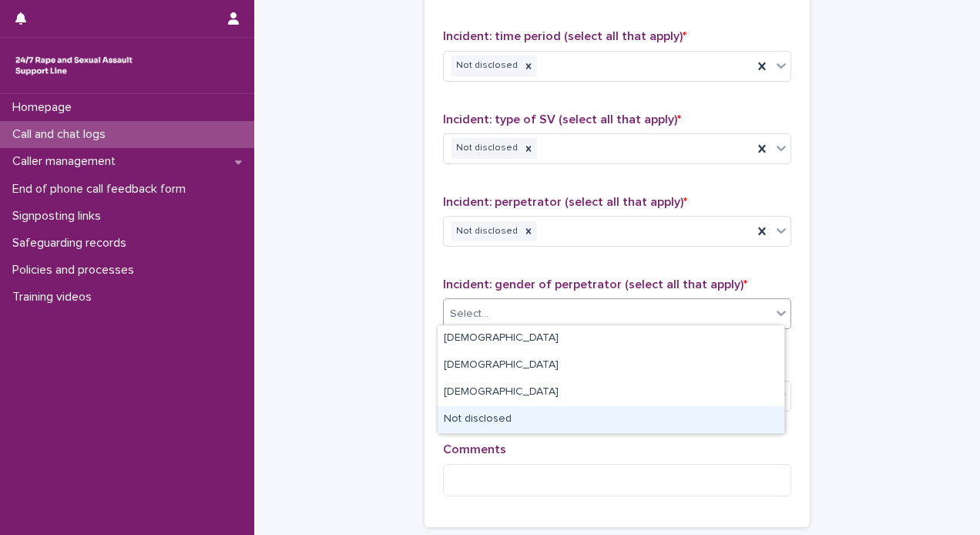
drag, startPoint x: 508, startPoint y: 309, endPoint x: 478, endPoint y: 428, distance: 122.2
click at [478, 428] on body "**********" at bounding box center [490, 267] width 980 height 535
click at [478, 428] on div "Not disclosed" at bounding box center [611, 419] width 347 height 27
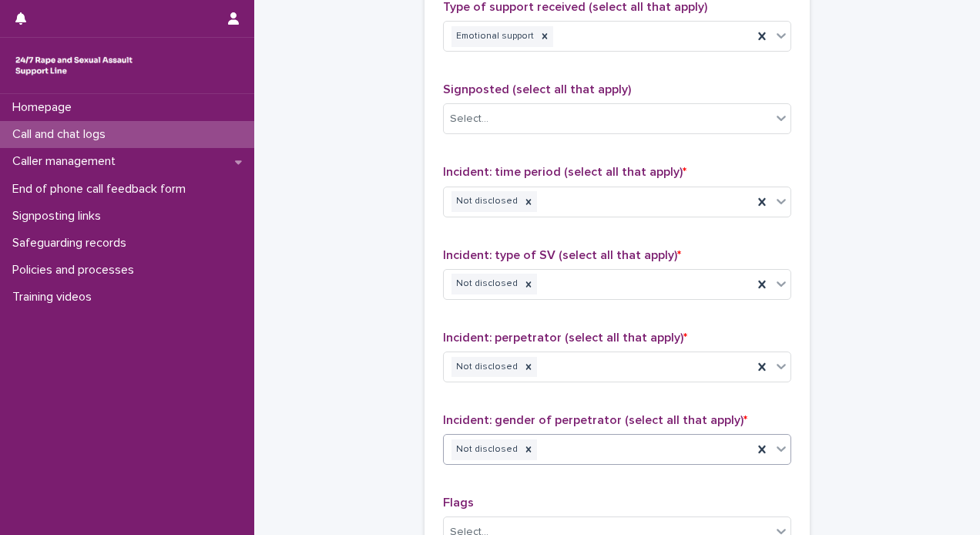
scroll to position [974, 0]
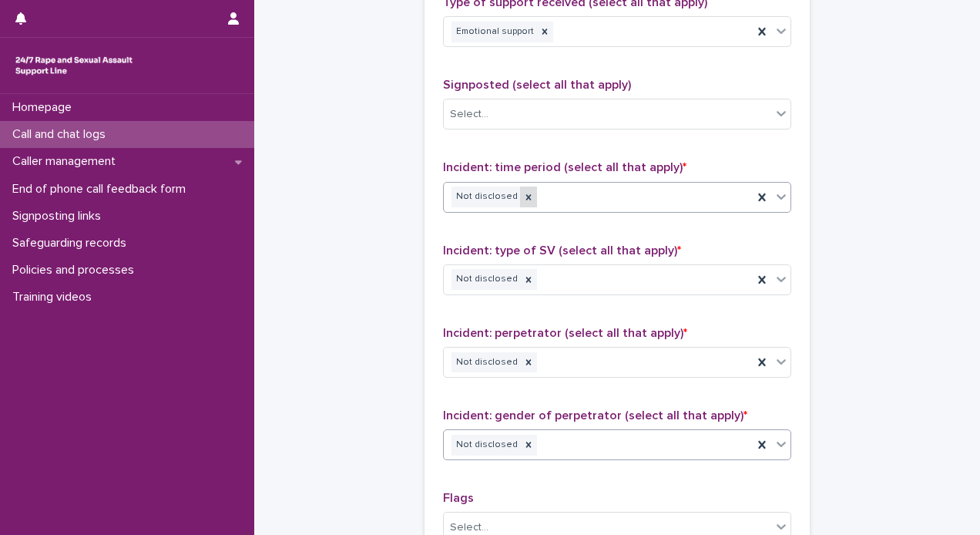
click at [520, 199] on div at bounding box center [528, 196] width 17 height 21
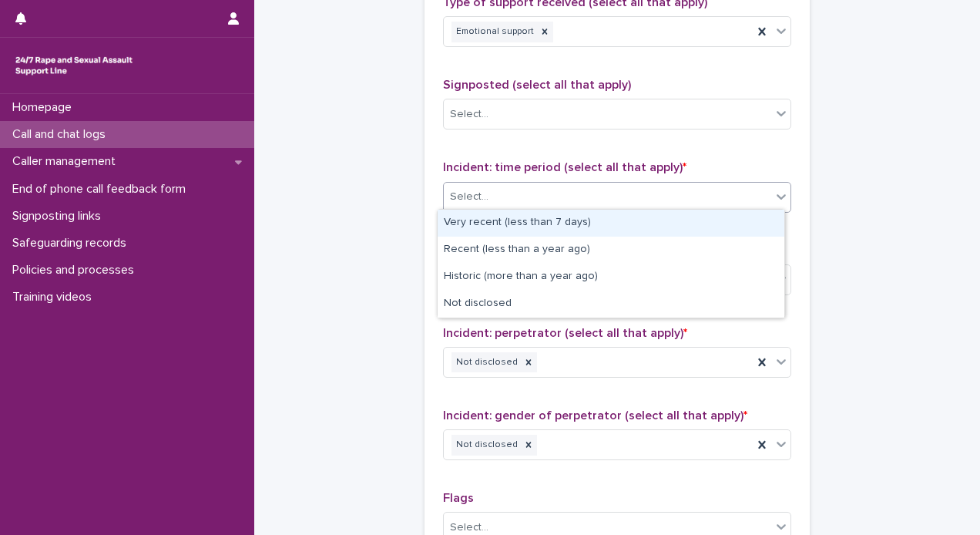
click at [513, 199] on div "Select..." at bounding box center [607, 196] width 327 height 25
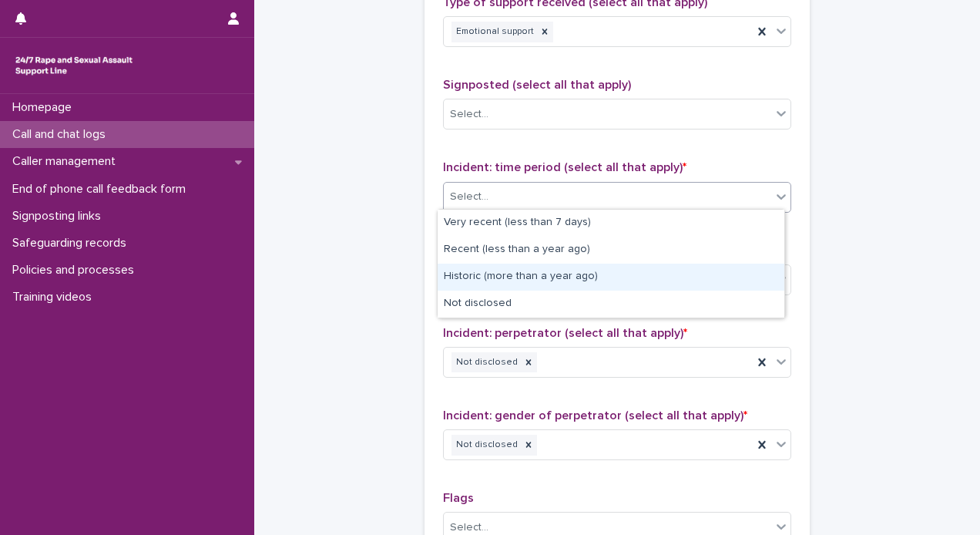
click at [498, 286] on div "Historic (more than a year ago)" at bounding box center [611, 276] width 347 height 27
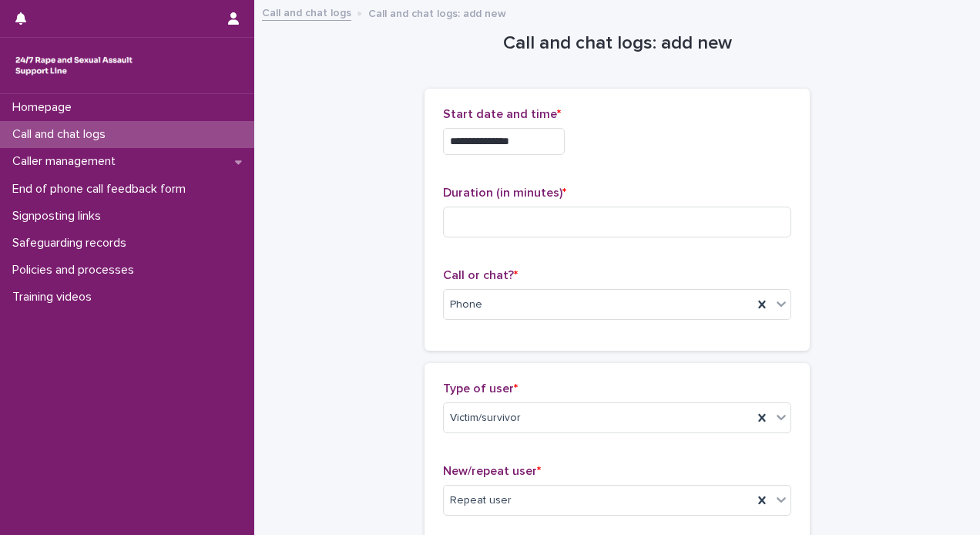
scroll to position [1250, 0]
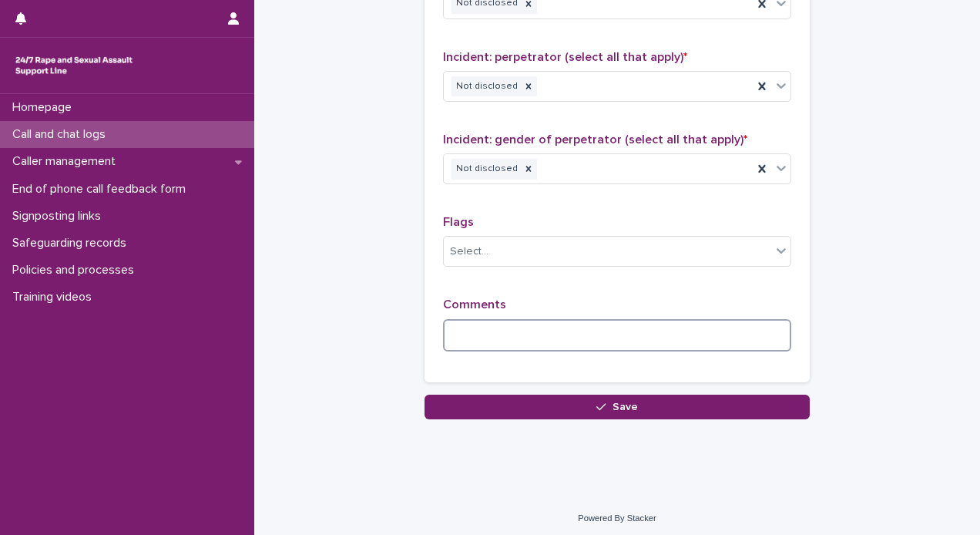
click at [676, 319] on textarea at bounding box center [617, 335] width 348 height 33
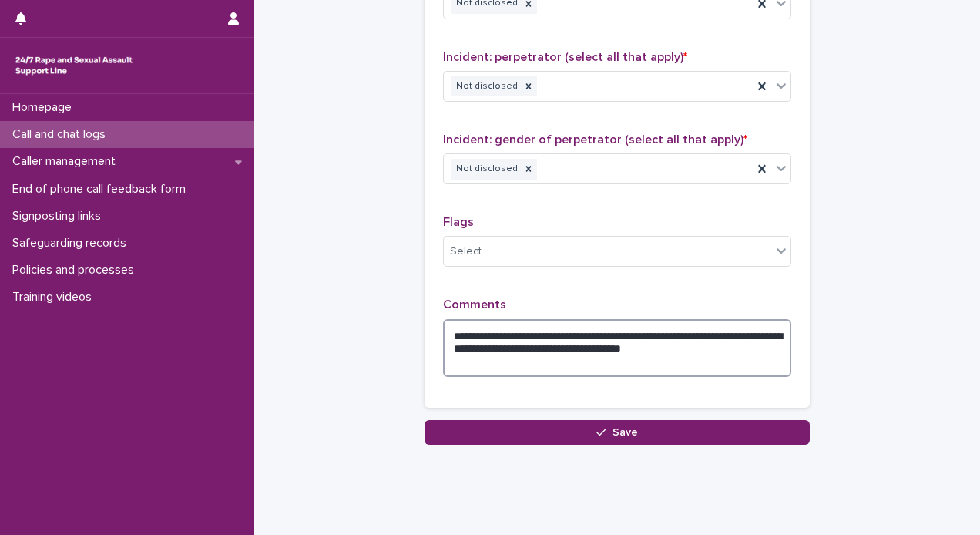
type textarea "**********"
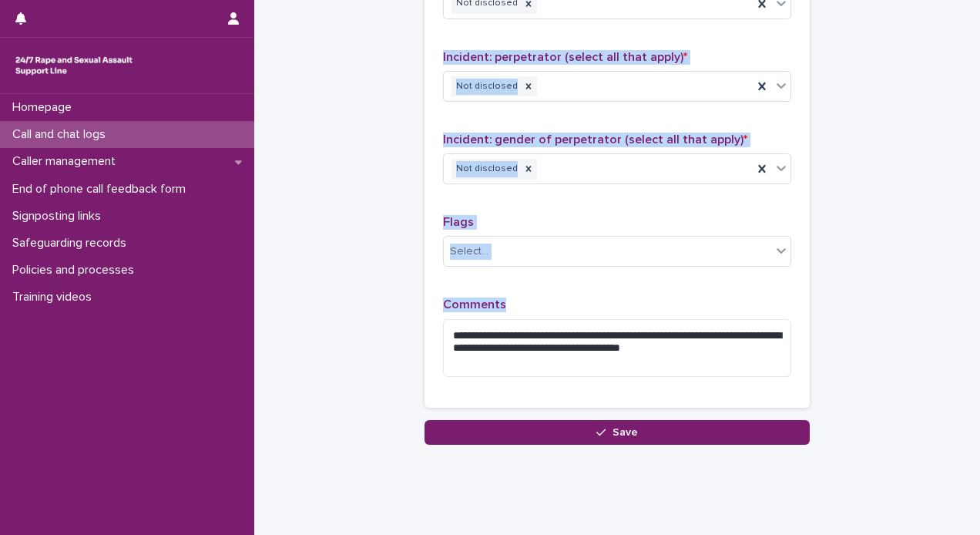
drag, startPoint x: 968, startPoint y: 393, endPoint x: 982, endPoint y: 29, distance: 363.9
click at [976, 29] on html "**********" at bounding box center [490, 267] width 980 height 535
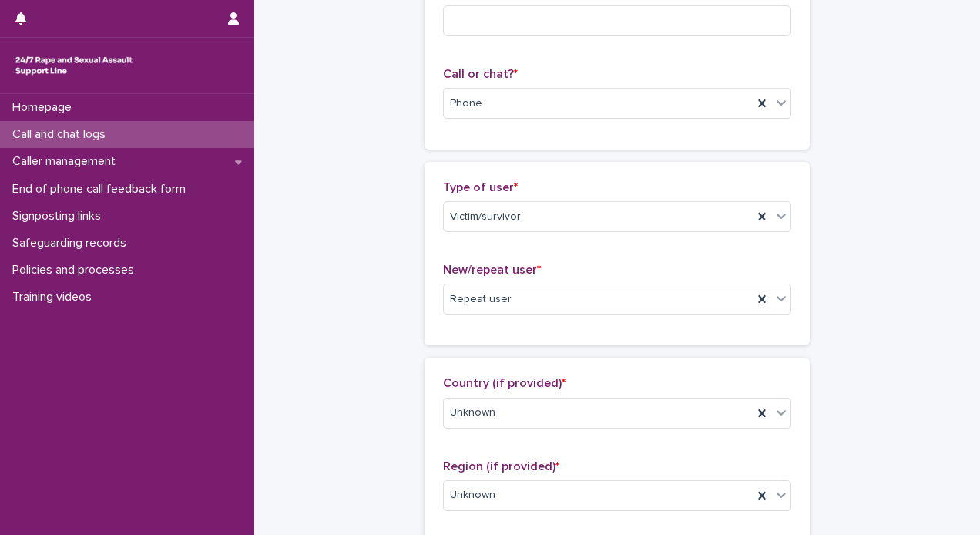
scroll to position [126, 0]
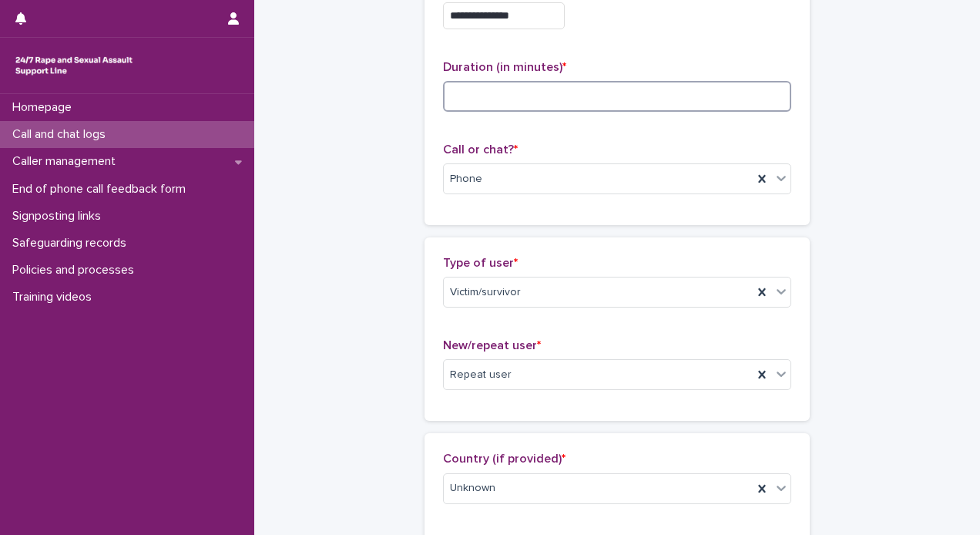
click at [546, 104] on input at bounding box center [617, 96] width 348 height 31
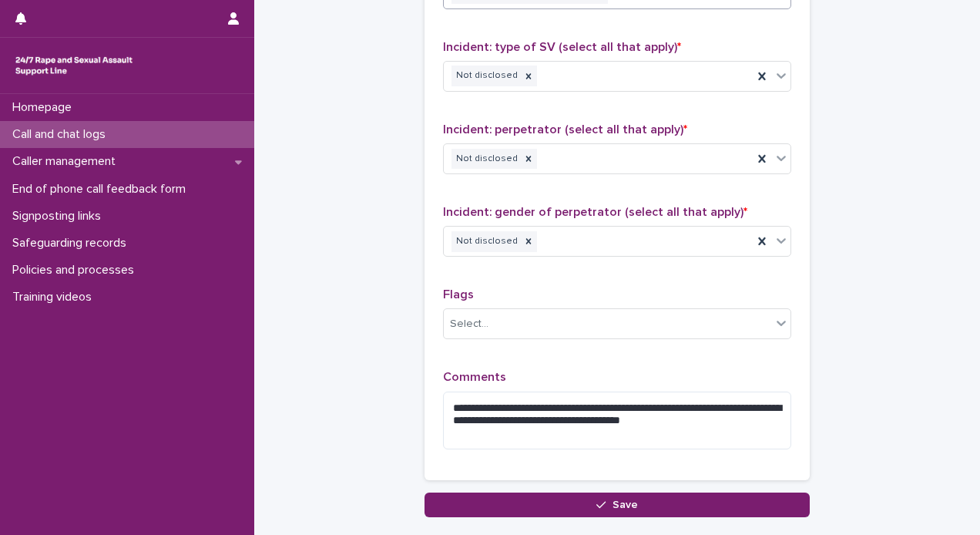
scroll to position [1276, 0]
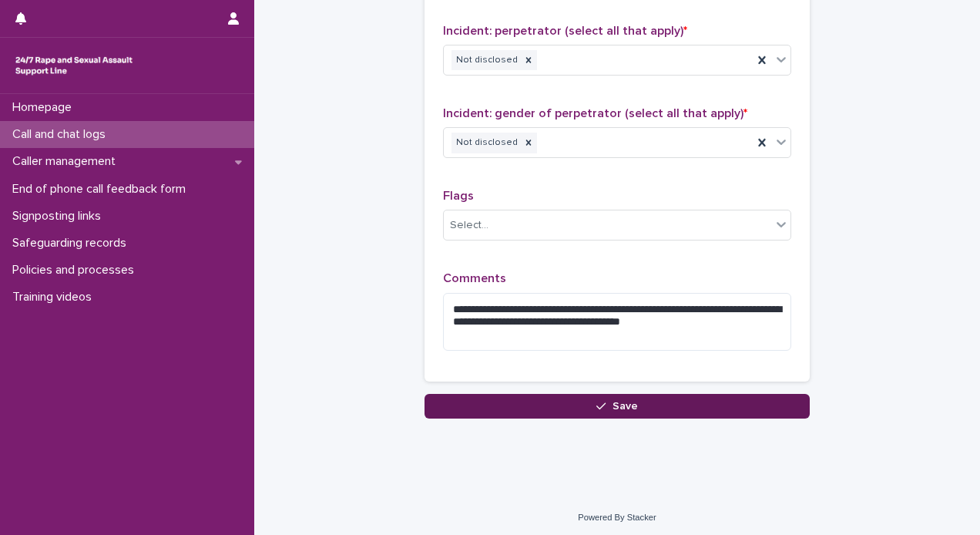
type input "*"
click at [708, 411] on button "Save" at bounding box center [617, 406] width 385 height 25
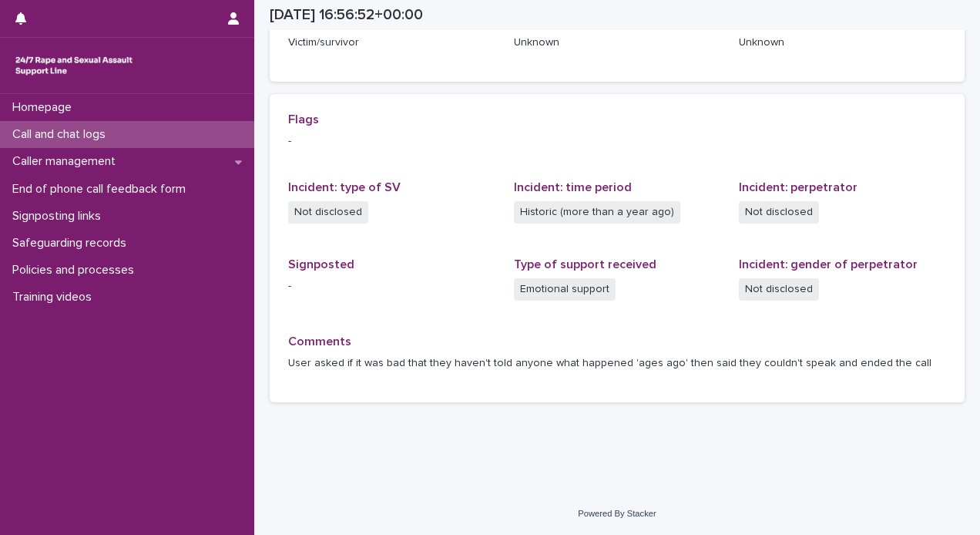
scroll to position [284, 0]
